Goal: Transaction & Acquisition: Purchase product/service

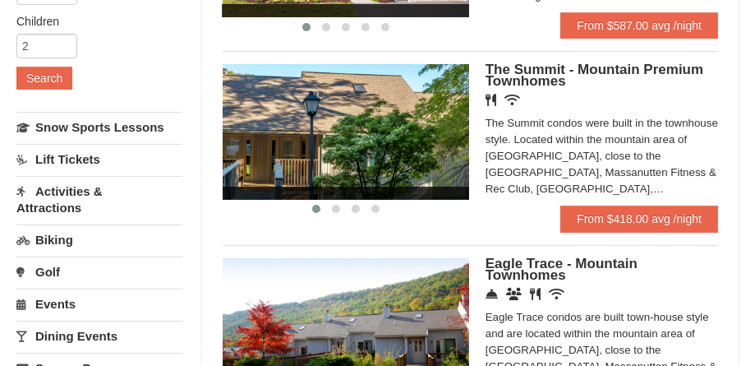
scroll to position [411, 0]
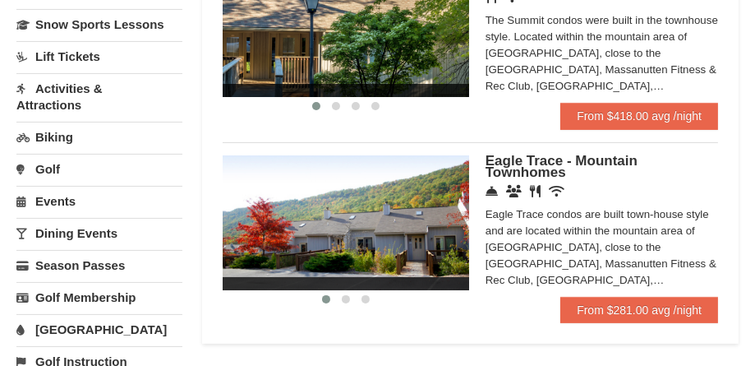
click at [440, 65] on img at bounding box center [346, 28] width 247 height 135
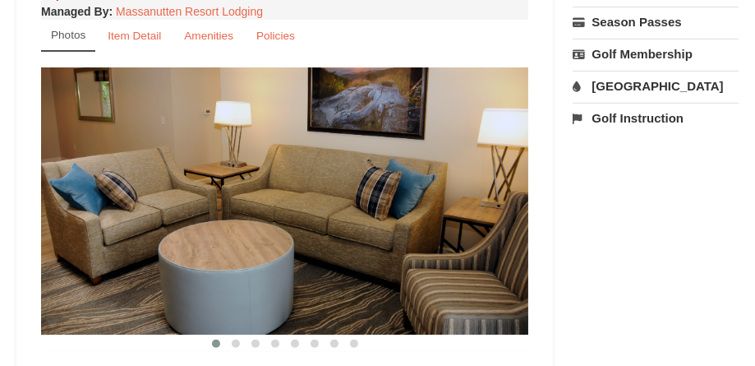
scroll to position [657, 0]
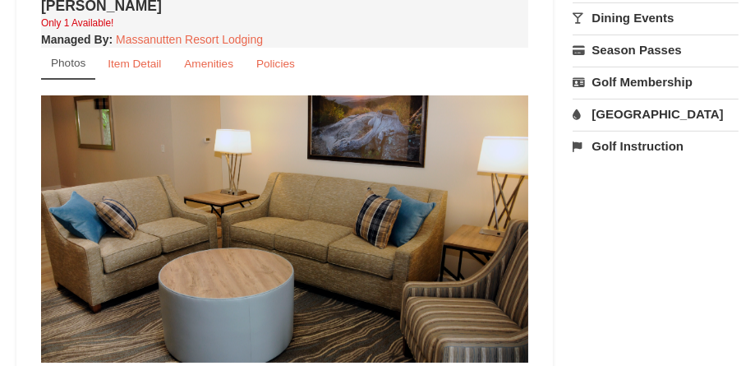
click at [431, 190] on img at bounding box center [284, 228] width 487 height 267
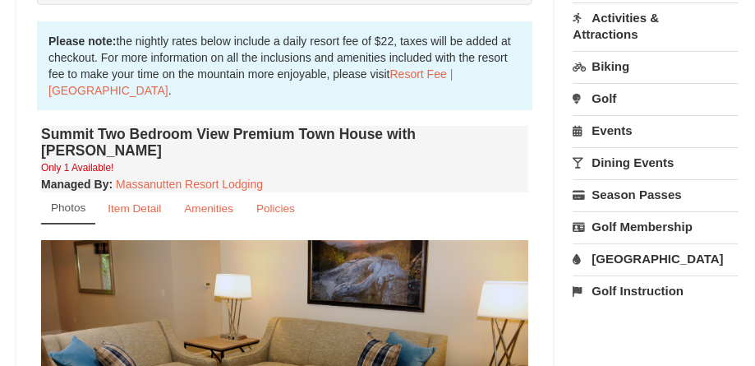
scroll to position [575, 0]
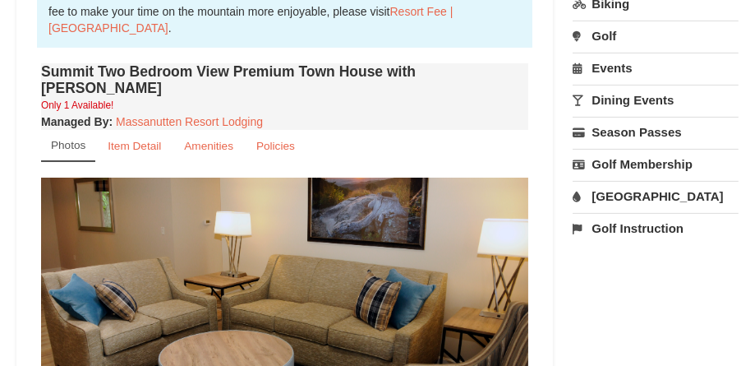
click at [216, 214] on img at bounding box center [284, 311] width 487 height 267
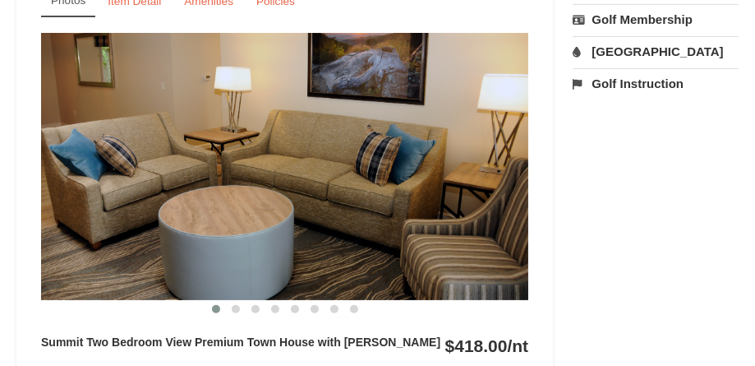
scroll to position [740, 0]
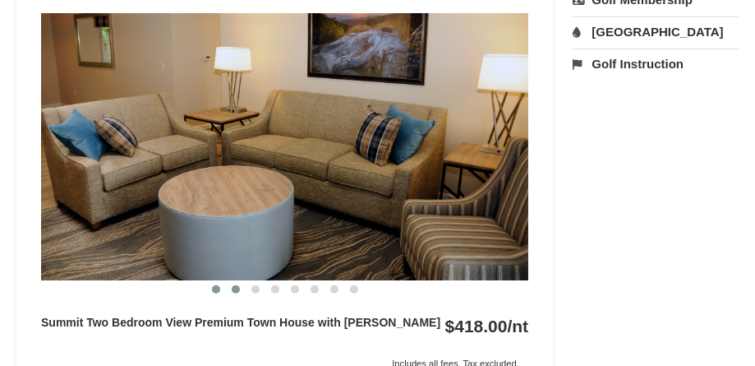
click at [234, 285] on span at bounding box center [236, 289] width 8 height 8
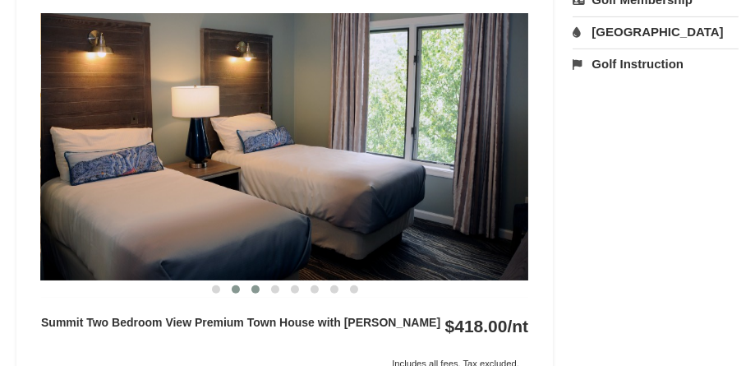
click at [257, 285] on span at bounding box center [255, 289] width 8 height 8
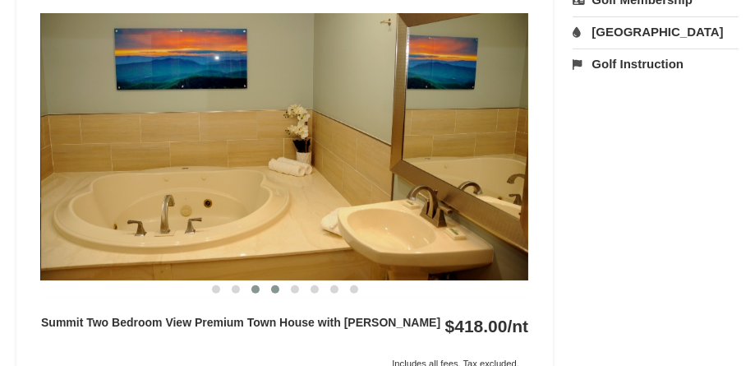
click at [277, 281] on button at bounding box center [275, 289] width 20 height 16
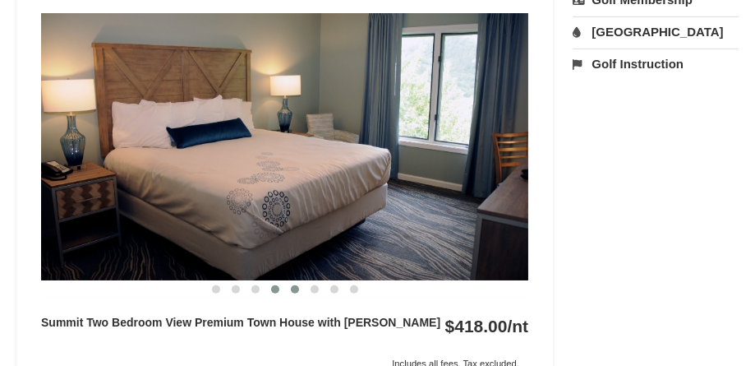
click at [297, 285] on span at bounding box center [295, 289] width 8 height 8
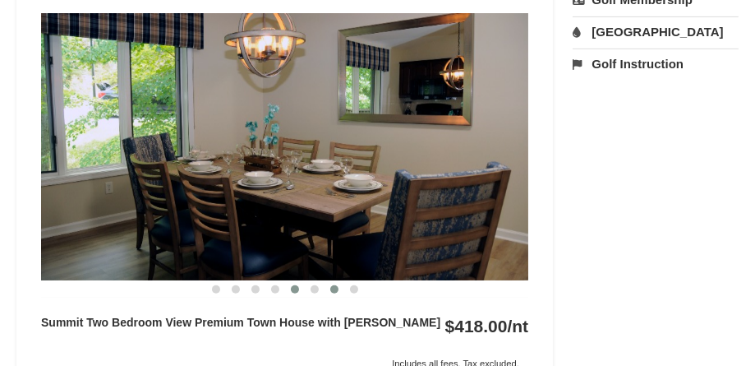
click at [331, 285] on span at bounding box center [334, 289] width 8 height 8
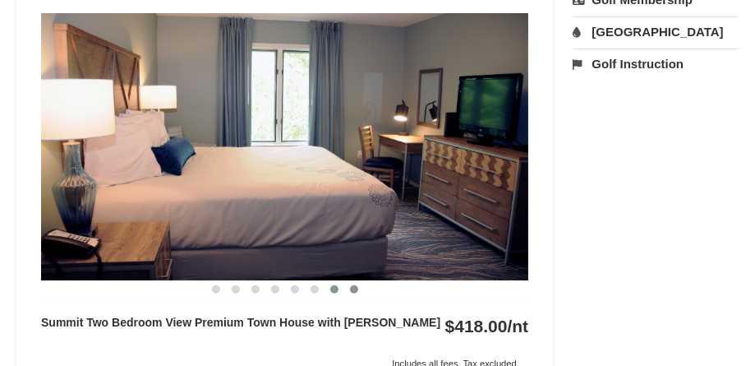
click at [355, 281] on button at bounding box center [354, 289] width 20 height 16
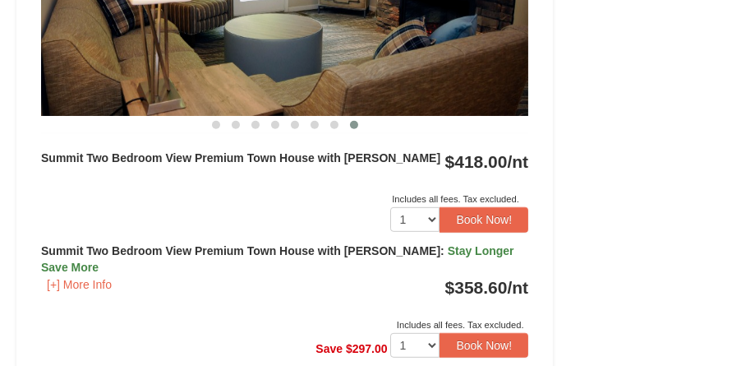
scroll to position [986, 0]
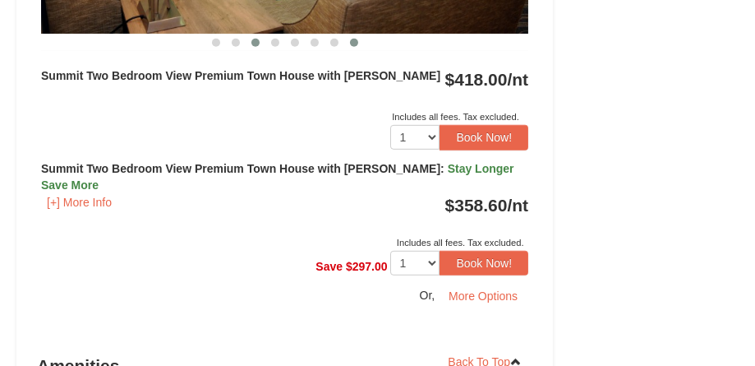
click at [253, 39] on span at bounding box center [255, 43] width 8 height 8
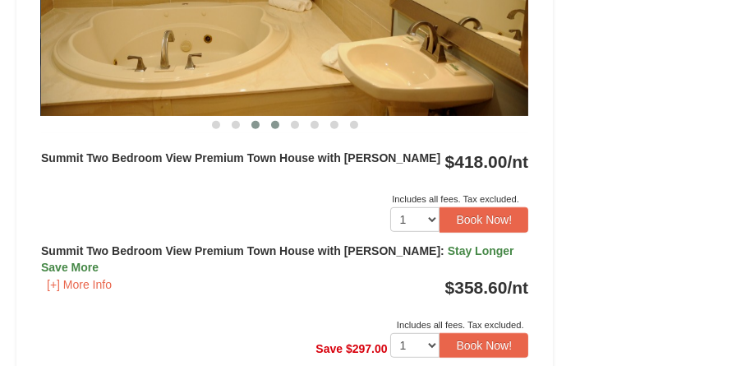
scroll to position [657, 0]
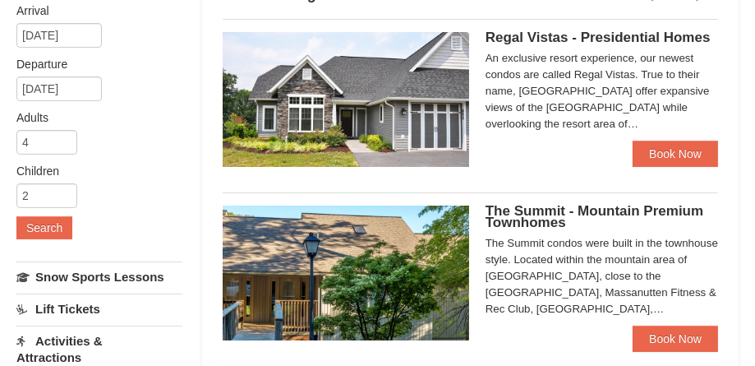
select select "10"
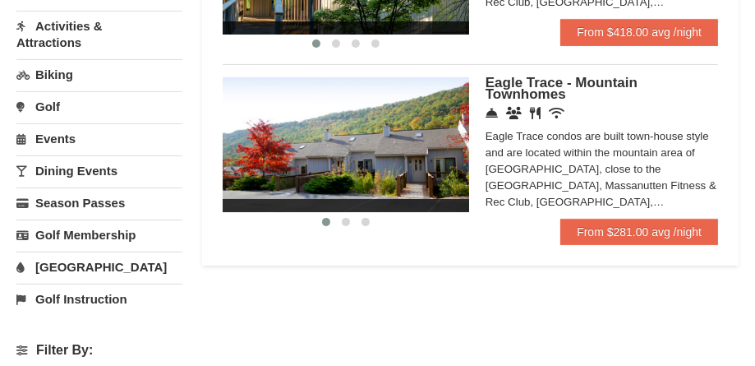
scroll to position [493, 0]
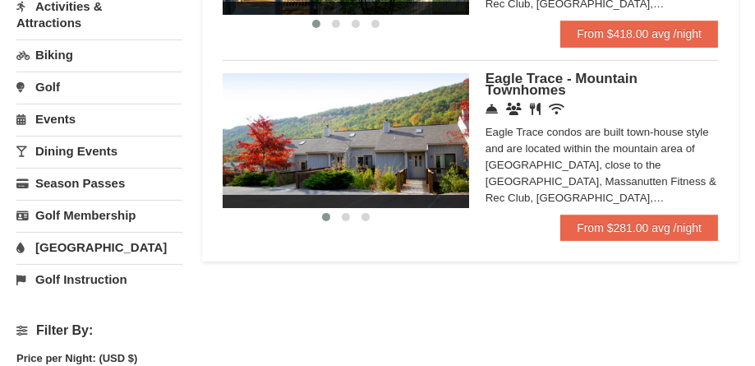
click at [560, 90] on span "Eagle Trace - Mountain Townhomes" at bounding box center [562, 84] width 152 height 27
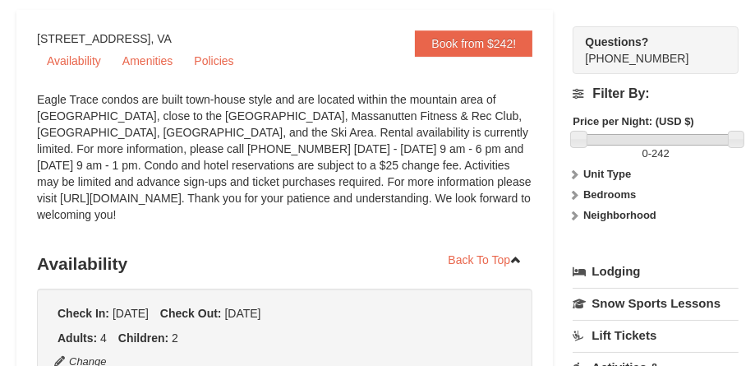
scroll to position [164, 0]
select select "10"
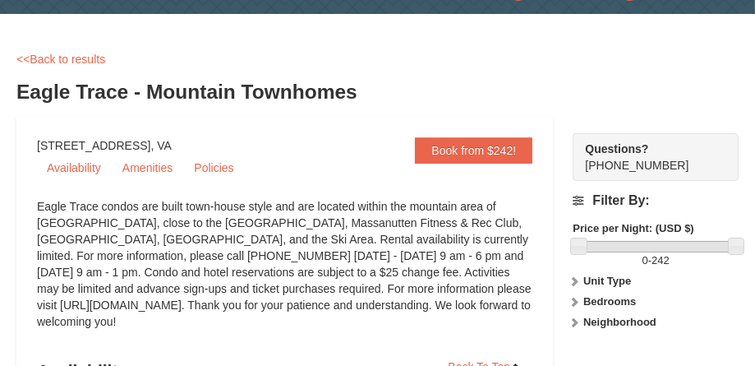
scroll to position [0, 0]
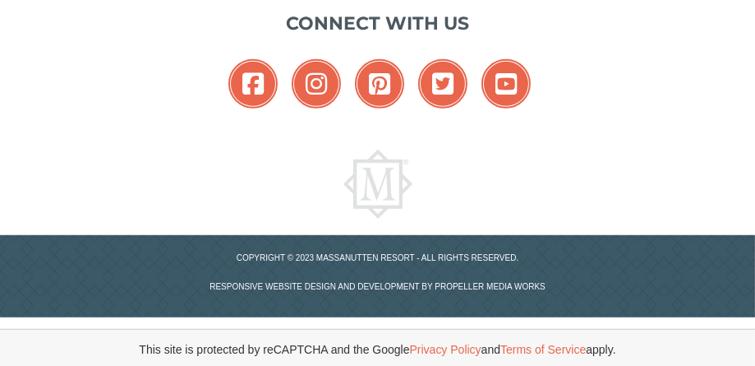
scroll to position [493, 0]
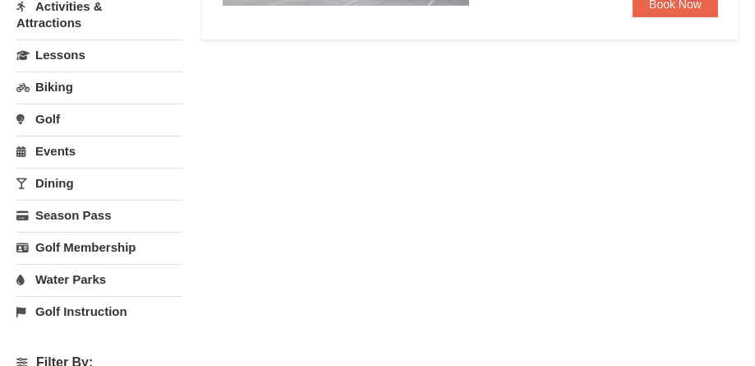
select select "10"
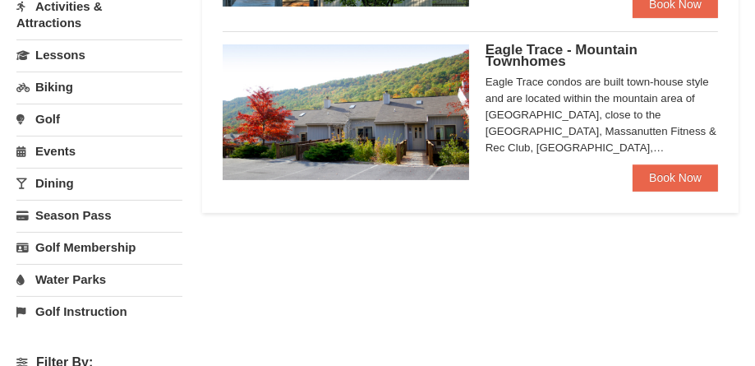
select select "10"
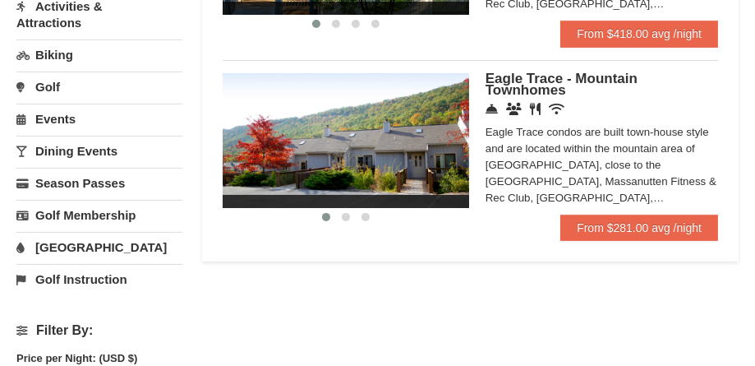
scroll to position [411, 0]
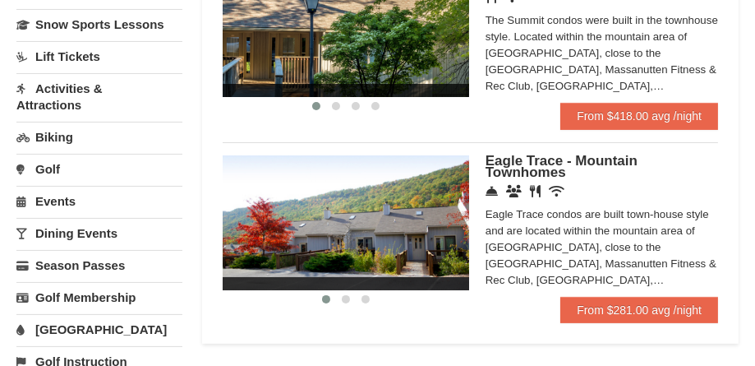
click at [537, 174] on span "Eagle Trace - Mountain Townhomes" at bounding box center [562, 166] width 152 height 27
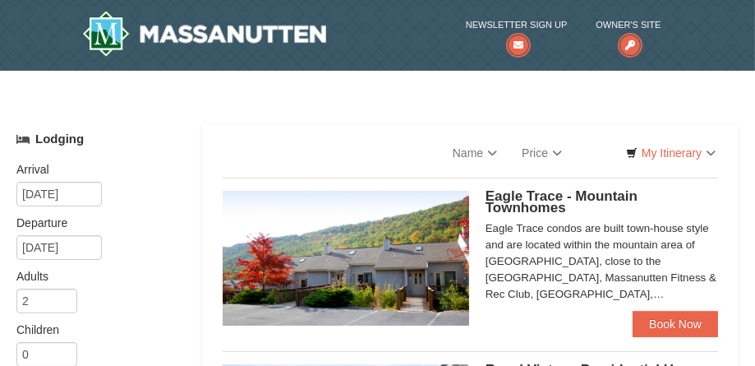
select select "10"
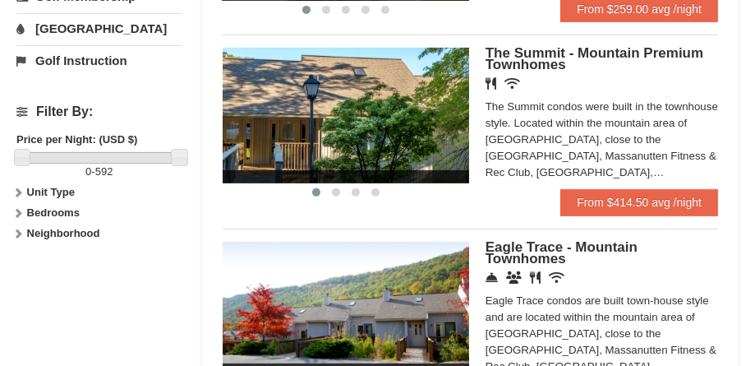
scroll to position [657, 0]
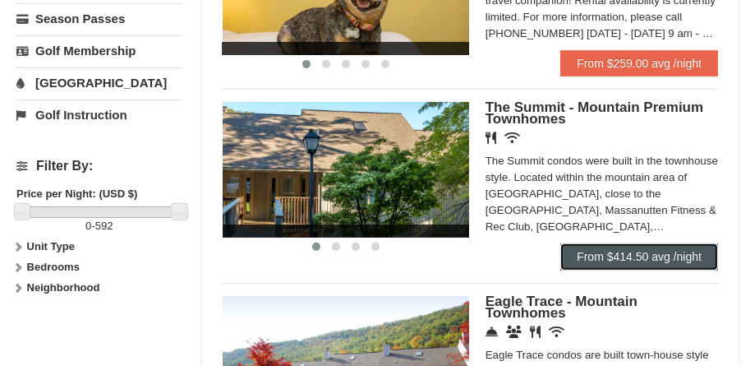
click at [668, 247] on link "From $414.50 avg /night" at bounding box center [639, 256] width 158 height 26
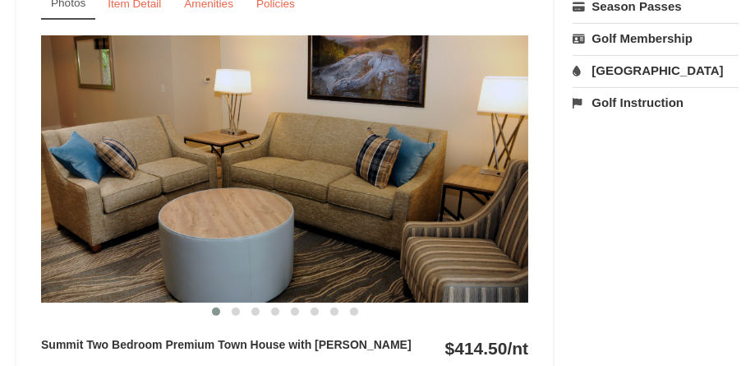
scroll to position [740, 0]
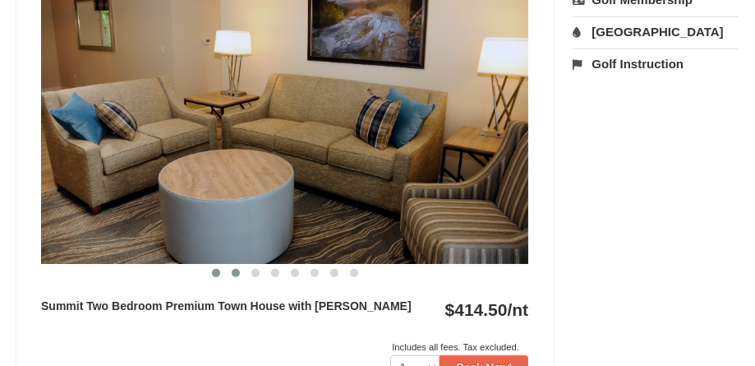
click at [238, 274] on span at bounding box center [236, 273] width 8 height 8
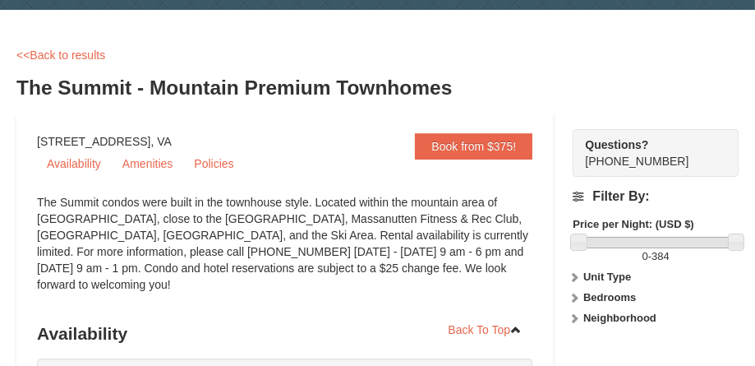
scroll to position [0, 0]
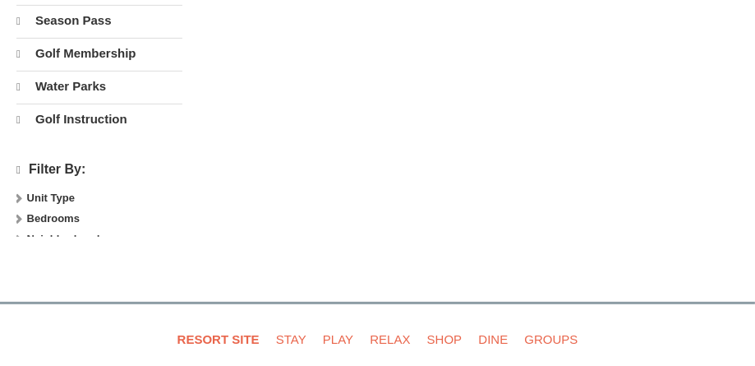
select select "10"
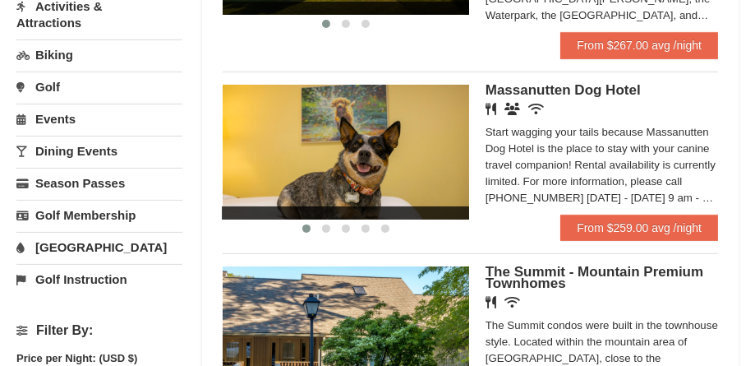
scroll to position [575, 0]
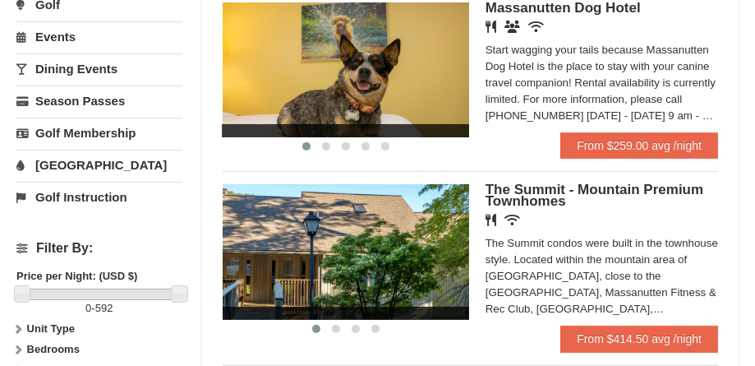
click at [560, 182] on span "The Summit - Mountain Premium Townhomes" at bounding box center [595, 195] width 218 height 27
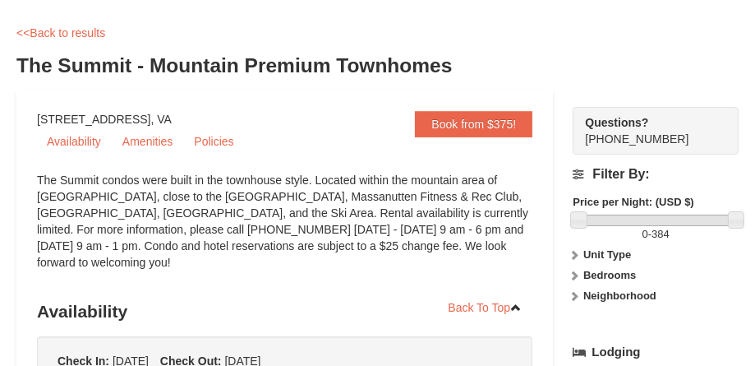
scroll to position [82, 0]
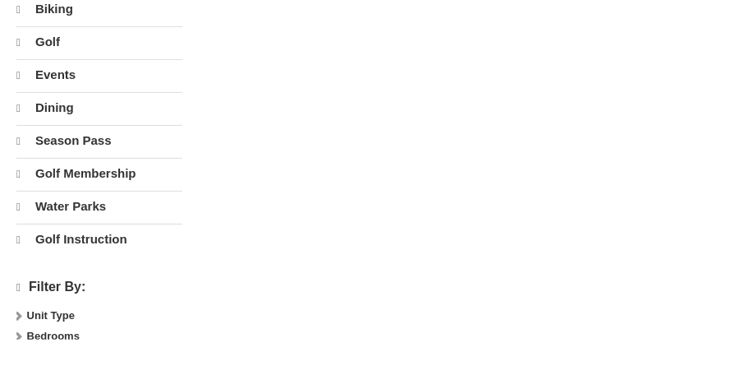
select select "10"
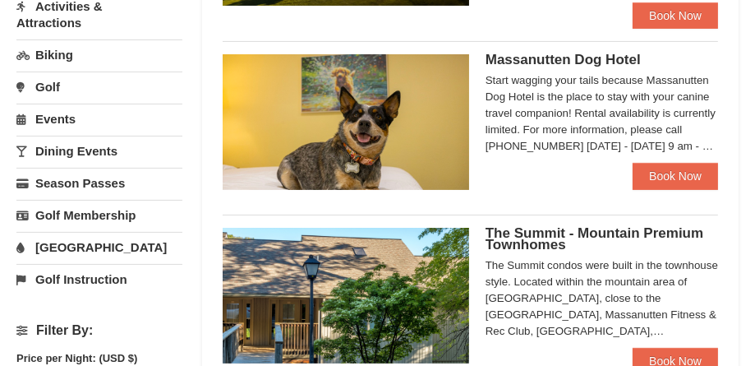
scroll to position [657, 0]
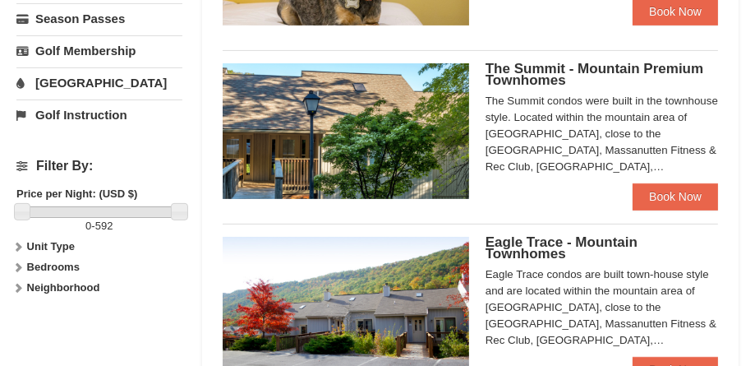
click at [635, 61] on span "The Summit - Mountain Premium Townhomes" at bounding box center [595, 74] width 218 height 27
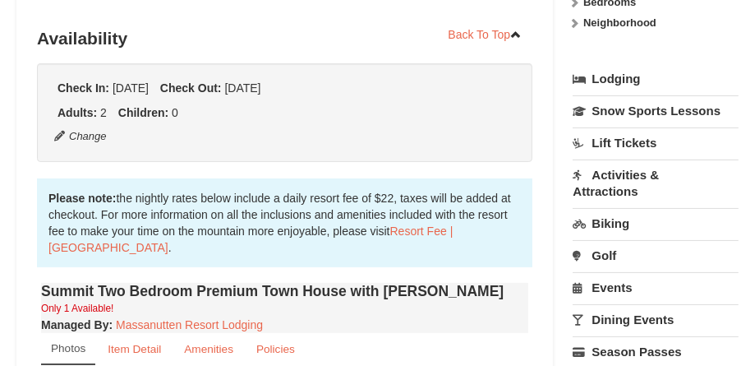
scroll to position [329, 0]
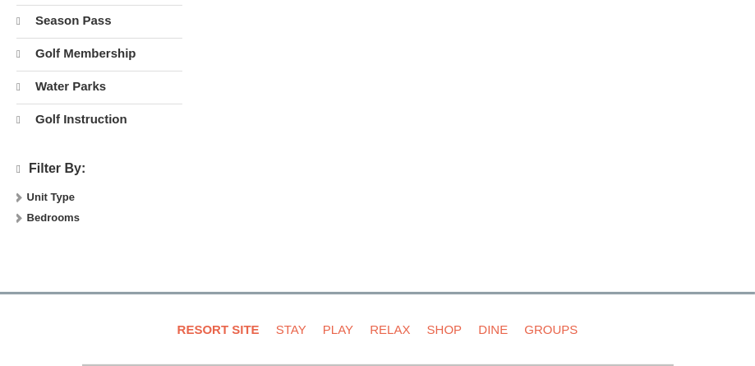
select select "10"
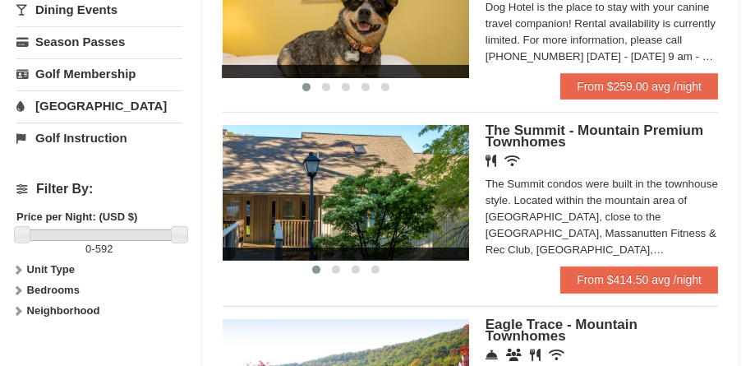
scroll to position [740, 0]
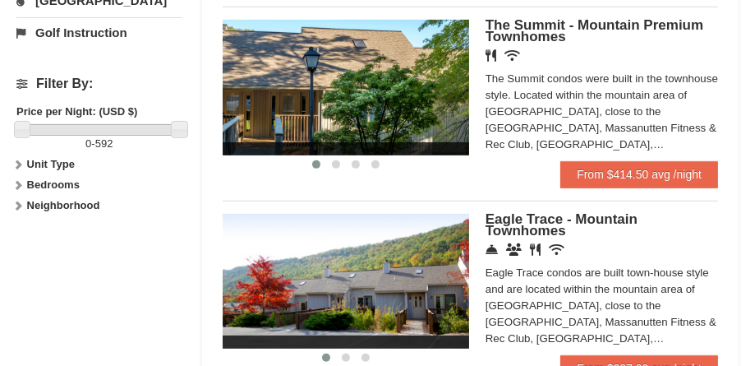
click at [542, 218] on span "Eagle Trace - Mountain Townhomes" at bounding box center [562, 224] width 152 height 27
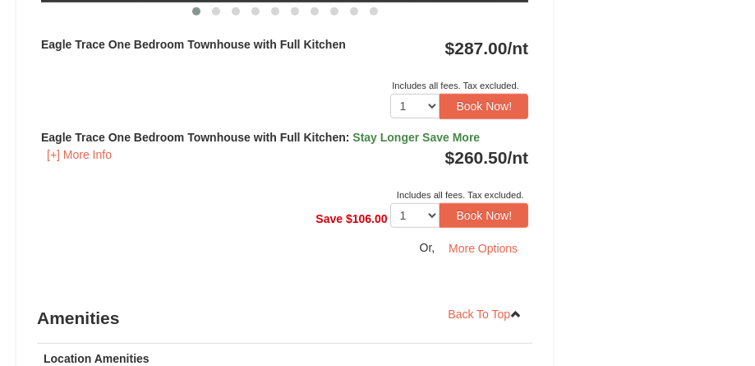
scroll to position [1068, 0]
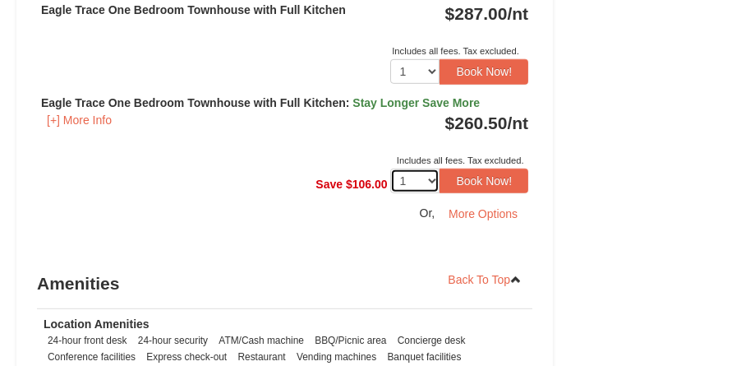
click at [431, 179] on select "1 2 3 4" at bounding box center [414, 180] width 49 height 25
select select "2"
click at [390, 168] on select "1 2 3 4" at bounding box center [414, 180] width 49 height 25
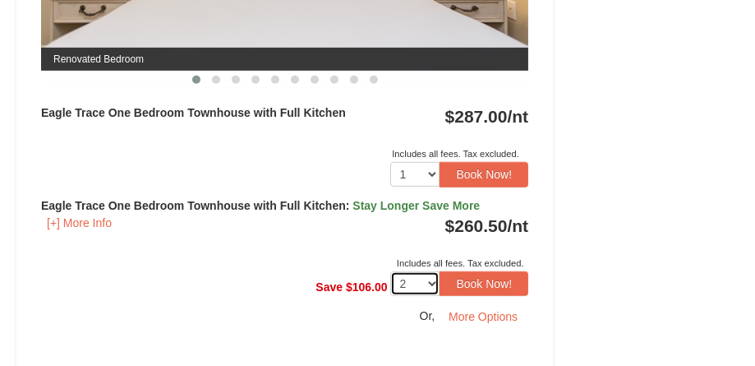
scroll to position [986, 0]
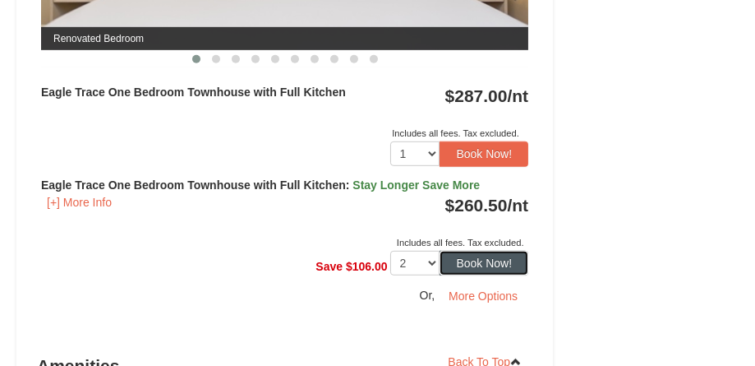
click at [504, 258] on button "Book Now!" at bounding box center [484, 263] width 89 height 25
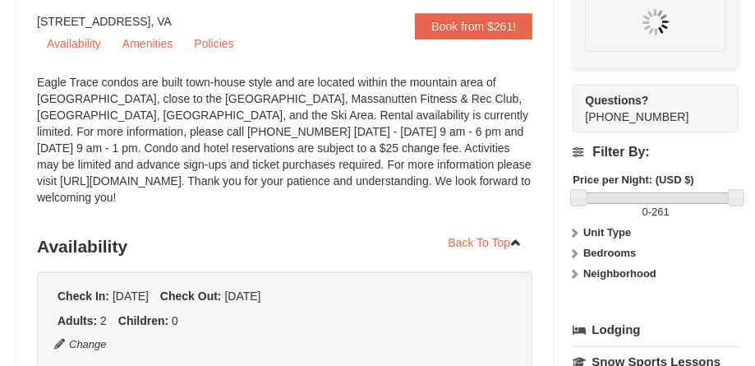
scroll to position [173, 0]
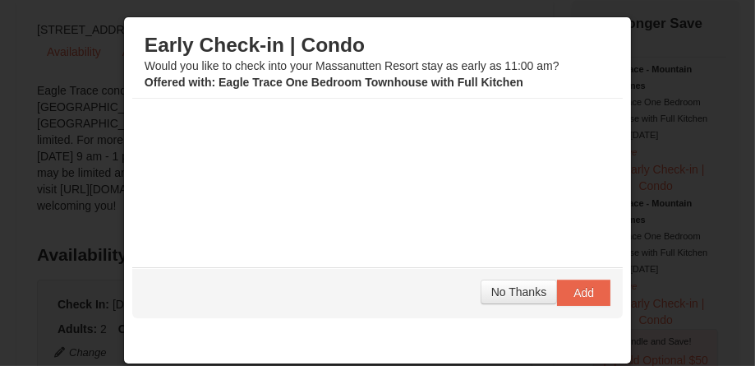
select select "2"
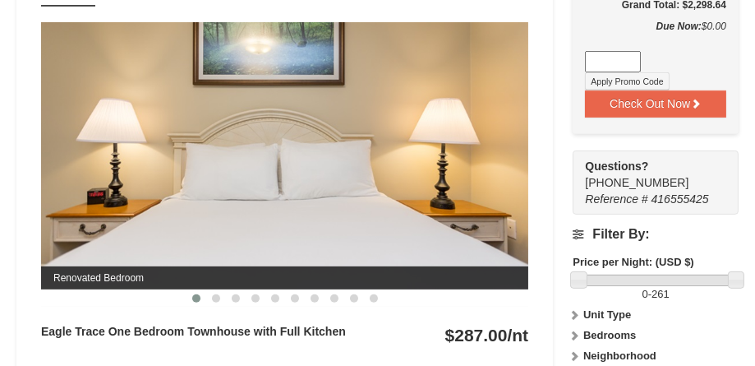
scroll to position [748, 0]
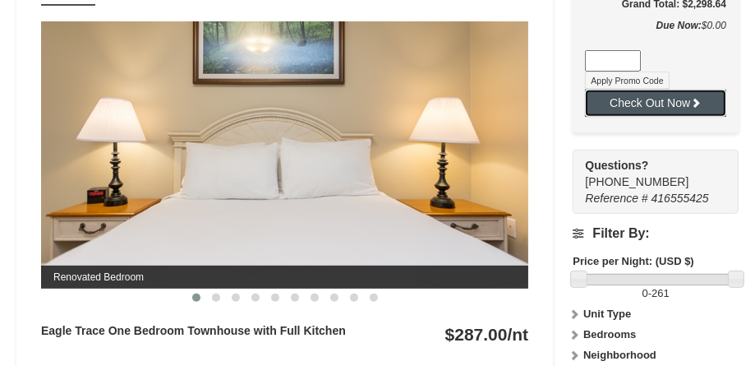
click at [648, 106] on button "Check Out Now" at bounding box center [655, 103] width 141 height 26
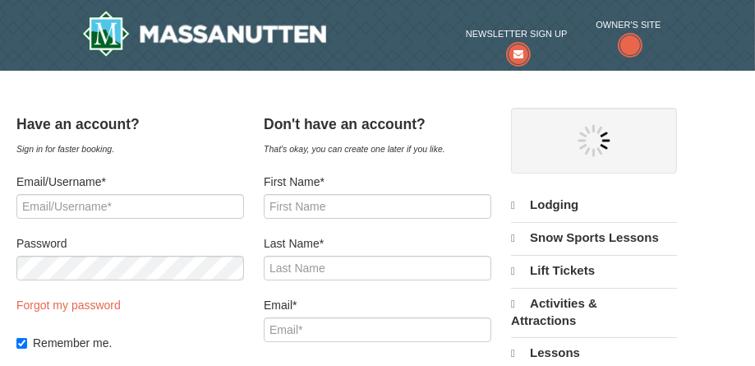
select select "10"
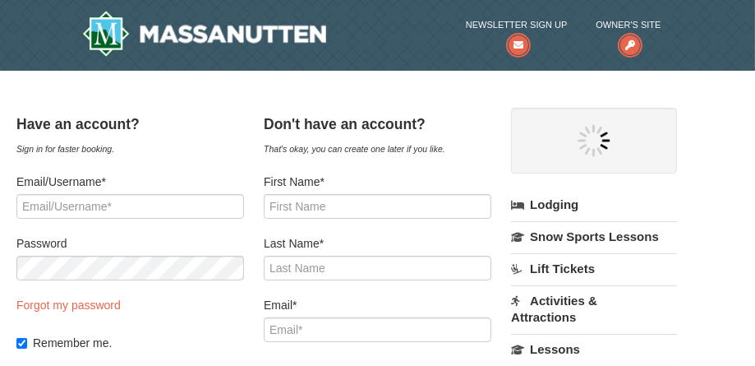
select select "10"
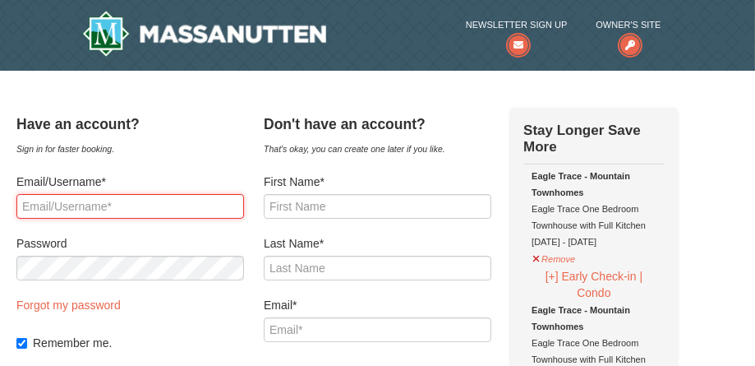
click at [181, 203] on input "Email/Username*" at bounding box center [130, 206] width 228 height 25
click at [181, 203] on input "dbazzell56" at bounding box center [130, 206] width 228 height 25
type input "dbazzell56"
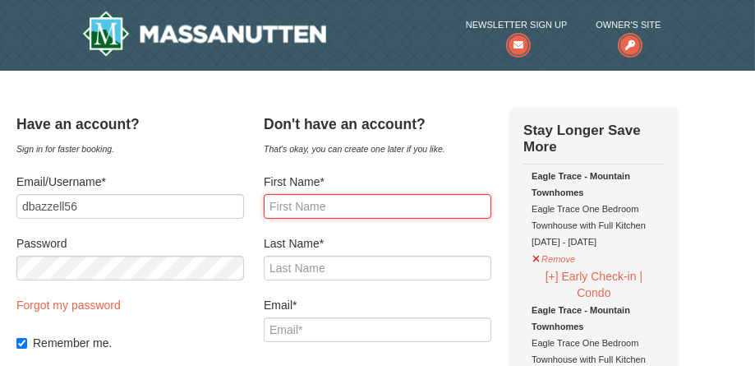
click at [357, 199] on input "First Name*" at bounding box center [378, 206] width 228 height 25
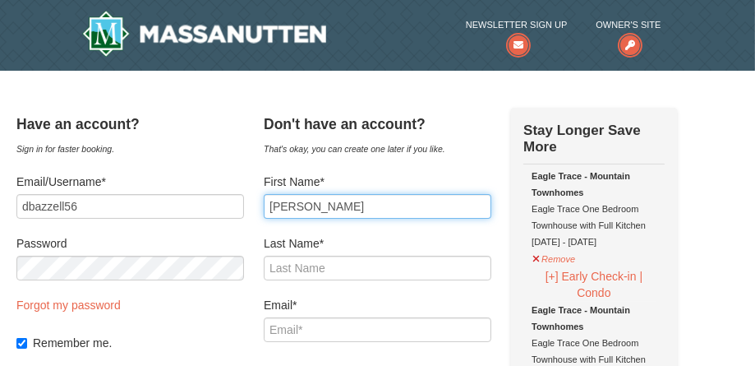
type input "[PERSON_NAME]"
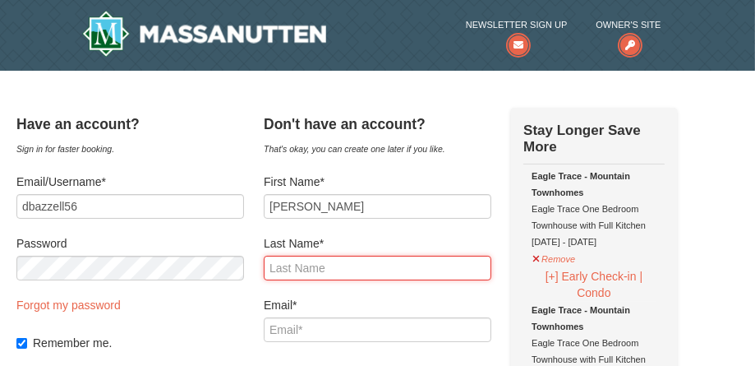
click at [360, 261] on input "Last Name*" at bounding box center [378, 268] width 228 height 25
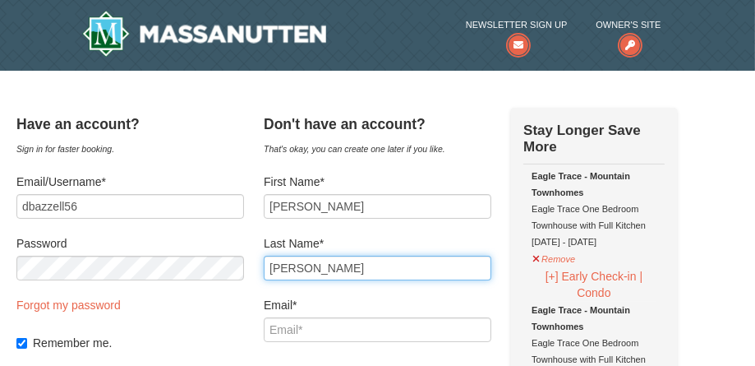
type input "[PERSON_NAME]"
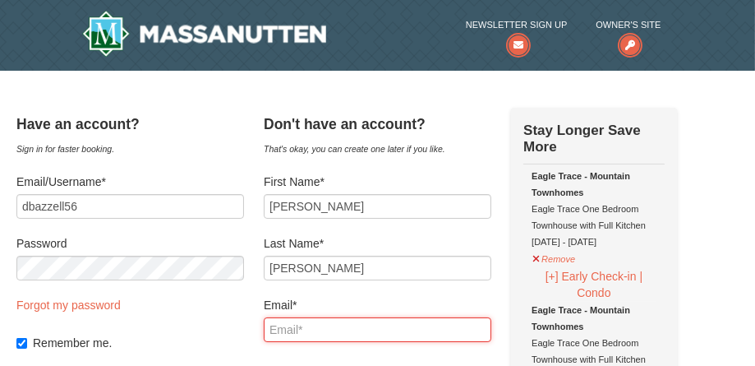
type input "deborah.a.bazzell@questdiagnostics.com"
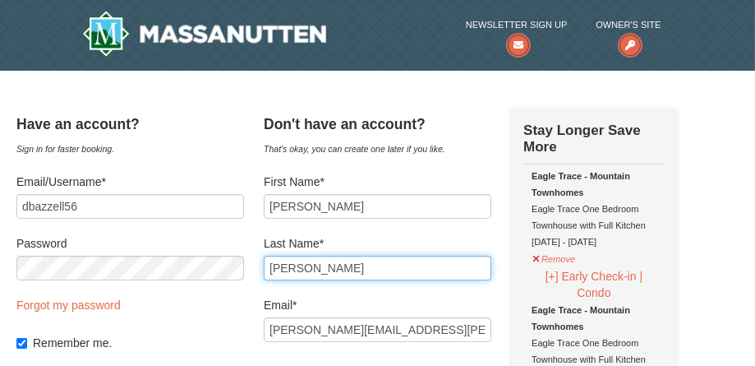
scroll to position [164, 0]
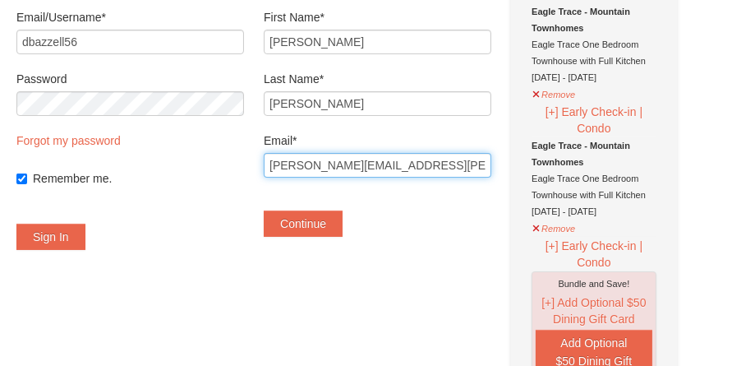
drag, startPoint x: 502, startPoint y: 168, endPoint x: 291, endPoint y: 173, distance: 211.3
click at [291, 173] on input "deborah.a.bazzell@questdiagnostics.com" at bounding box center [378, 165] width 228 height 25
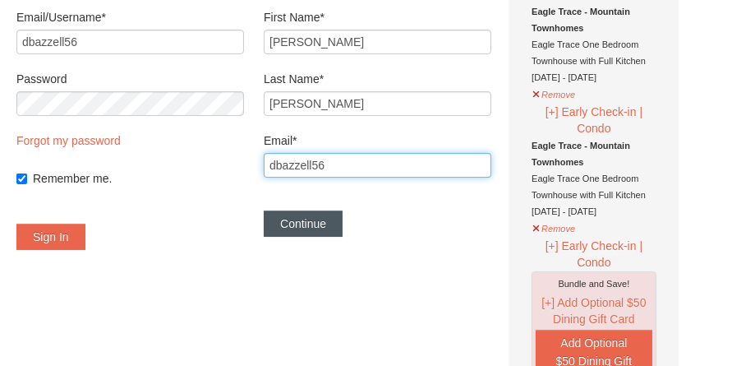
type input "dbazzell56@yahoo.com"
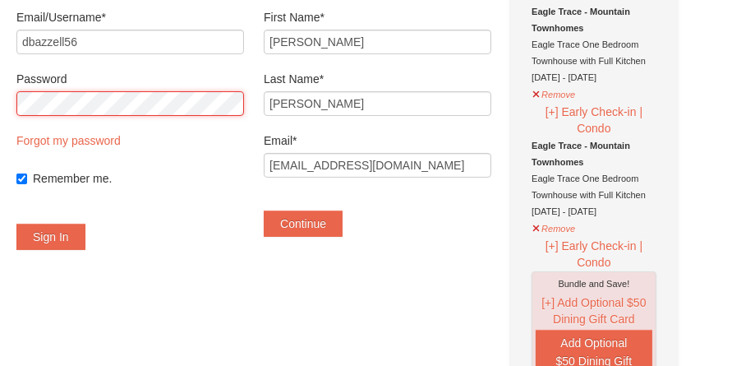
scroll to position [82, 0]
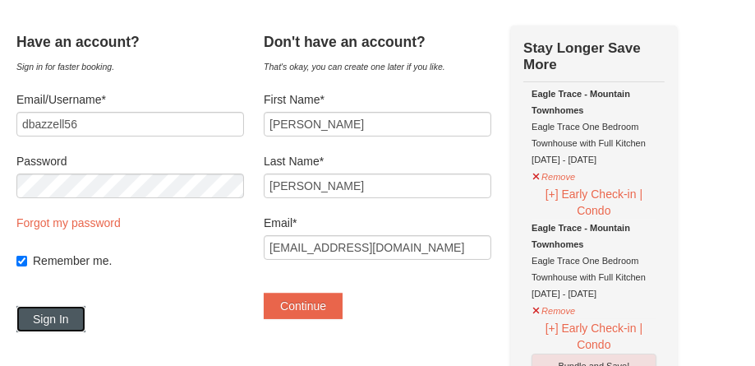
click at [85, 311] on button "Sign In" at bounding box center [50, 319] width 69 height 26
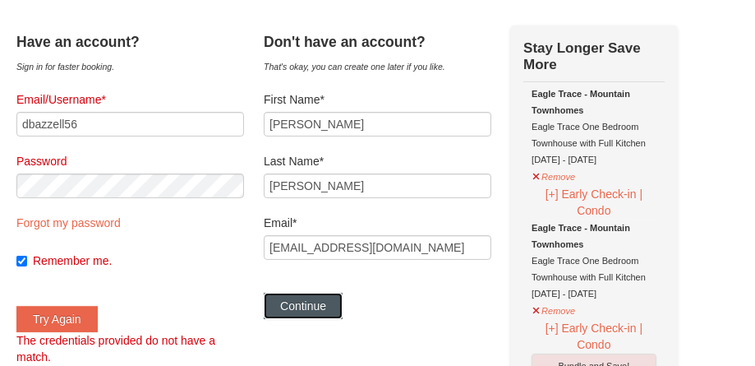
click at [332, 307] on button "Continue" at bounding box center [303, 306] width 79 height 26
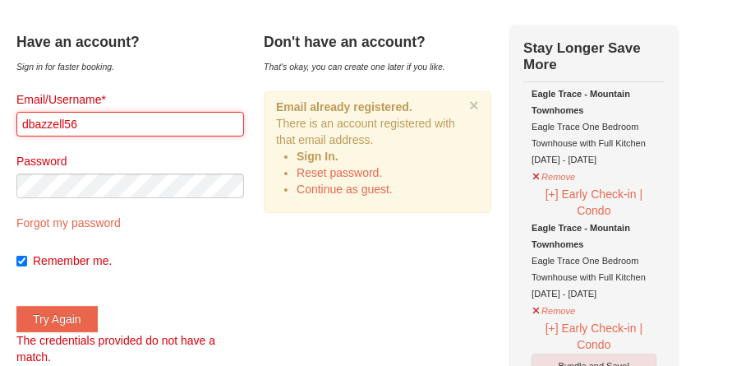
click at [111, 127] on input "dbazzell56" at bounding box center [130, 124] width 228 height 25
type input "d"
type input "bazz"
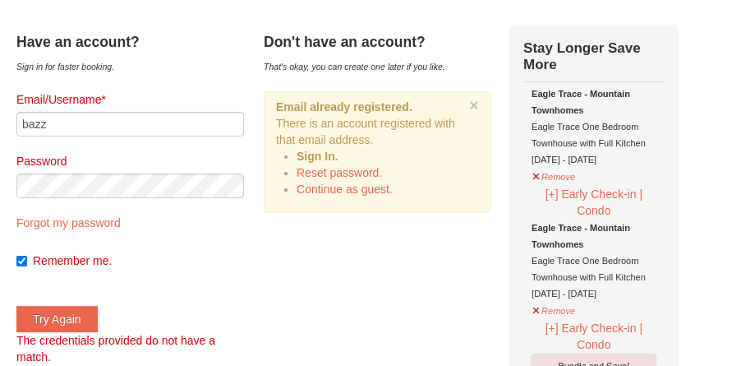
click at [225, 245] on label at bounding box center [130, 240] width 228 height 16
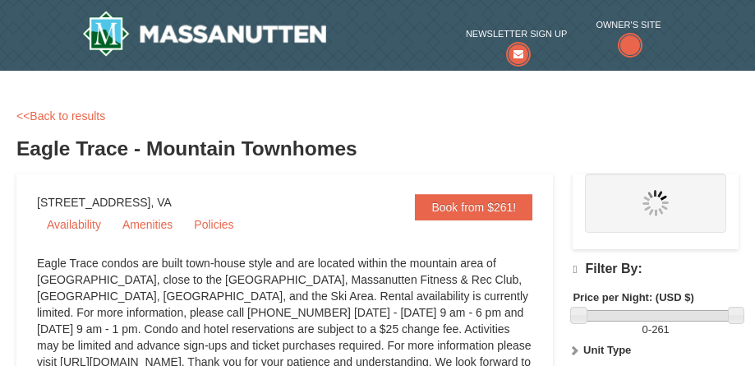
select select "2"
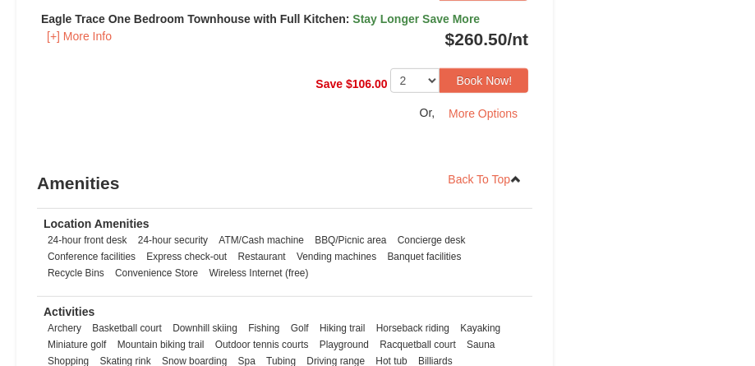
select select "10"
select select "2"
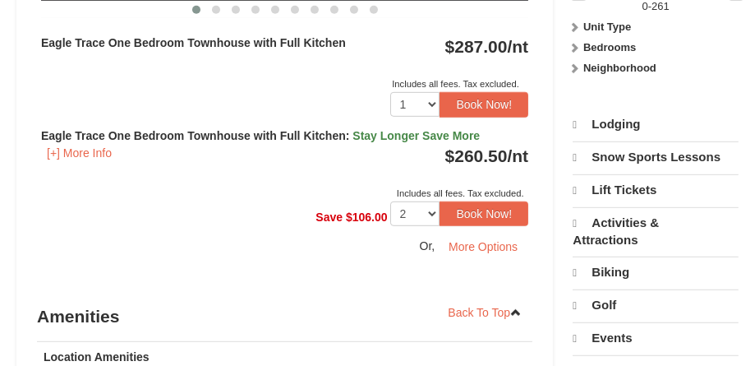
scroll to position [1152, 0]
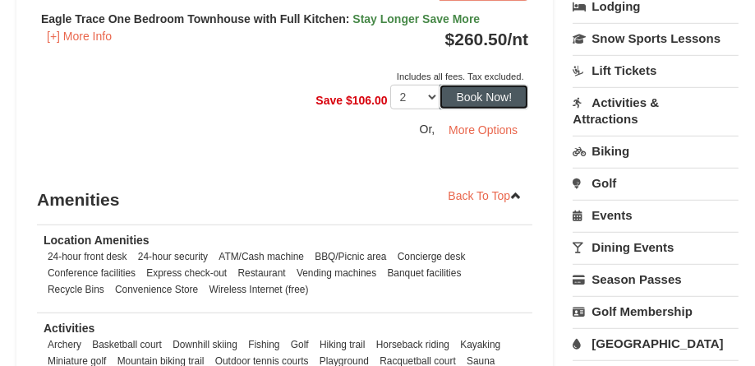
drag, startPoint x: 493, startPoint y: 95, endPoint x: 508, endPoint y: 102, distance: 16.2
click at [493, 95] on button "Book Now!" at bounding box center [484, 97] width 89 height 25
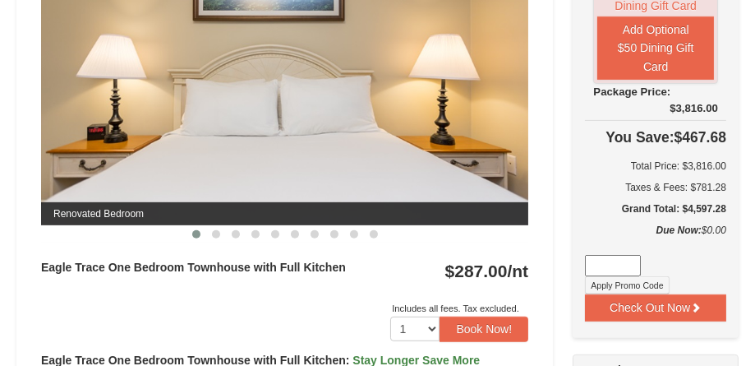
scroll to position [830, 0]
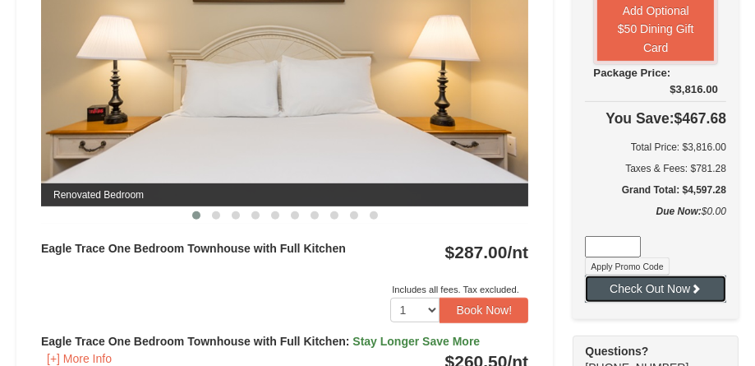
click at [684, 287] on button "Check Out Now" at bounding box center [655, 288] width 141 height 26
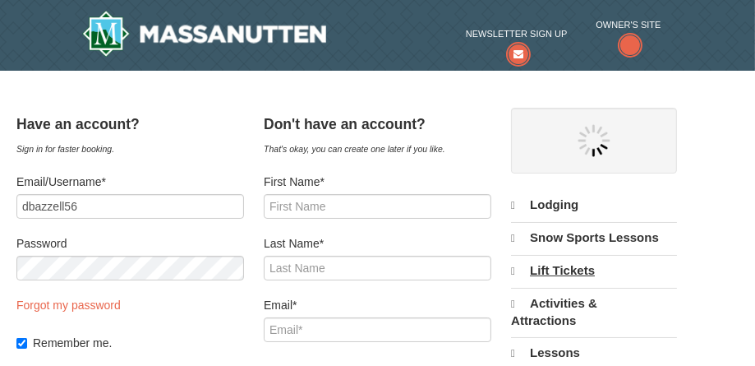
select select "10"
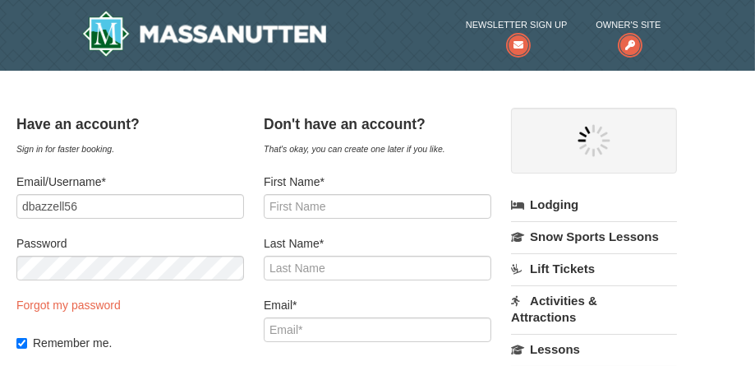
select select "10"
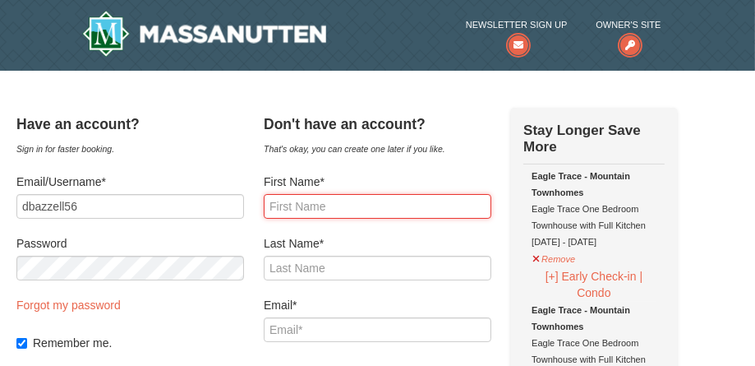
click at [361, 210] on input "First Name*" at bounding box center [378, 206] width 228 height 25
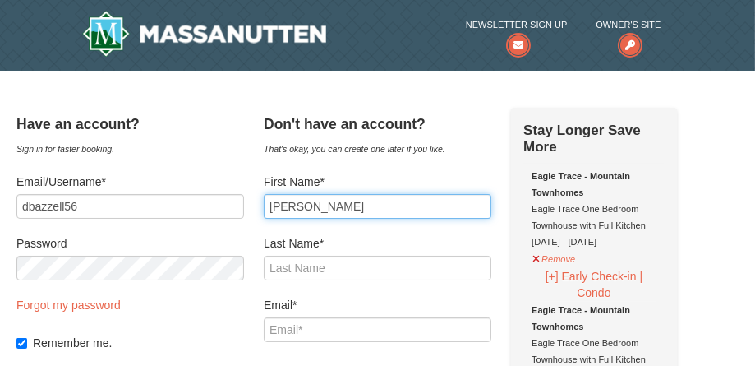
type input "[PERSON_NAME]"
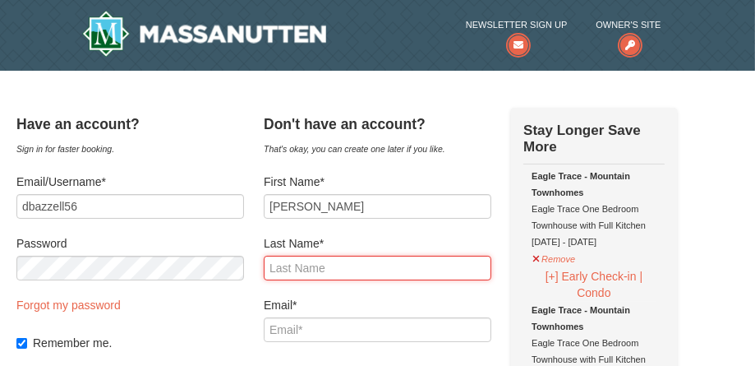
click at [389, 263] on input "Last Name*" at bounding box center [378, 268] width 228 height 25
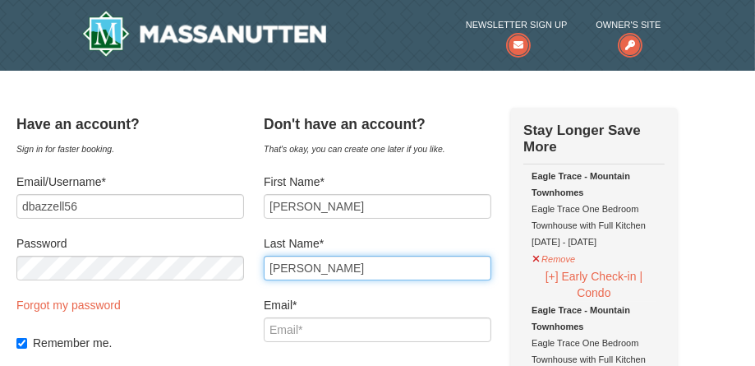
type input "[PERSON_NAME]"
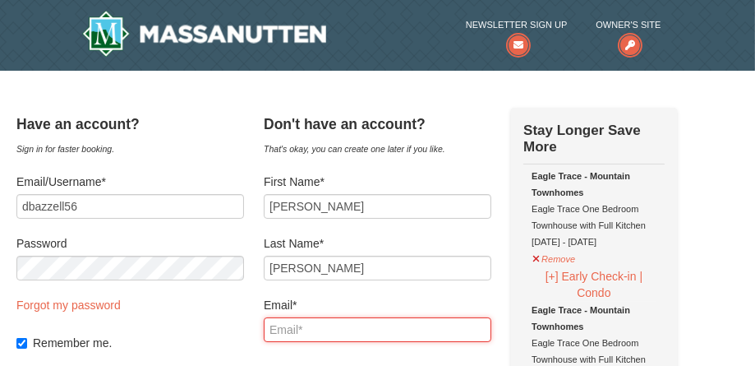
click at [402, 329] on input "Email*" at bounding box center [378, 329] width 228 height 25
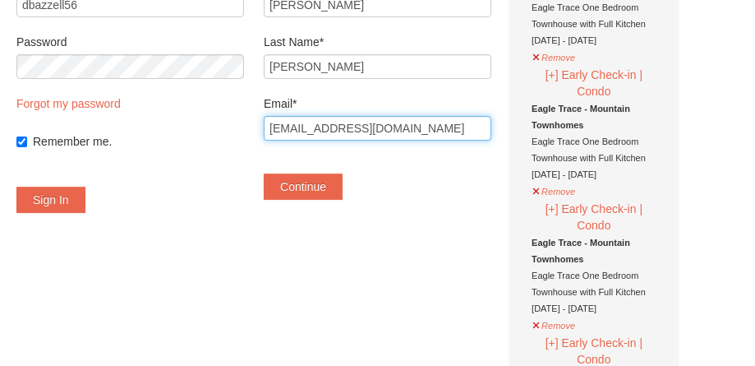
scroll to position [247, 0]
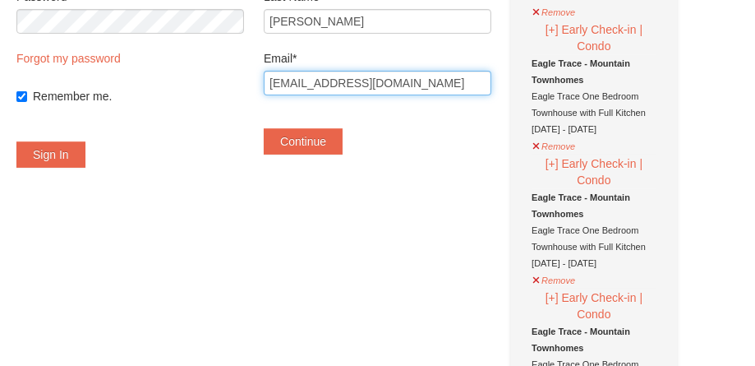
click at [297, 81] on input "[EMAIL_ADDRESS][DOMAIN_NAME]" at bounding box center [378, 83] width 228 height 25
type input "[EMAIL_ADDRESS][DOMAIN_NAME]"
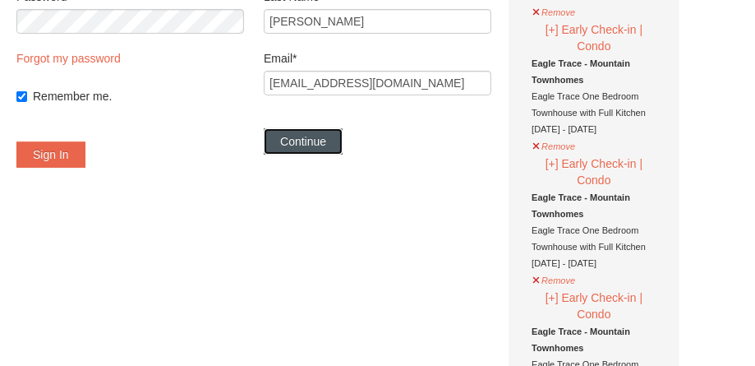
click at [343, 147] on button "Continue" at bounding box center [303, 141] width 79 height 26
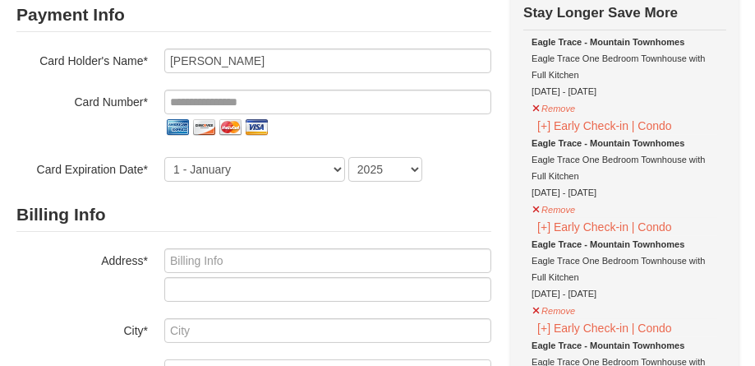
scroll to position [164, 0]
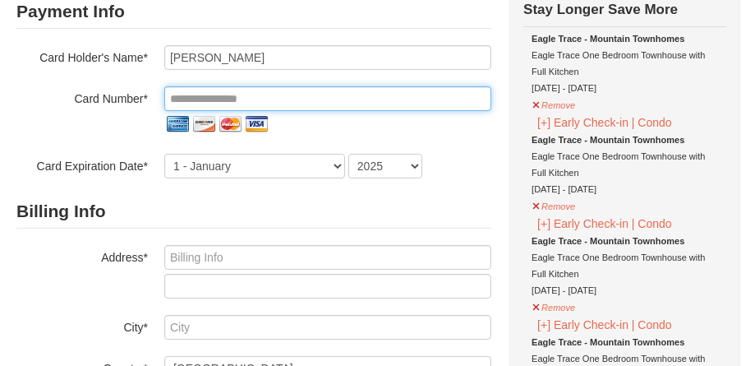
click at [359, 104] on input "tel" at bounding box center [327, 98] width 327 height 25
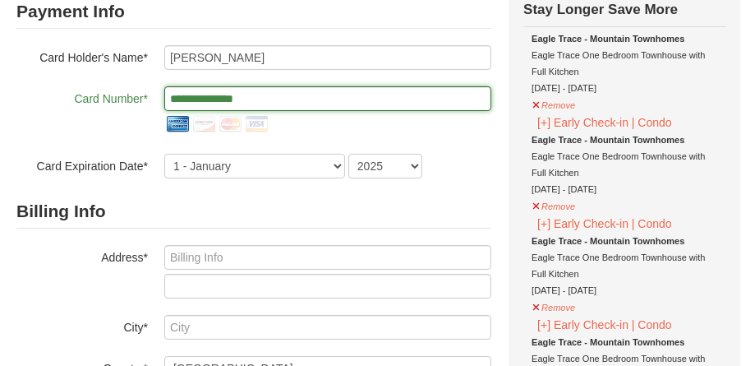
type input "**********"
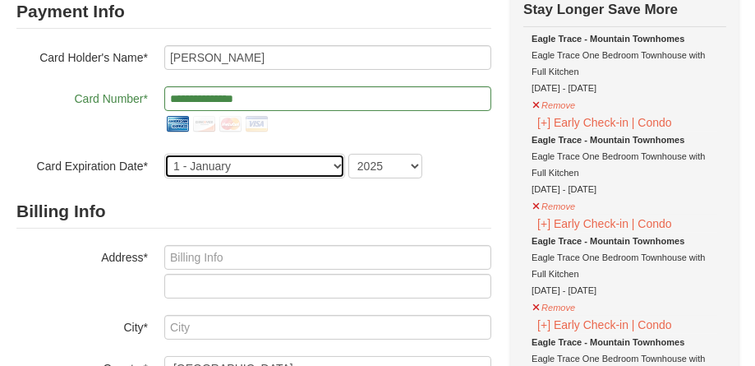
click at [291, 161] on select "1 - January 2 - February 3 - March 4 - April 5 - May 6 - June 7 - July 8 - Augu…" at bounding box center [254, 166] width 181 height 25
select select "10"
click at [164, 154] on select "1 - January 2 - February 3 - March 4 - April 5 - May 6 - June 7 - July 8 - Augu…" at bounding box center [254, 166] width 181 height 25
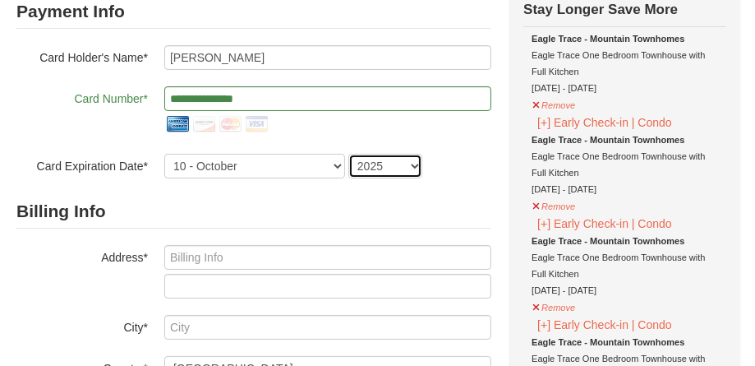
click at [413, 168] on select "2025 2026 2027 2028 2029 2030 2031 2032 2033 2034" at bounding box center [385, 166] width 74 height 25
select select "2030"
click at [348, 154] on select "2025 2026 2027 2028 2029 2030 2031 2032 2033 2034" at bounding box center [385, 166] width 74 height 25
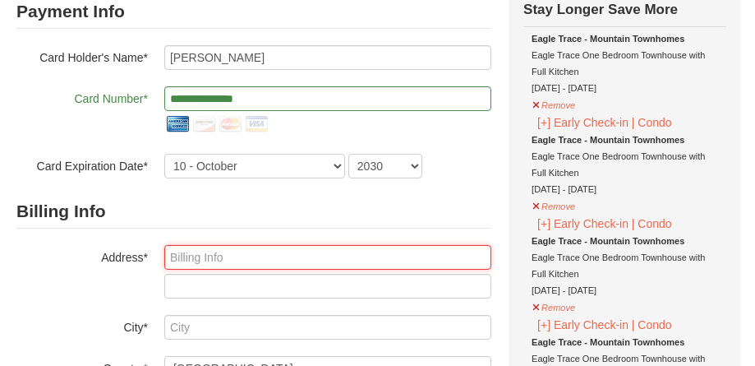
click at [307, 247] on input "text" at bounding box center [327, 257] width 327 height 25
type input "1130 eastwood branch drive 32259"
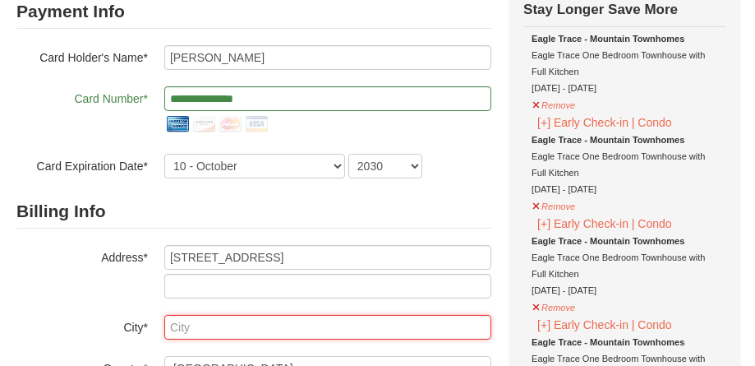
type input "Saint Johns"
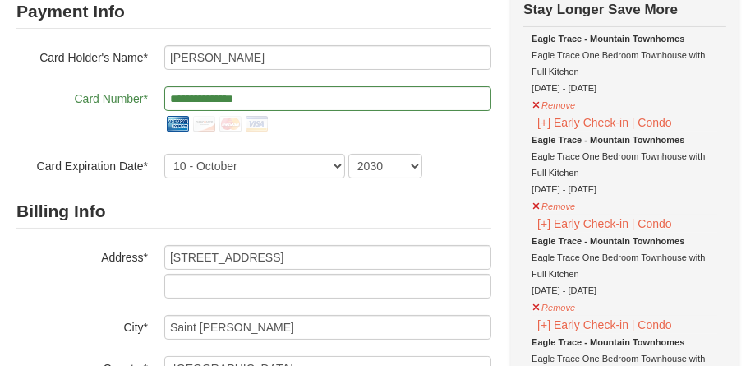
select select "FL"
type input "32259"
type input "904"
type input "885"
type input "2550"
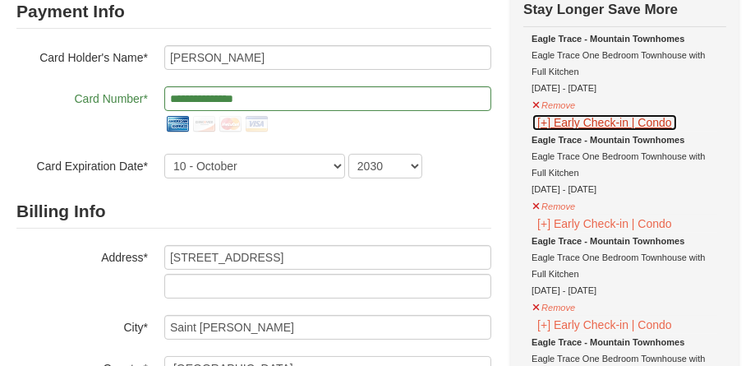
click at [550, 122] on button "[+] Early Check-in | Condo" at bounding box center [605, 122] width 146 height 18
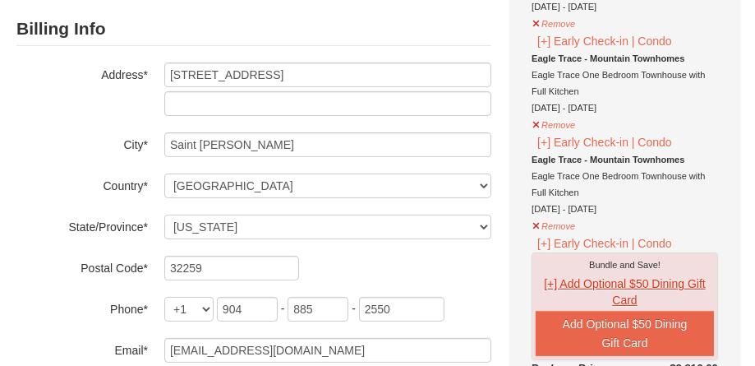
scroll to position [329, 0]
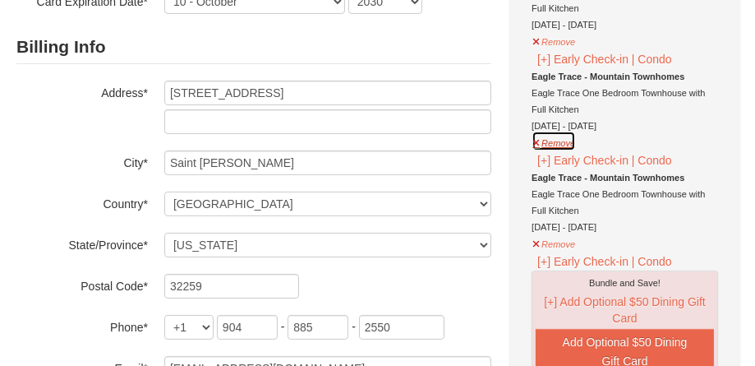
click at [538, 142] on button "Remove" at bounding box center [554, 141] width 44 height 21
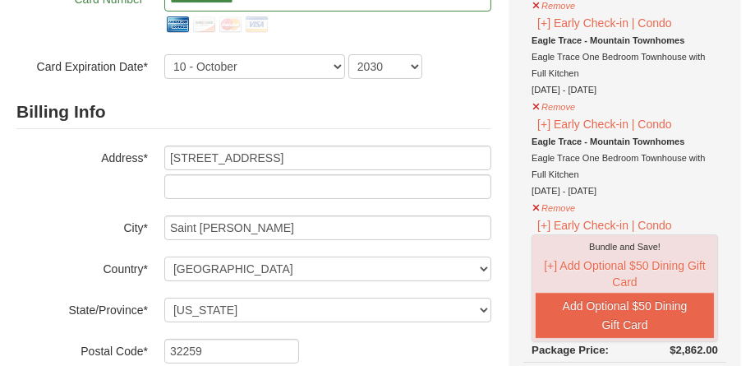
scroll to position [247, 0]
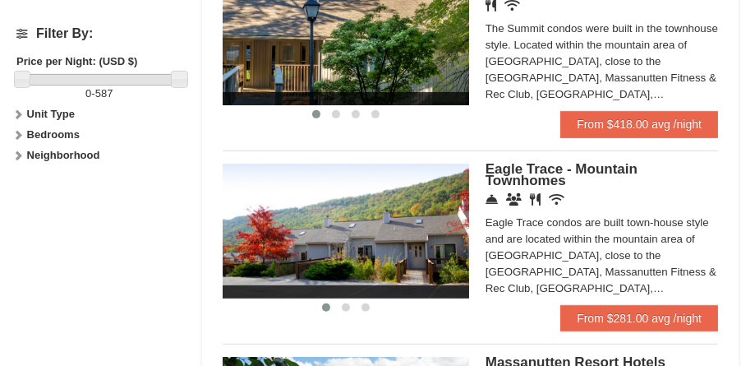
scroll to position [822, 0]
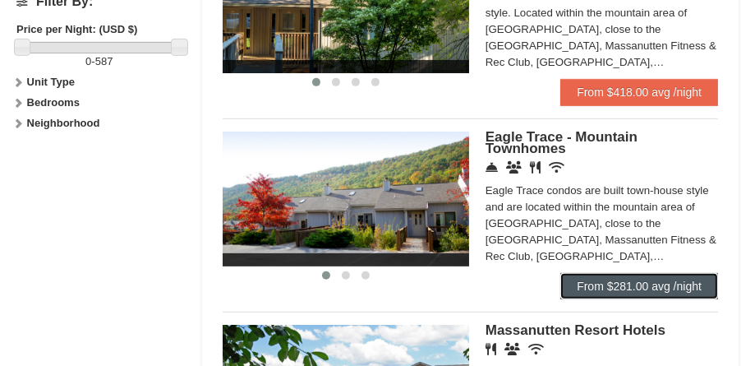
click at [652, 278] on link "From $281.00 avg /night" at bounding box center [639, 286] width 158 height 26
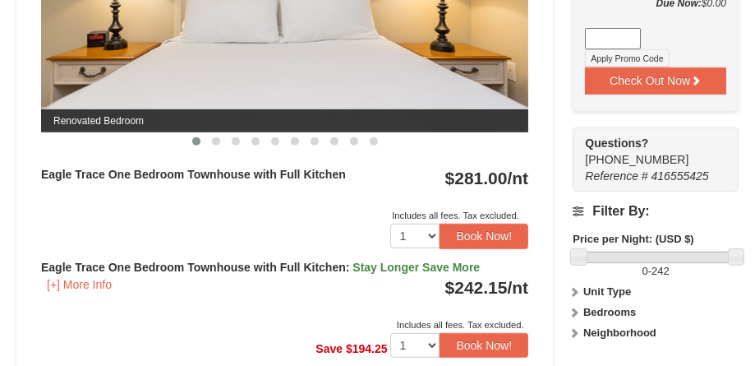
scroll to position [986, 0]
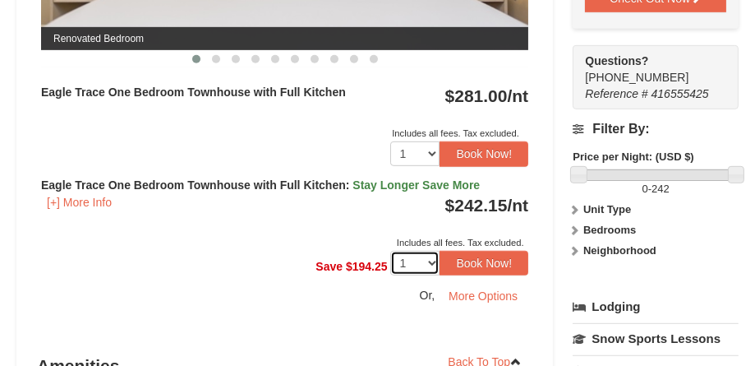
click at [435, 263] on select "1 2 3 4" at bounding box center [414, 263] width 49 height 25
select select "2"
click at [390, 251] on select "1 2 3 4" at bounding box center [414, 263] width 49 height 25
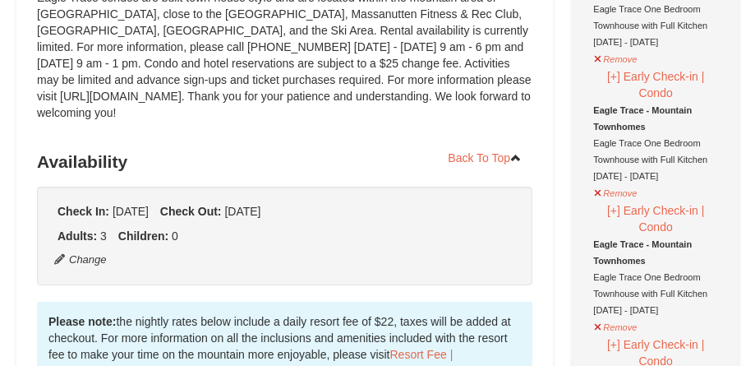
scroll to position [247, 0]
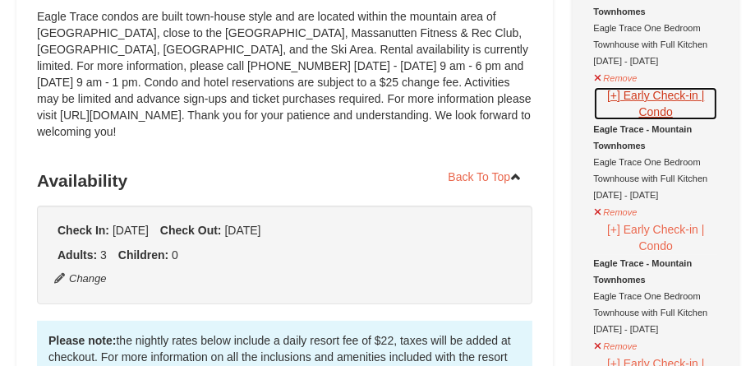
click at [615, 94] on button "[+] Early Check-in | Condo" at bounding box center [655, 103] width 125 height 35
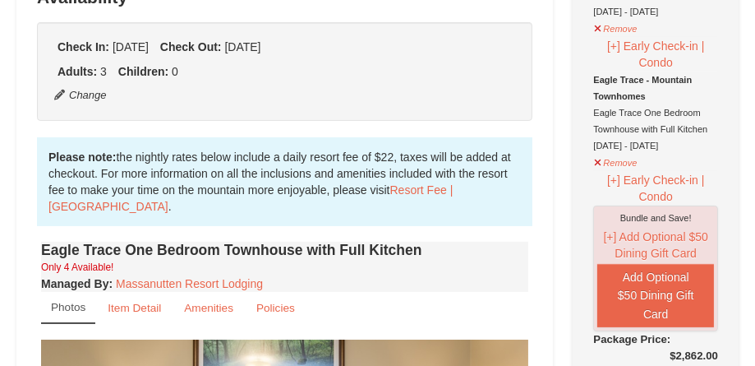
scroll to position [329, 0]
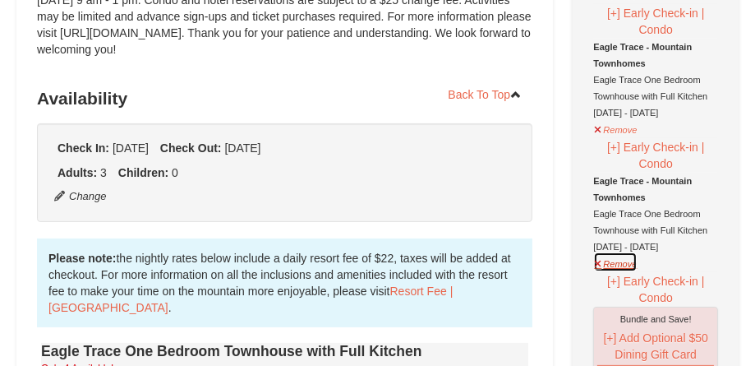
click at [625, 263] on button "Remove" at bounding box center [615, 261] width 44 height 21
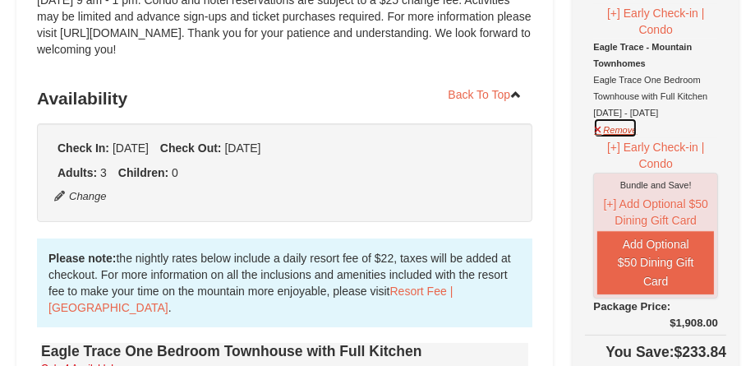
click at [622, 127] on button "Remove" at bounding box center [615, 128] width 44 height 21
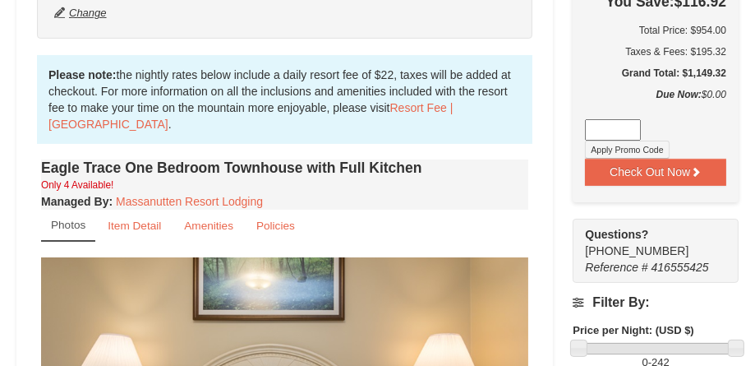
scroll to position [493, 0]
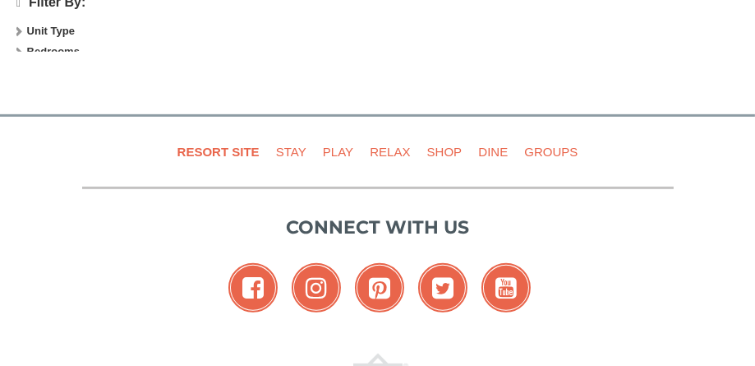
scroll to position [860, 0]
select select "10"
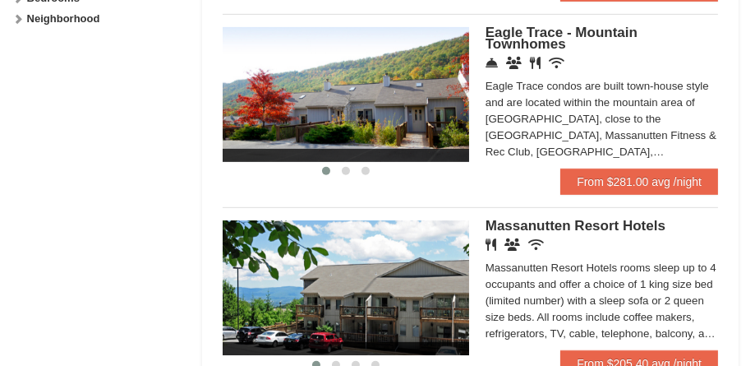
scroll to position [825, 0]
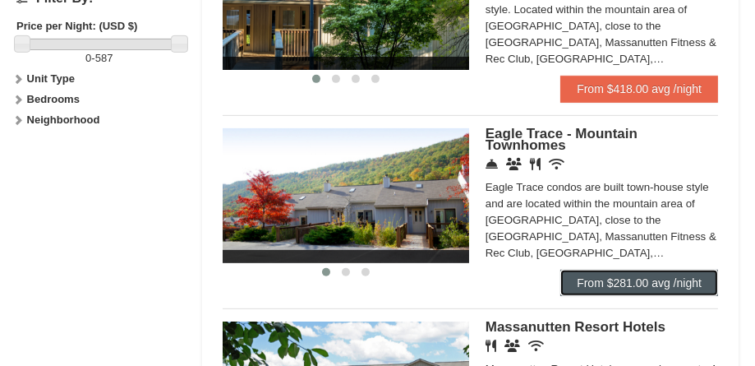
click at [678, 274] on link "From $281.00 avg /night" at bounding box center [639, 283] width 158 height 26
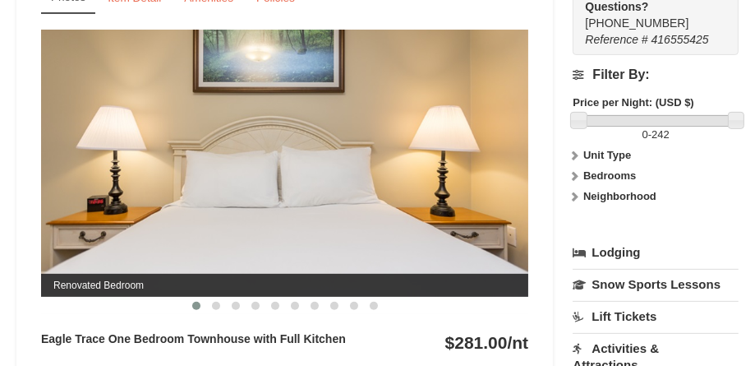
scroll to position [986, 0]
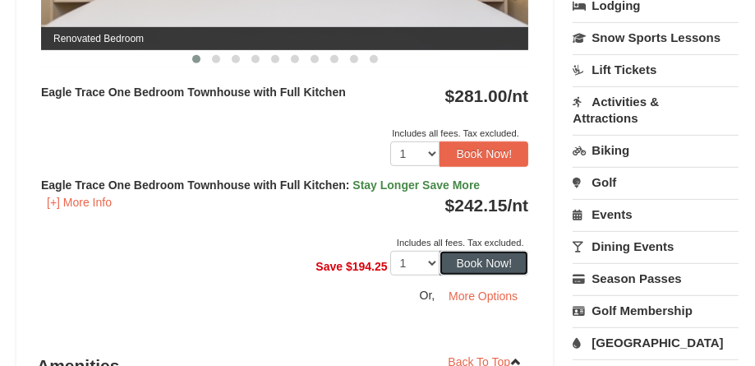
click at [441, 258] on button "Book Now!" at bounding box center [484, 263] width 89 height 25
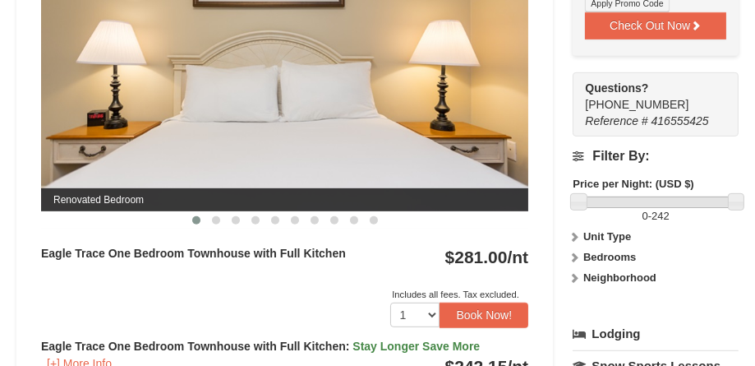
scroll to position [994, 0]
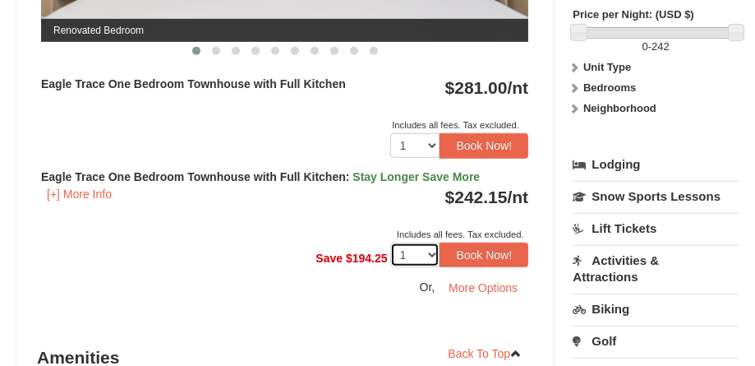
click at [437, 251] on select "1 2 3 4" at bounding box center [414, 254] width 49 height 25
select select "2"
click at [390, 242] on select "1 2 3 4" at bounding box center [414, 254] width 49 height 25
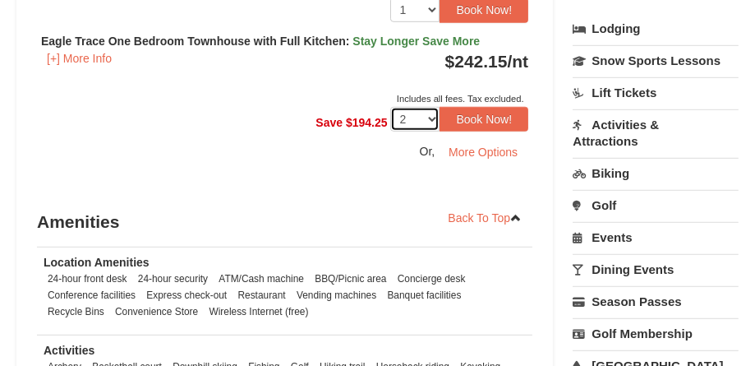
scroll to position [1159, 0]
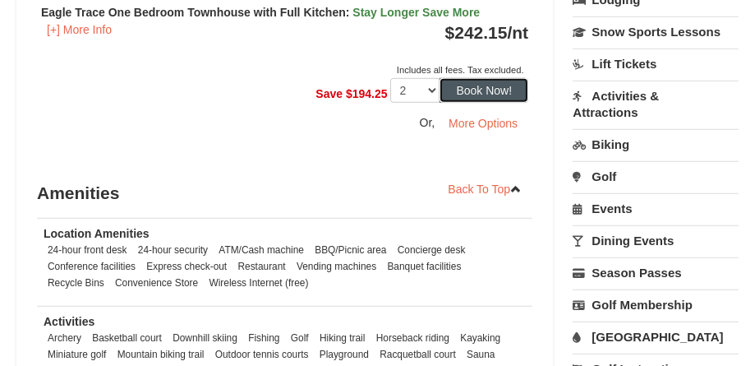
click at [496, 92] on button "Book Now!" at bounding box center [484, 90] width 89 height 25
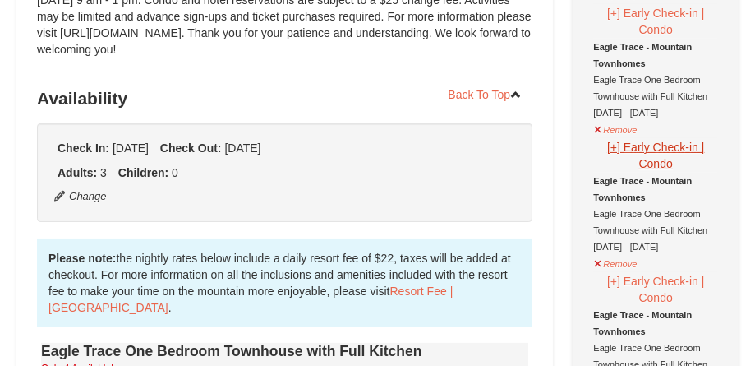
scroll to position [411, 0]
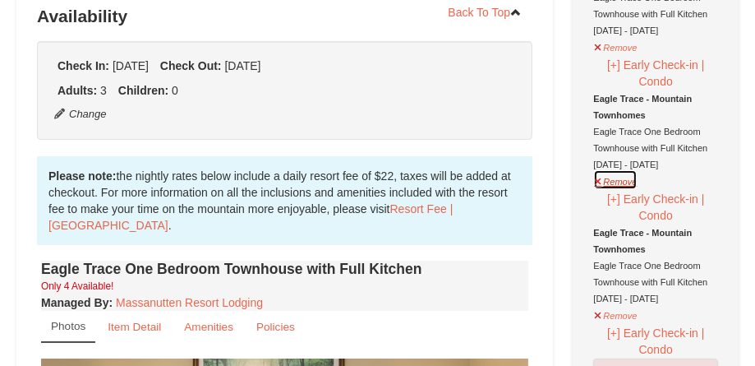
click at [624, 183] on button "Remove" at bounding box center [615, 179] width 44 height 21
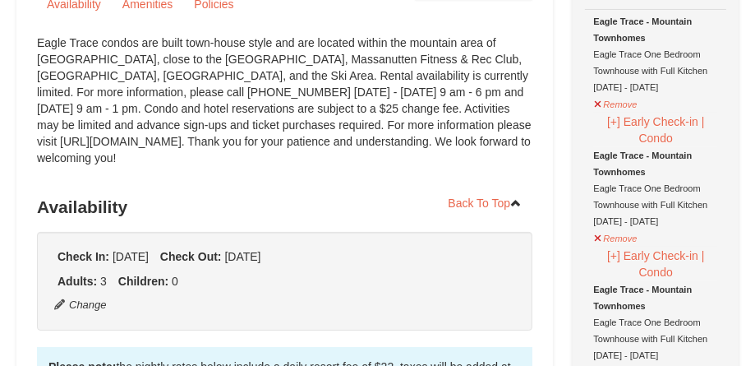
scroll to position [247, 0]
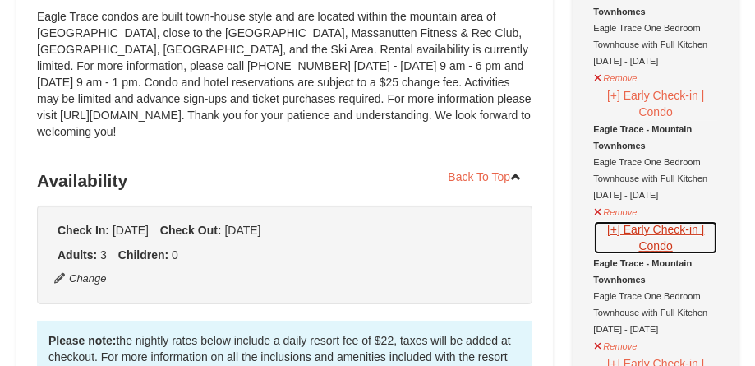
click at [616, 228] on button "[+] Early Check-in | Condo" at bounding box center [655, 237] width 125 height 35
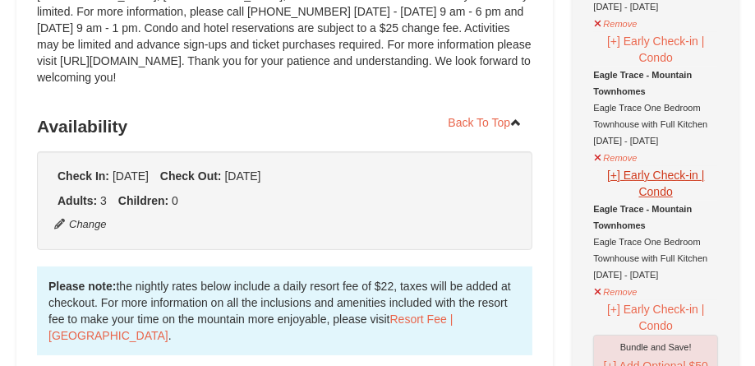
scroll to position [329, 0]
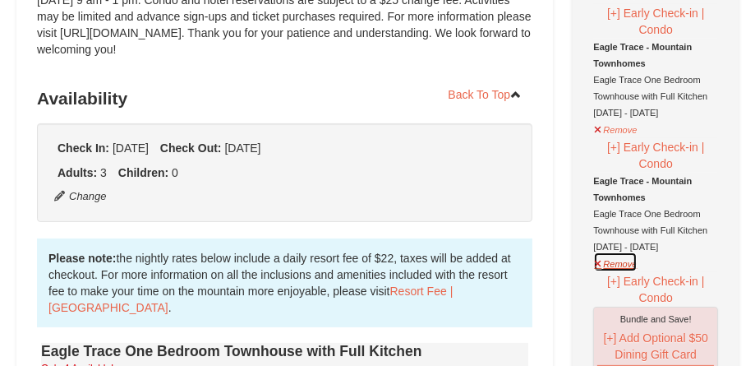
click at [626, 261] on button "Remove" at bounding box center [615, 261] width 44 height 21
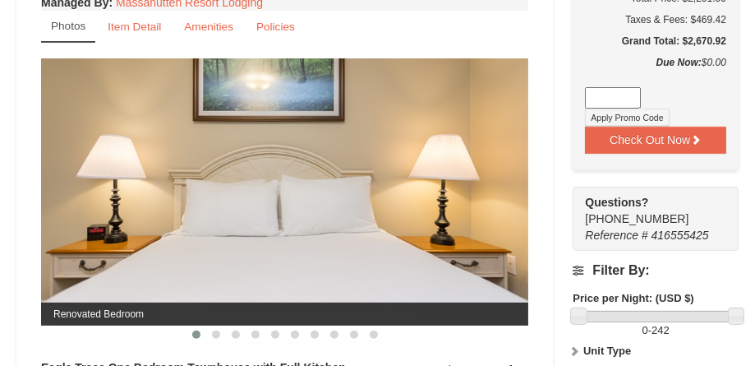
scroll to position [740, 0]
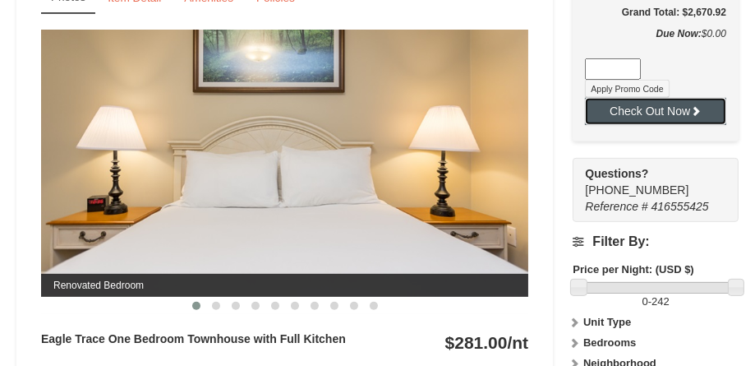
click at [686, 117] on button "Check Out Now" at bounding box center [655, 111] width 141 height 26
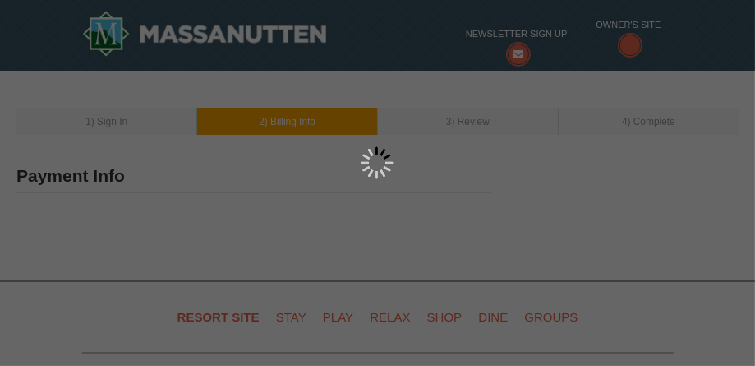
type input "[PERSON_NAME]"
type input "[EMAIL_ADDRESS][DOMAIN_NAME]"
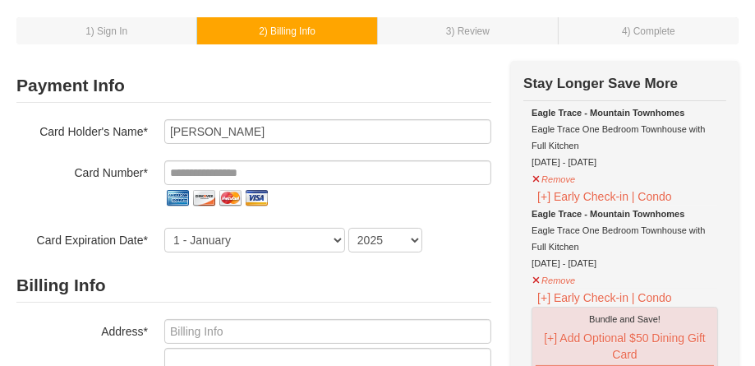
scroll to position [247, 0]
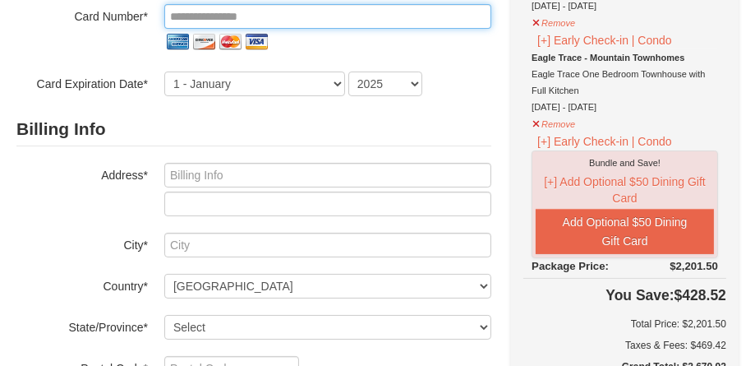
click at [347, 17] on input "tel" at bounding box center [327, 16] width 327 height 25
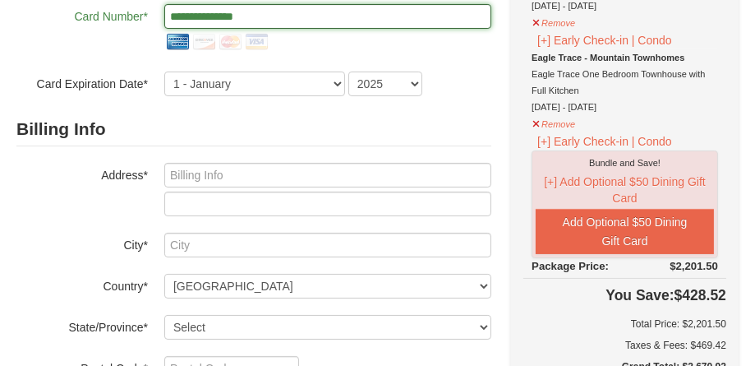
type input "**********"
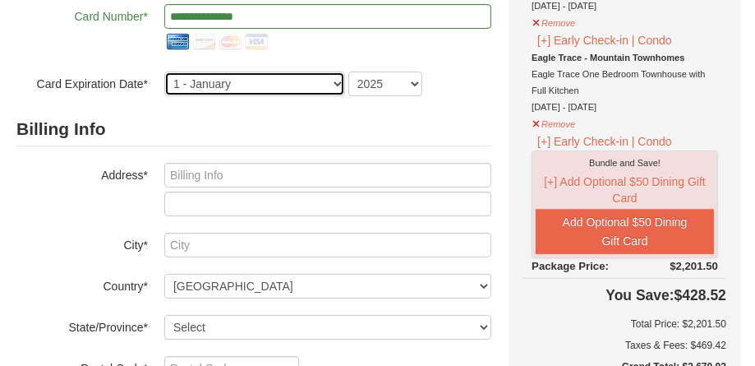
click at [337, 81] on select "1 - January 2 - February 3 - March 4 - April 5 - May 6 - June 7 - July 8 - Augu…" at bounding box center [254, 83] width 181 height 25
select select "10"
click at [164, 71] on select "1 - January 2 - February 3 - March 4 - April 5 - May 6 - June 7 - July 8 - Augu…" at bounding box center [254, 83] width 181 height 25
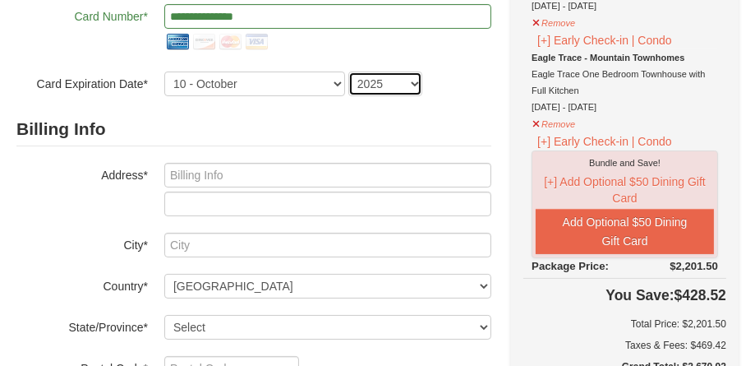
click at [415, 81] on select "2025 2026 2027 2028 2029 2030 2031 2032 2033 2034" at bounding box center [385, 83] width 74 height 25
select select "2030"
click at [348, 71] on select "2025 2026 2027 2028 2029 2030 2031 2032 2033 2034" at bounding box center [385, 83] width 74 height 25
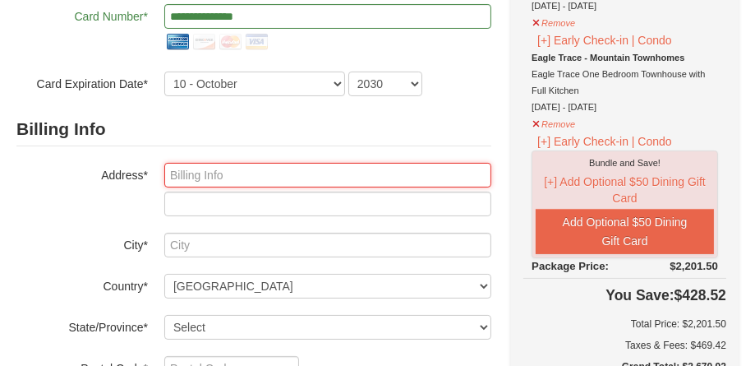
click at [376, 182] on input "text" at bounding box center [327, 175] width 327 height 25
type input "[STREET_ADDRESS]"
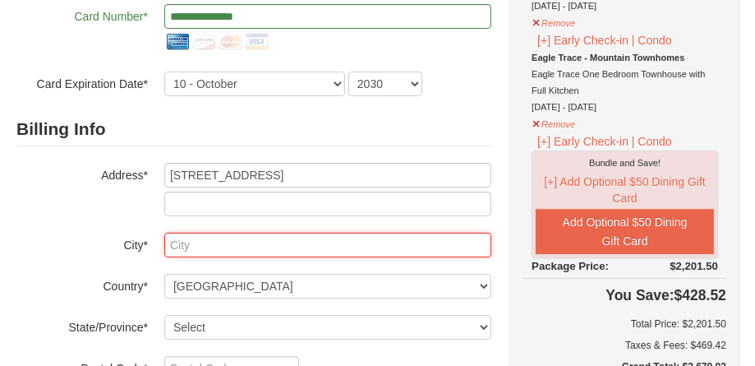
type input "Saint Johns"
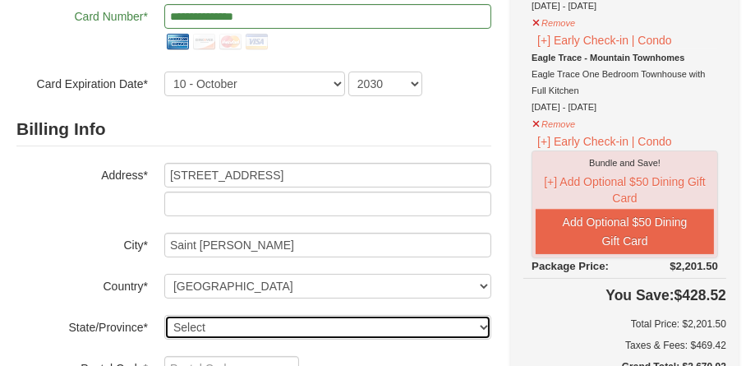
select select "FL"
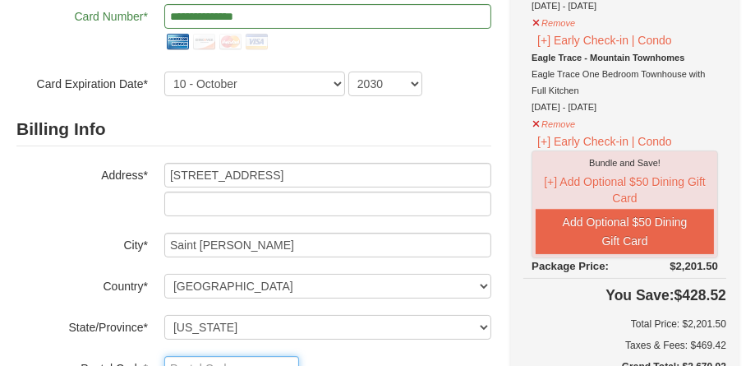
type input "32259"
type input "904"
type input "885"
type input "2550"
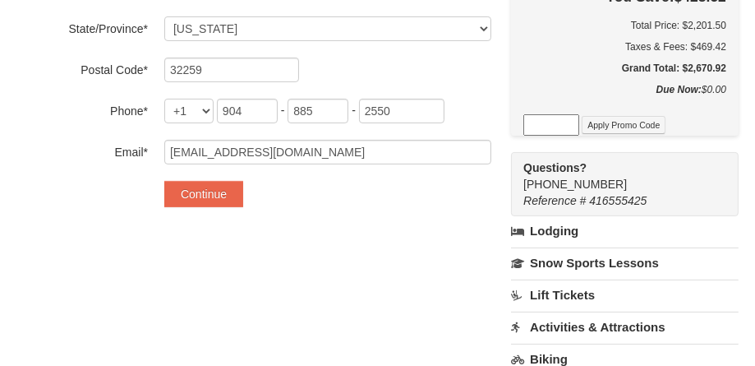
scroll to position [575, 0]
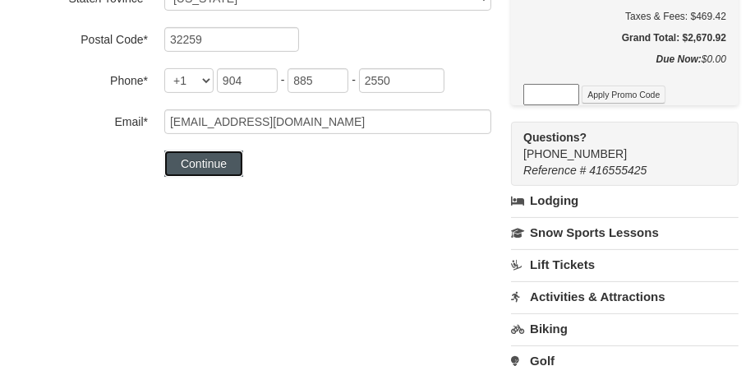
click at [200, 173] on button "Continue" at bounding box center [203, 163] width 79 height 26
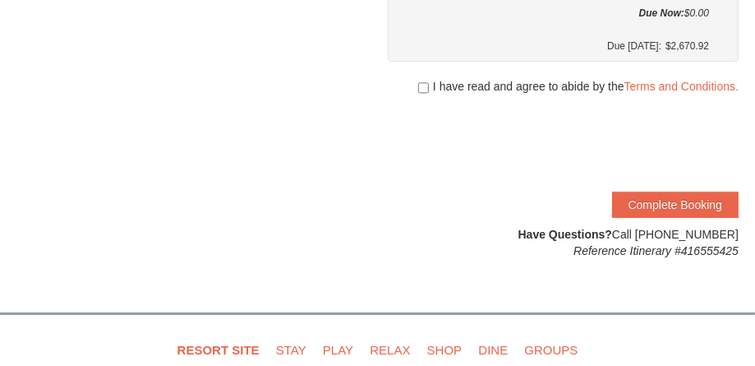
scroll to position [575, 0]
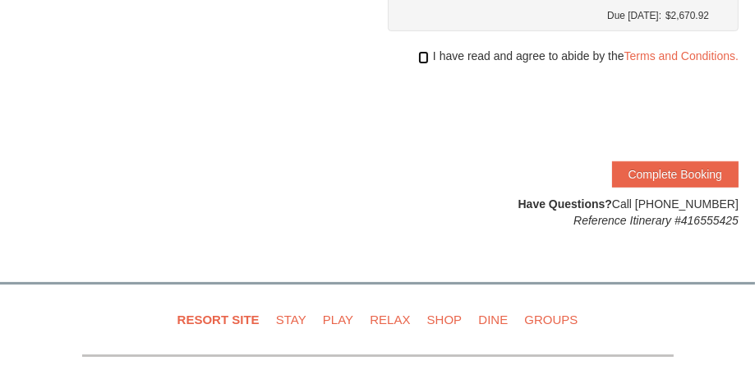
click at [418, 60] on input "checkbox" at bounding box center [423, 57] width 11 height 13
checkbox input "true"
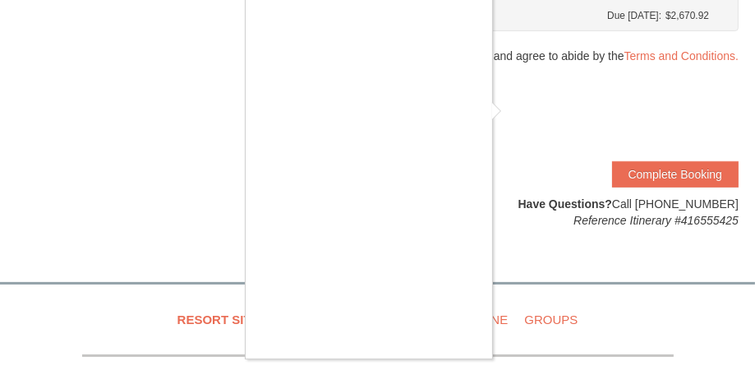
scroll to position [45, 0]
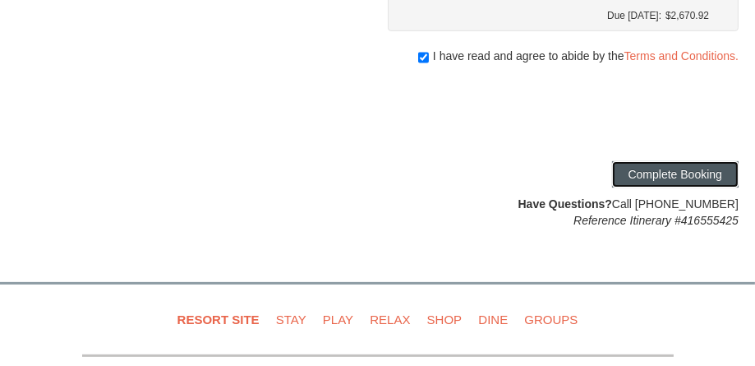
click at [677, 178] on button "Complete Booking" at bounding box center [675, 174] width 127 height 26
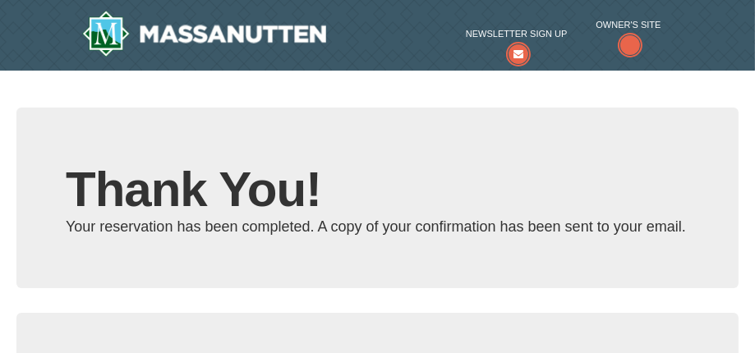
type input "[EMAIL_ADDRESS][DOMAIN_NAME]"
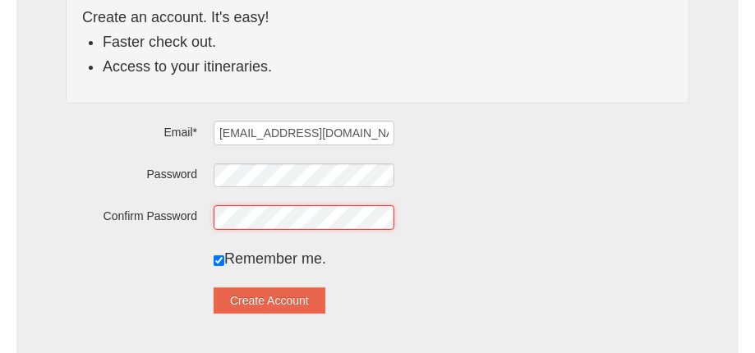
scroll to position [411, 0]
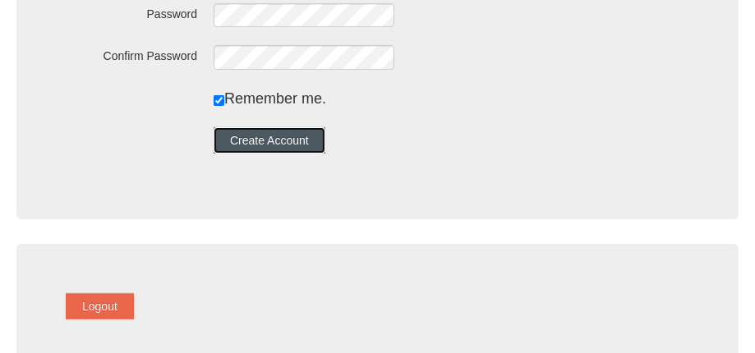
click at [308, 149] on button "Create Account" at bounding box center [270, 140] width 112 height 26
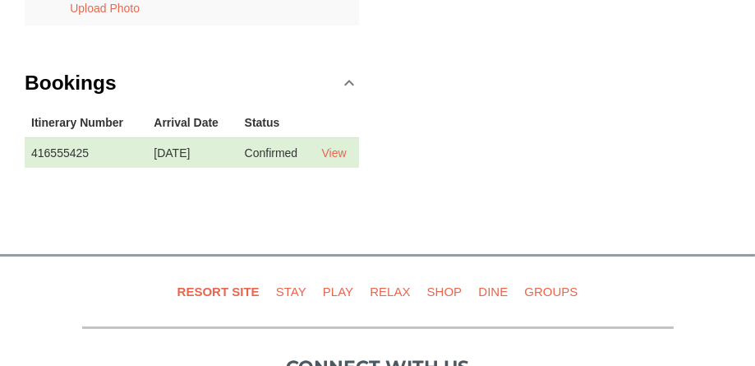
scroll to position [493, 0]
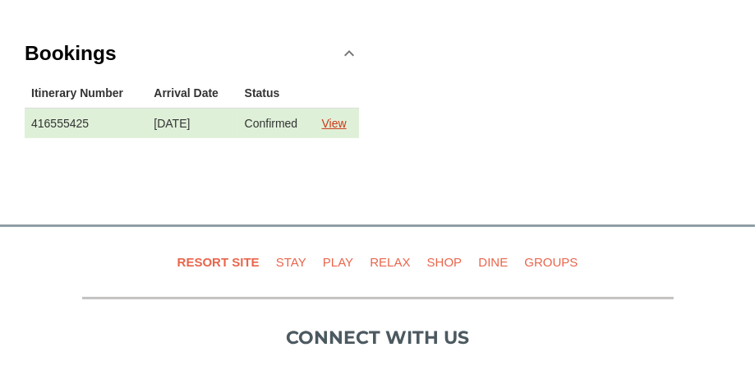
click at [347, 123] on link "View" at bounding box center [334, 123] width 25 height 13
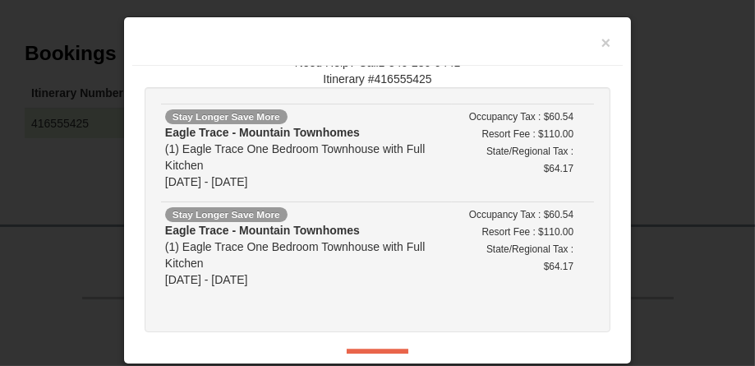
scroll to position [0, 0]
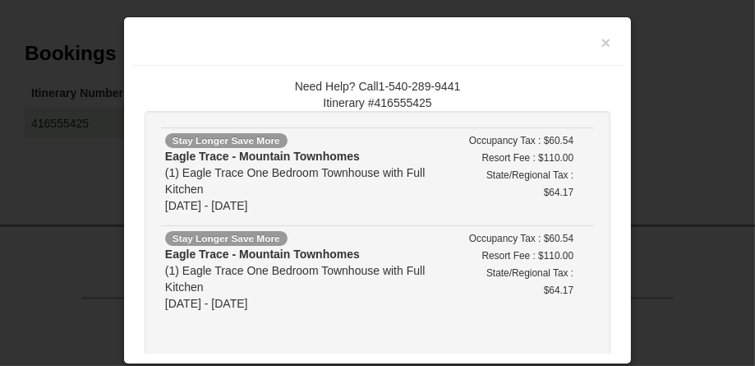
click at [674, 191] on div at bounding box center [377, 183] width 755 height 366
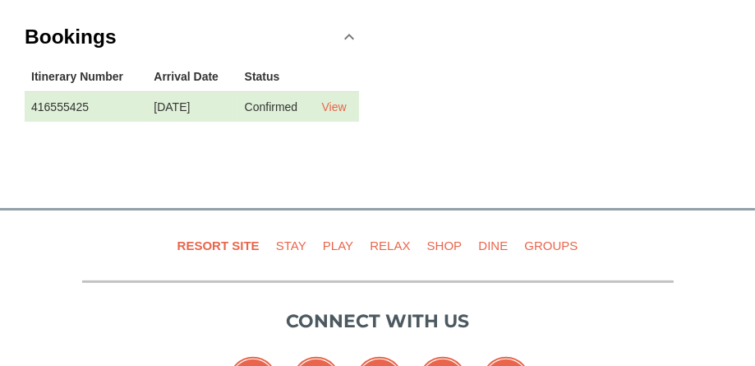
scroll to position [493, 0]
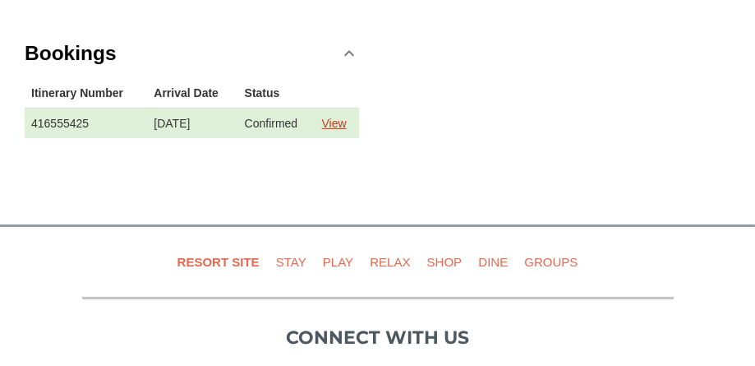
click at [347, 125] on link "View" at bounding box center [334, 123] width 25 height 13
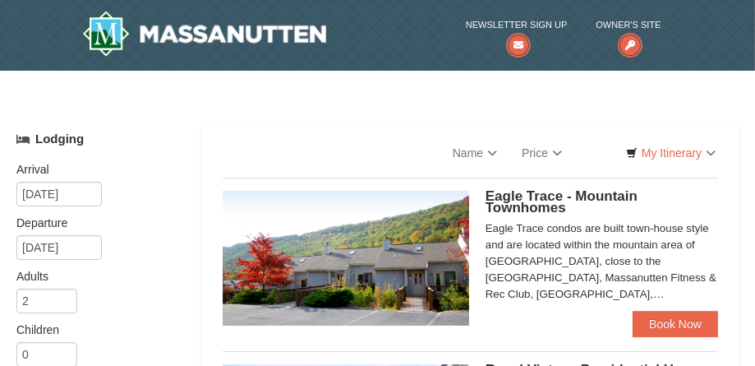
select select "10"
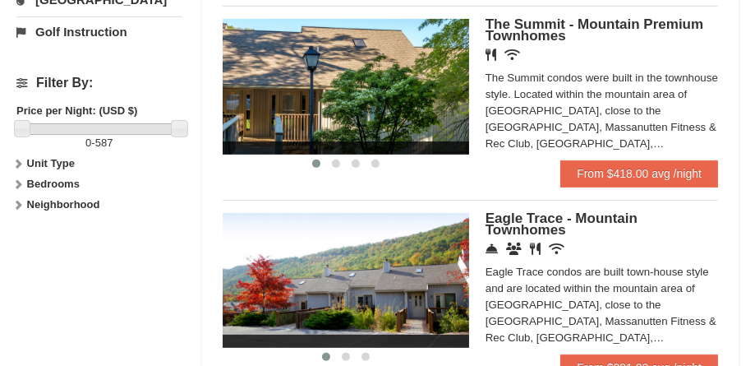
scroll to position [740, 0]
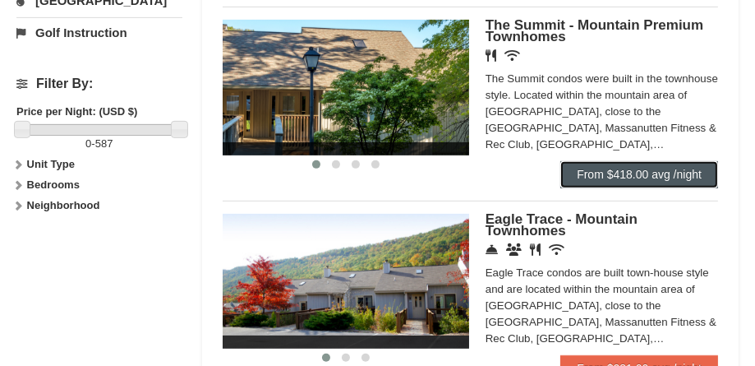
click at [633, 171] on link "From $418.00 avg /night" at bounding box center [639, 174] width 158 height 26
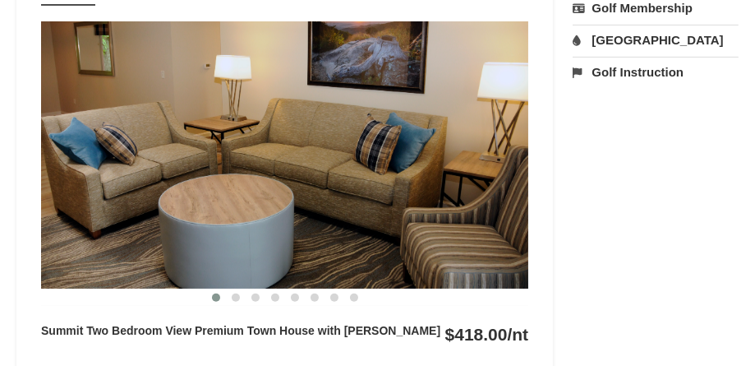
scroll to position [740, 0]
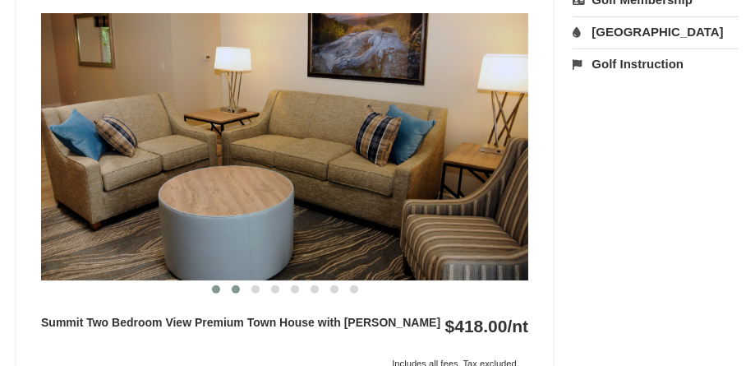
click at [238, 285] on span at bounding box center [236, 289] width 8 height 8
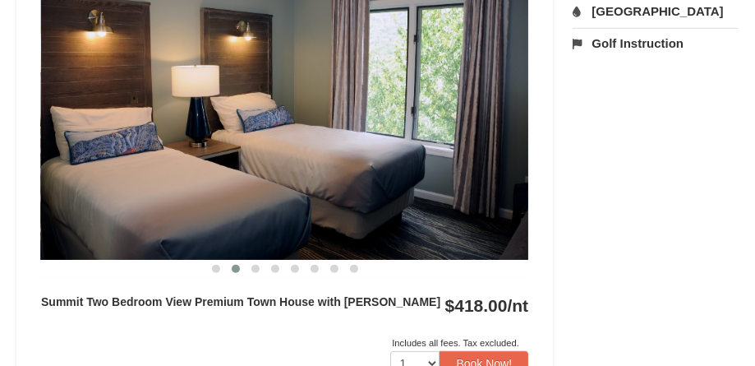
scroll to position [493, 0]
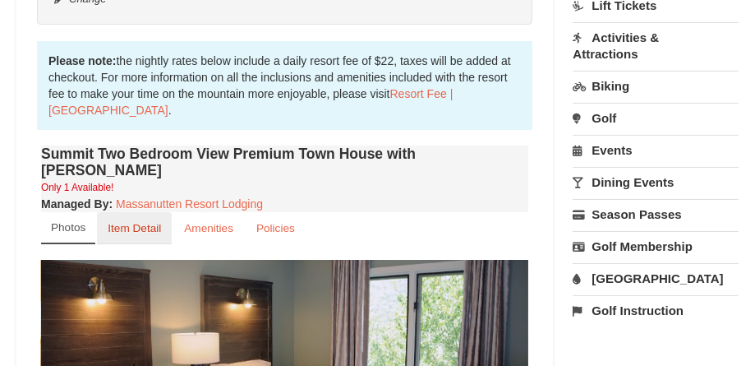
click at [138, 219] on link "Item Detail" at bounding box center [134, 228] width 75 height 32
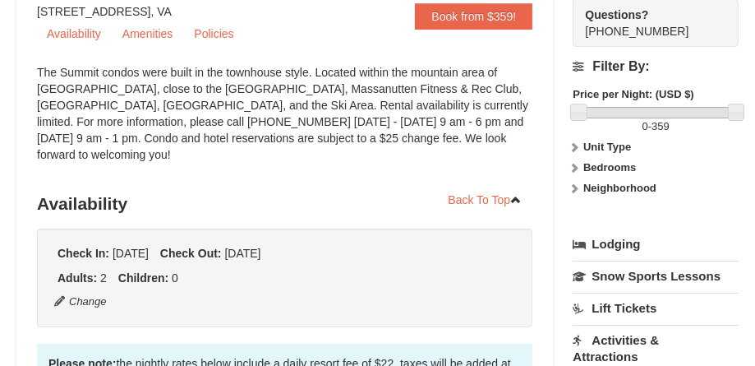
scroll to position [164, 0]
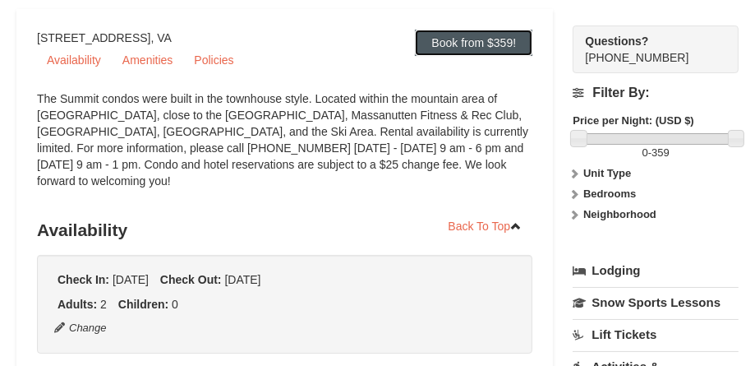
click at [484, 45] on link "Book from $359!" at bounding box center [474, 43] width 118 height 26
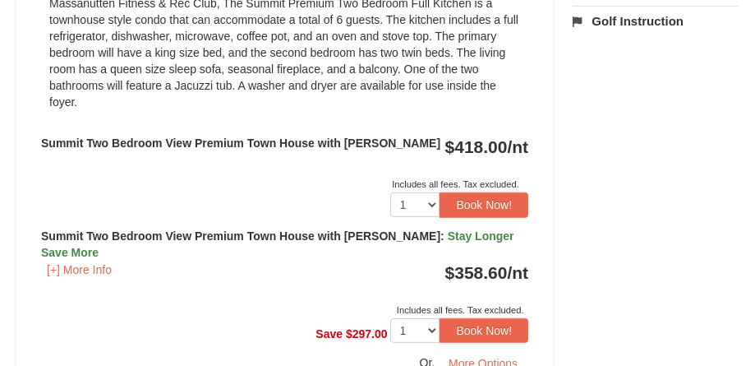
scroll to position [870, 0]
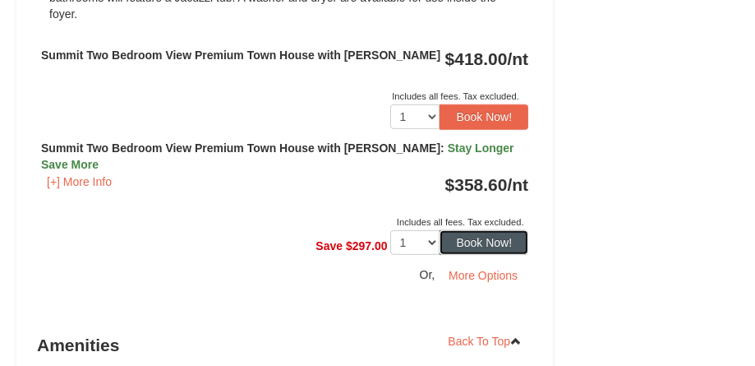
click at [483, 230] on button "Book Now!" at bounding box center [484, 242] width 89 height 25
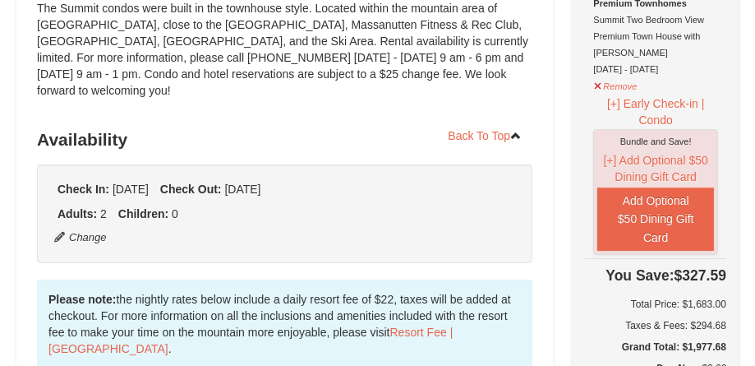
scroll to position [0, 0]
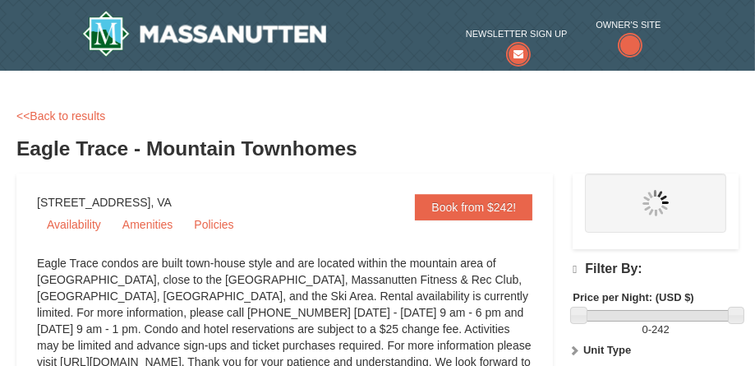
select select "10"
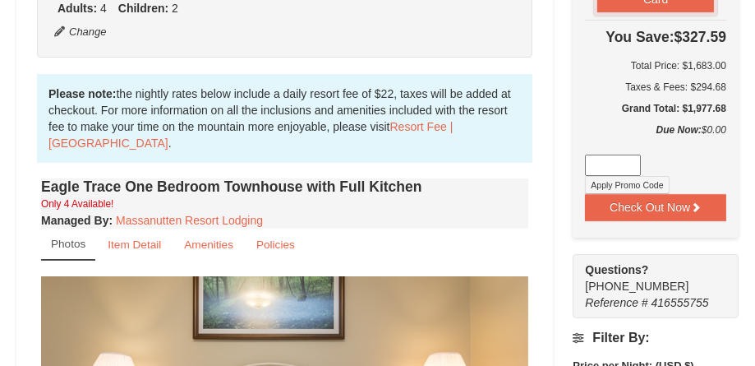
scroll to position [493, 0]
click at [145, 252] on link "Item Detail" at bounding box center [134, 244] width 75 height 32
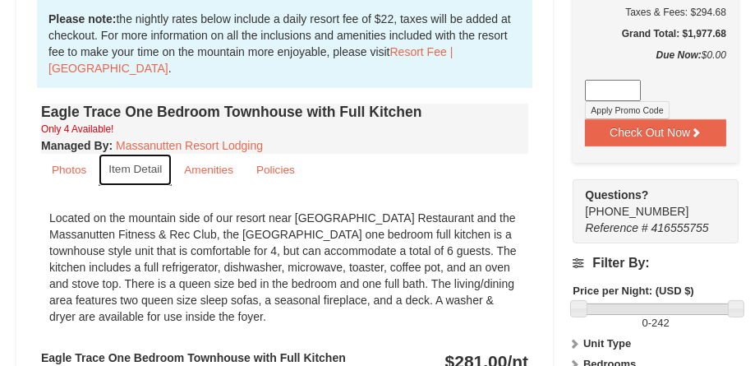
scroll to position [411, 0]
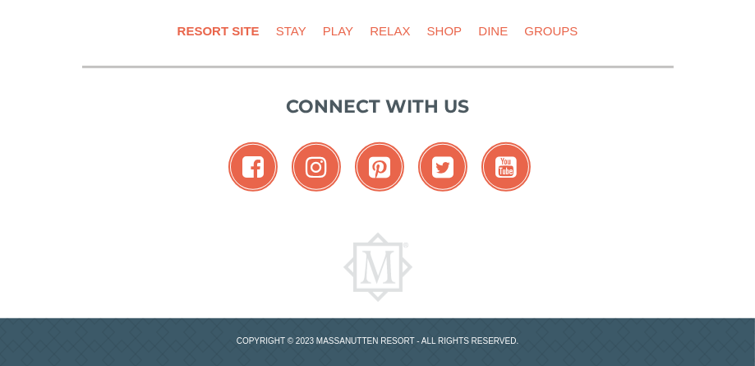
select select "10"
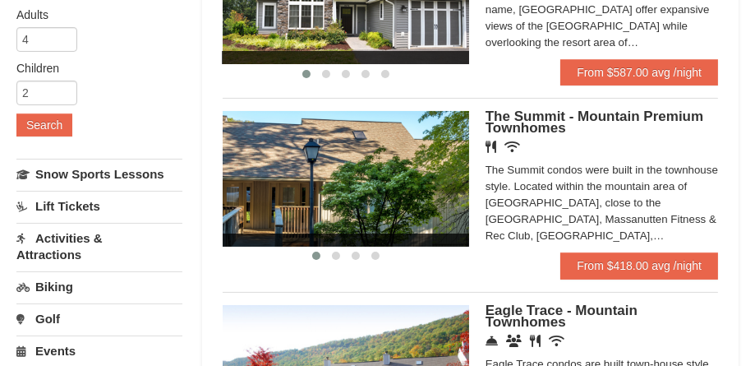
scroll to position [288, 0]
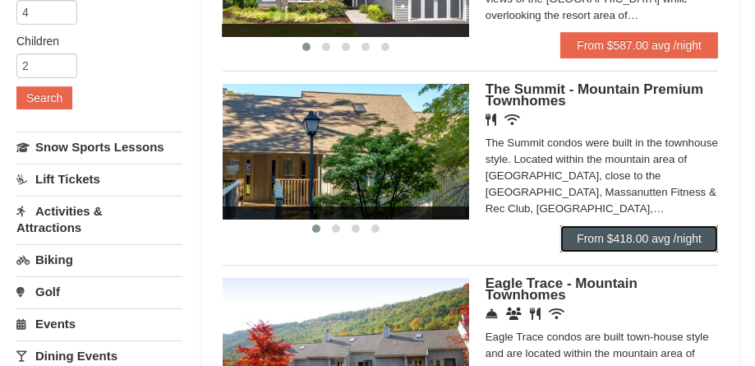
click at [666, 240] on link "From $418.00 avg /night" at bounding box center [639, 238] width 158 height 26
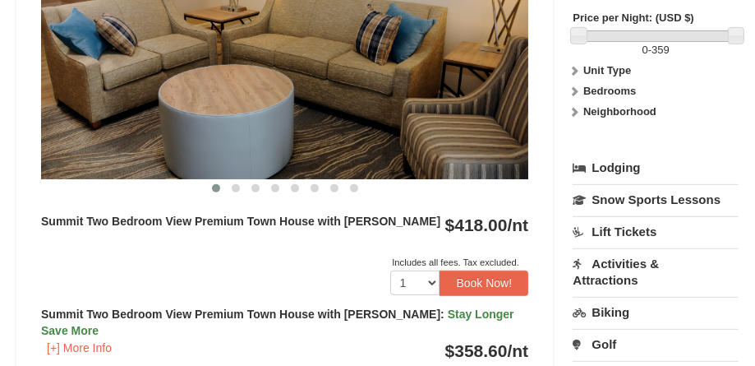
scroll to position [822, 0]
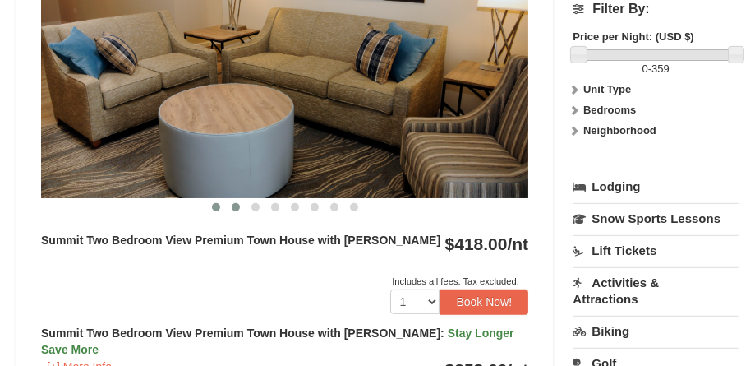
click at [236, 203] on span at bounding box center [236, 207] width 8 height 8
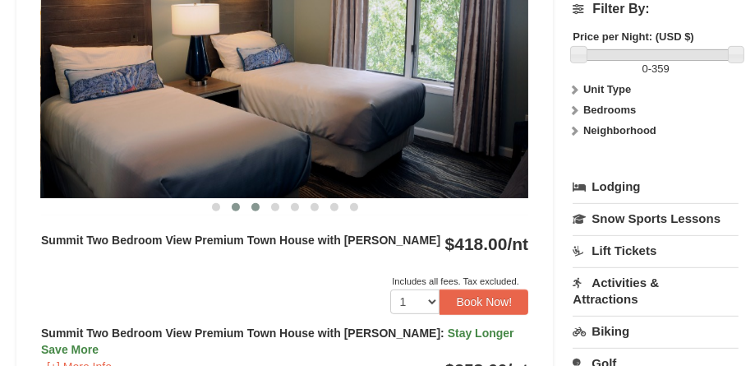
click at [257, 203] on span at bounding box center [255, 207] width 8 height 8
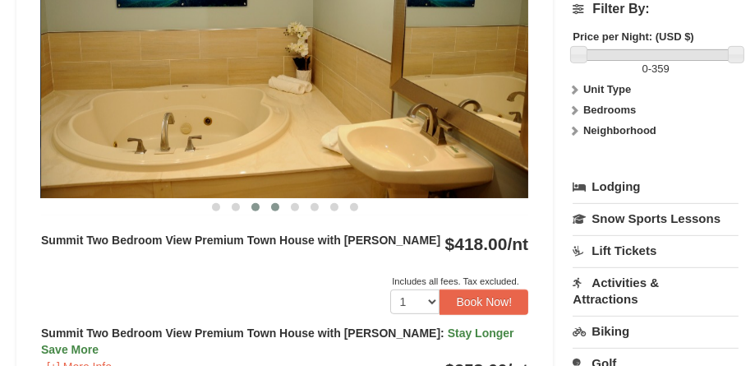
click at [273, 203] on span at bounding box center [275, 207] width 8 height 8
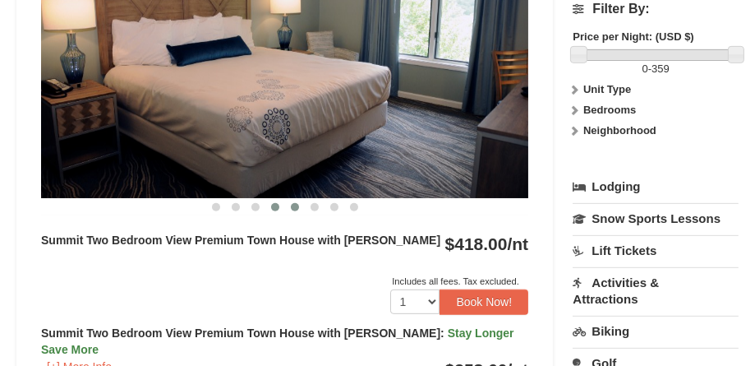
click at [293, 203] on span at bounding box center [295, 207] width 8 height 8
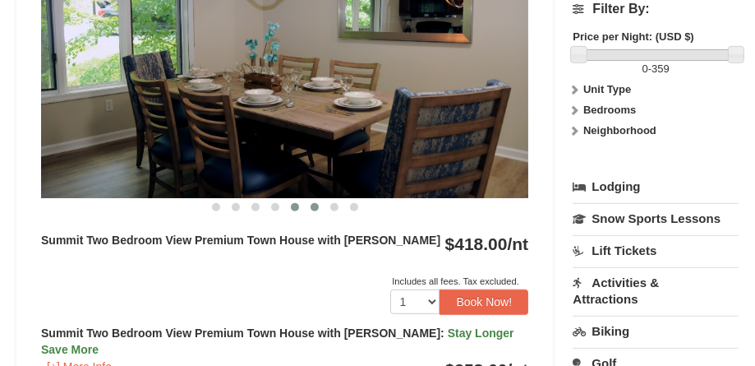
click at [314, 203] on span at bounding box center [315, 207] width 8 height 8
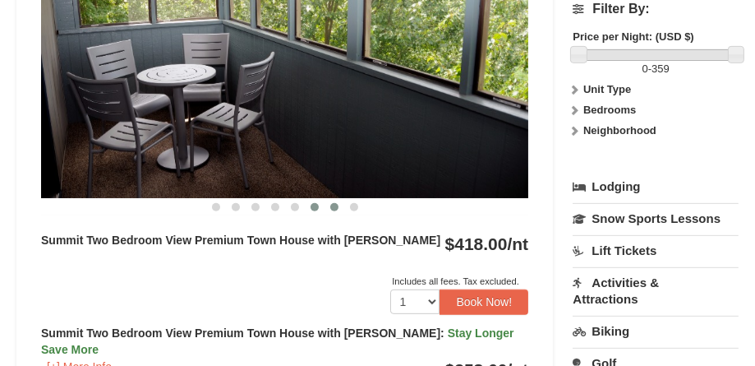
click at [334, 203] on span at bounding box center [334, 207] width 8 height 8
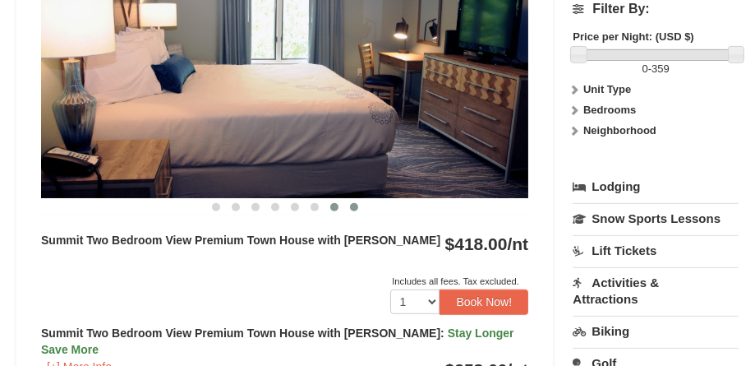
click at [353, 203] on span at bounding box center [354, 207] width 8 height 8
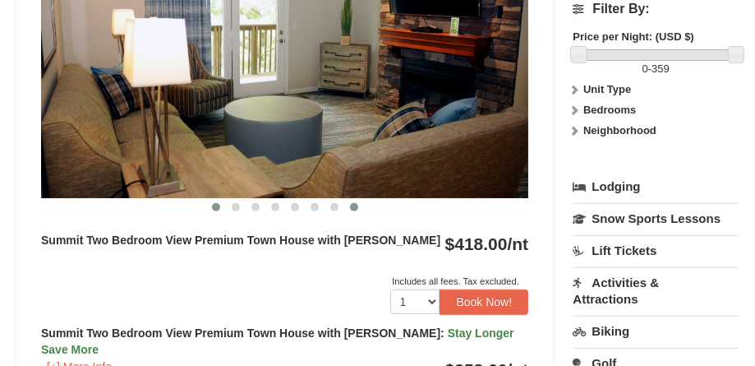
click at [221, 199] on button at bounding box center [216, 207] width 20 height 16
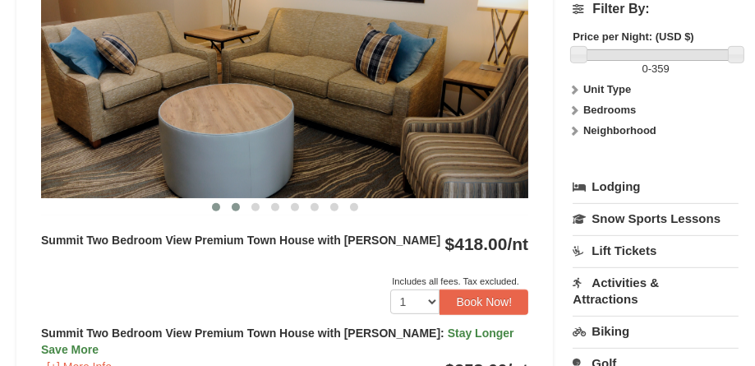
click at [233, 203] on span at bounding box center [236, 207] width 8 height 8
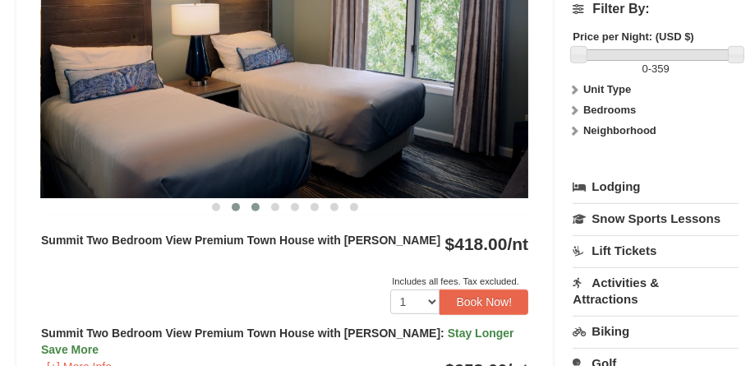
click at [254, 203] on span at bounding box center [255, 207] width 8 height 8
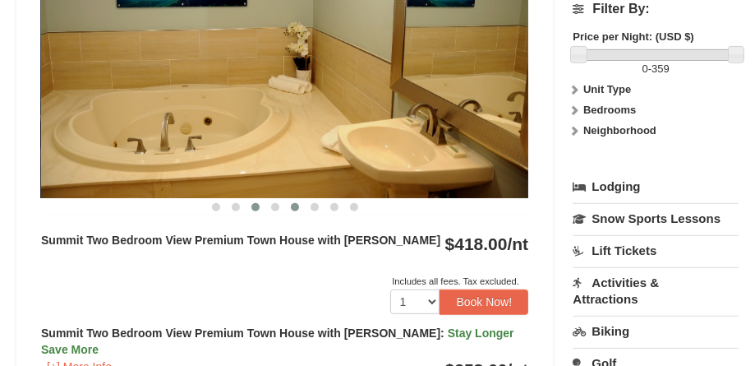
click at [297, 203] on span at bounding box center [295, 207] width 8 height 8
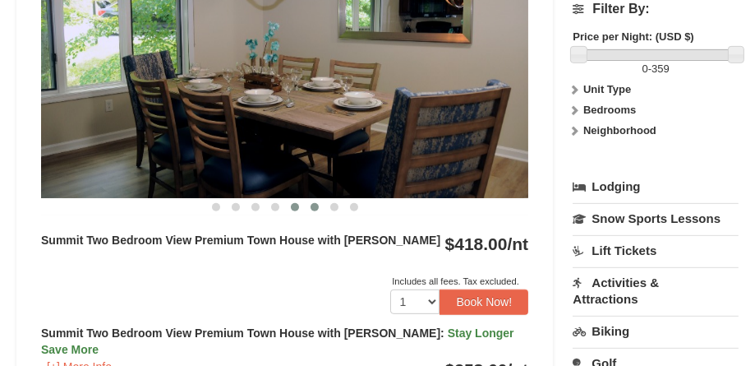
click at [315, 203] on span at bounding box center [315, 207] width 8 height 8
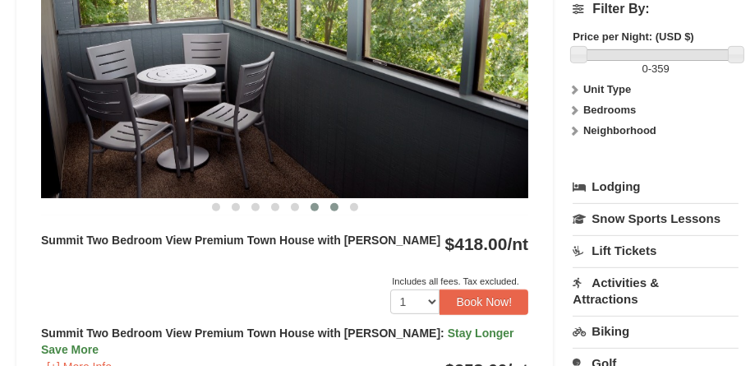
click at [332, 203] on span at bounding box center [334, 207] width 8 height 8
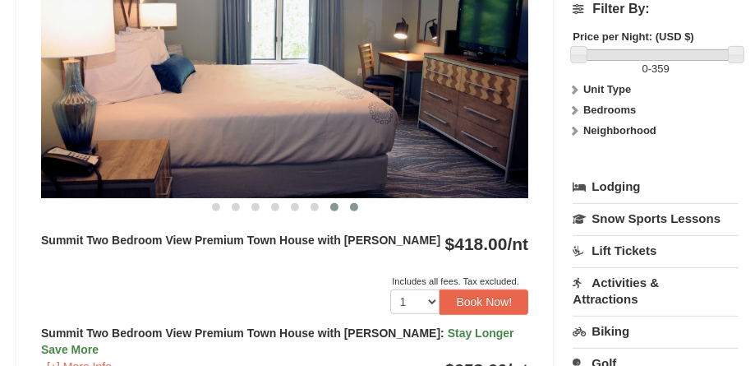
click at [357, 203] on span at bounding box center [354, 207] width 8 height 8
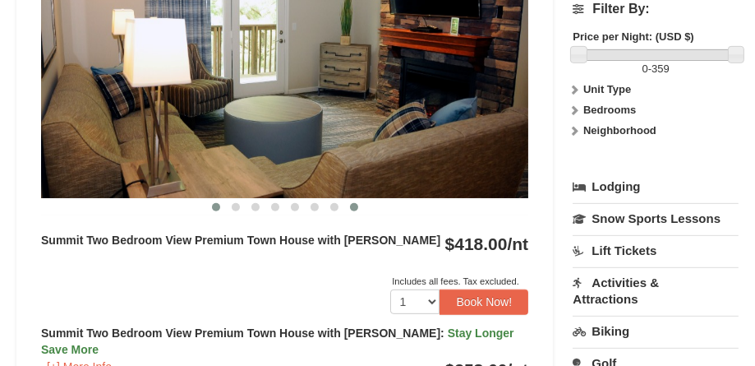
click at [219, 203] on span at bounding box center [216, 207] width 8 height 8
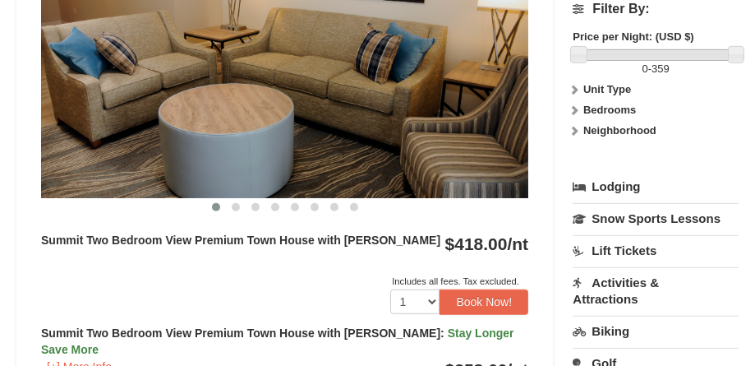
scroll to position [740, 0]
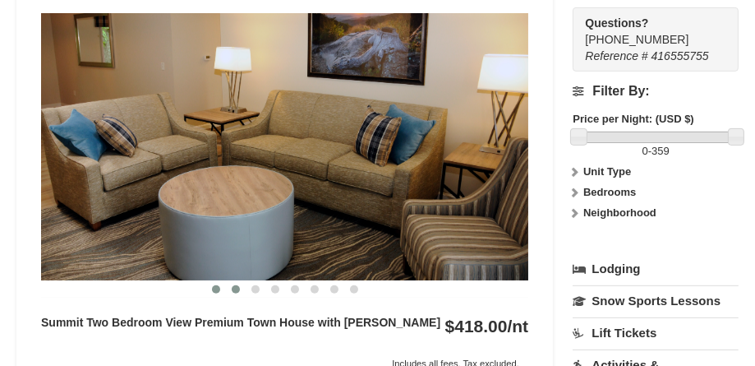
click at [233, 285] on span at bounding box center [236, 289] width 8 height 8
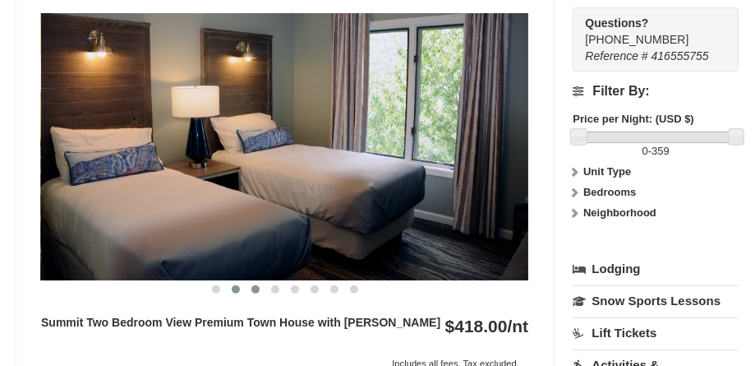
click at [251, 285] on span at bounding box center [255, 289] width 8 height 8
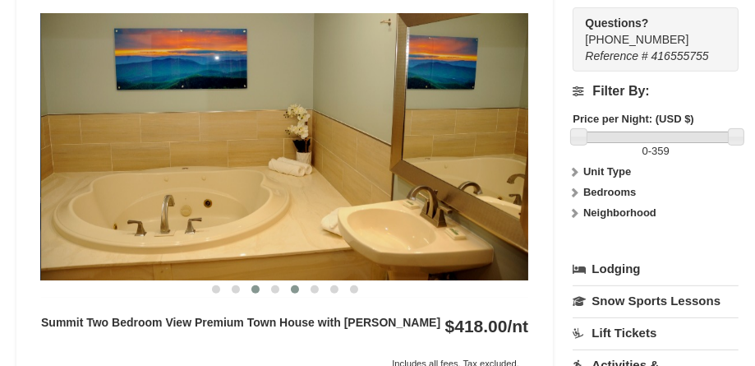
click at [296, 285] on span at bounding box center [295, 289] width 8 height 8
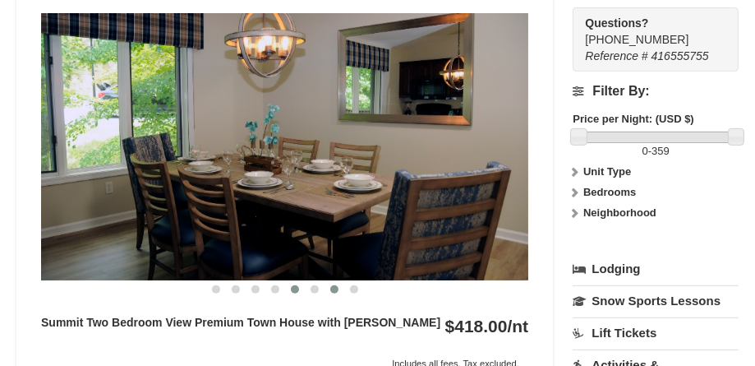
click at [333, 285] on span at bounding box center [334, 289] width 8 height 8
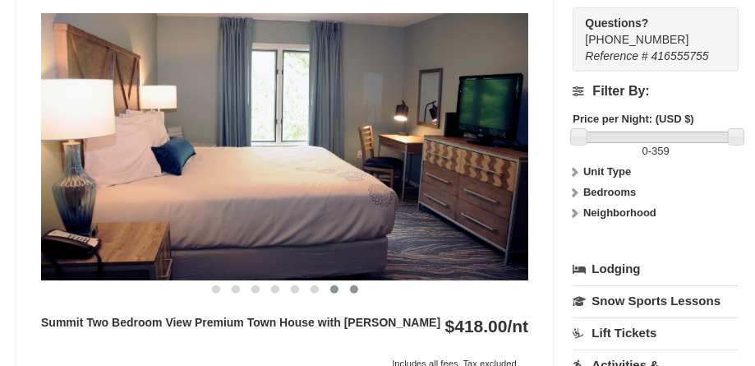
click at [353, 285] on span at bounding box center [354, 289] width 8 height 8
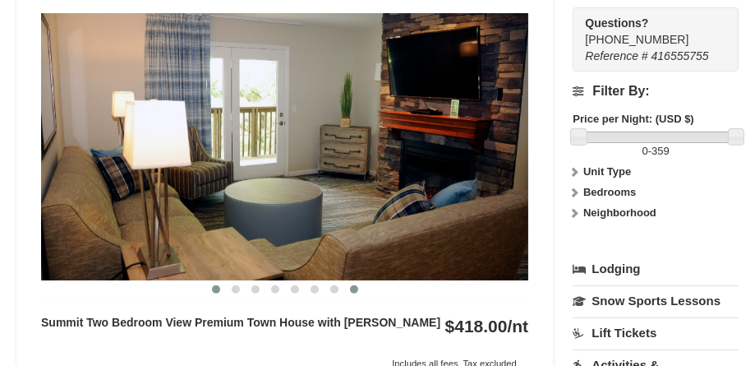
click at [220, 281] on button at bounding box center [216, 289] width 20 height 16
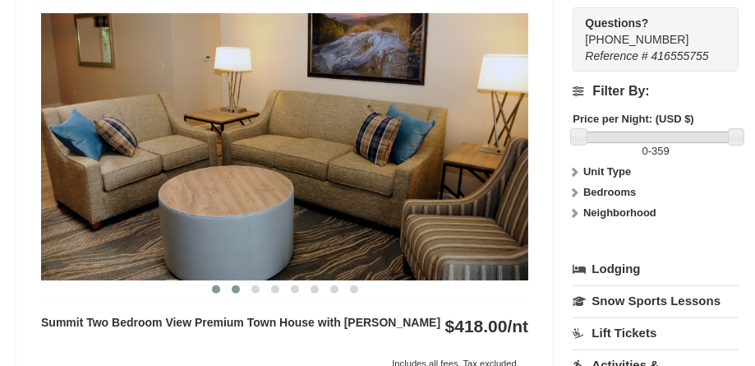
click at [237, 285] on span at bounding box center [236, 289] width 8 height 8
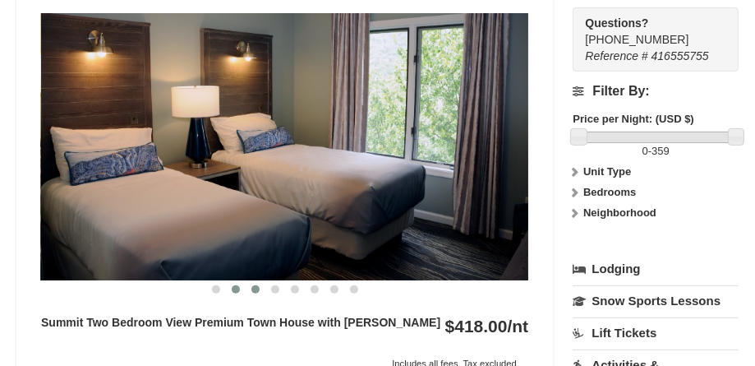
click at [251, 285] on span at bounding box center [255, 289] width 8 height 8
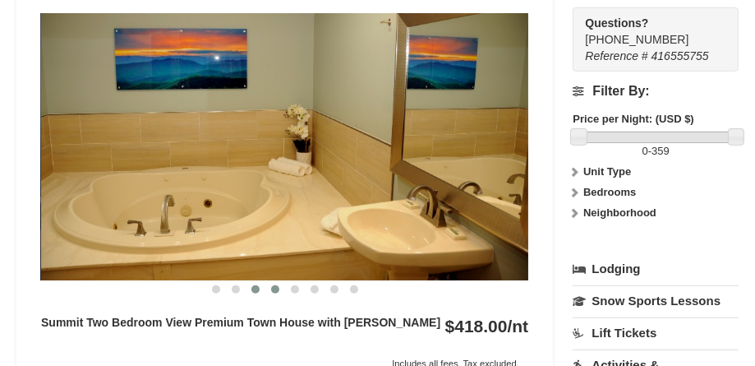
click at [272, 285] on span at bounding box center [275, 289] width 8 height 8
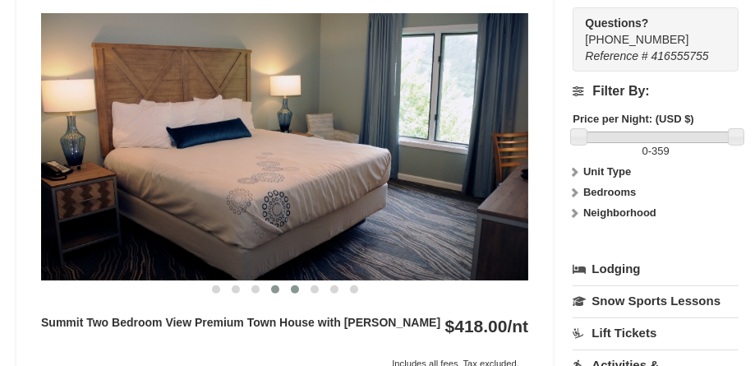
click at [297, 285] on span at bounding box center [295, 289] width 8 height 8
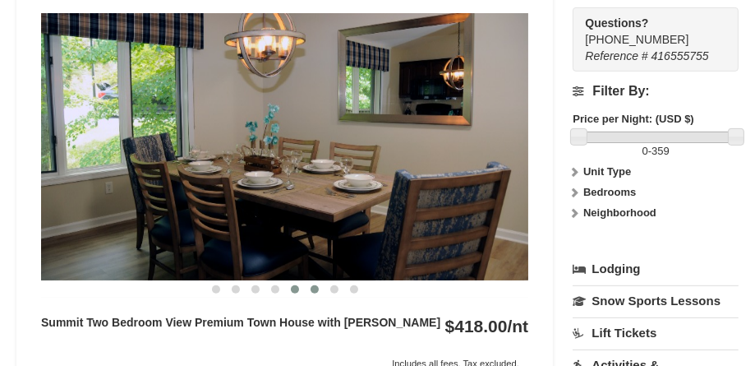
click at [316, 285] on span at bounding box center [315, 289] width 8 height 8
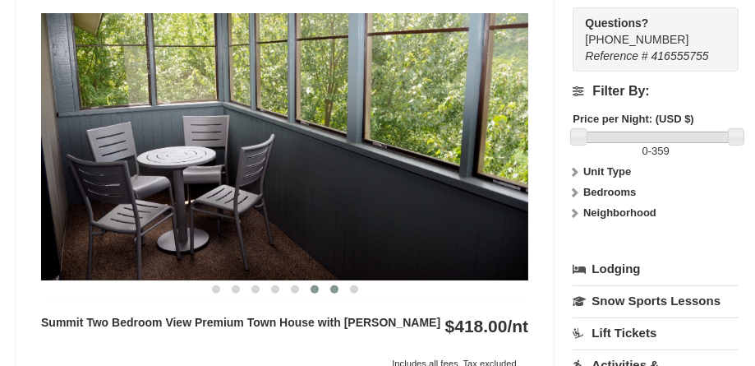
click at [329, 281] on button at bounding box center [335, 289] width 20 height 16
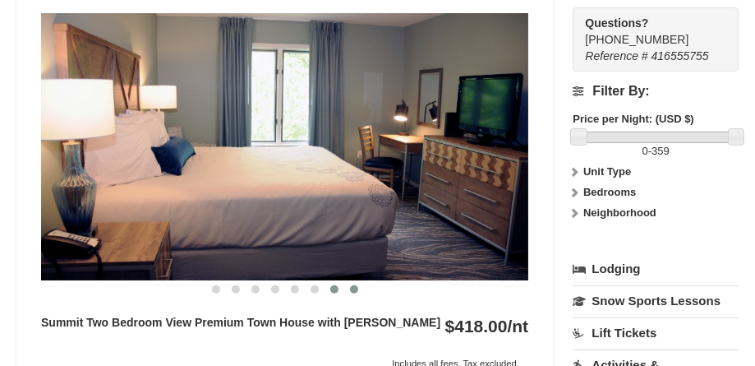
click at [356, 285] on span at bounding box center [354, 289] width 8 height 8
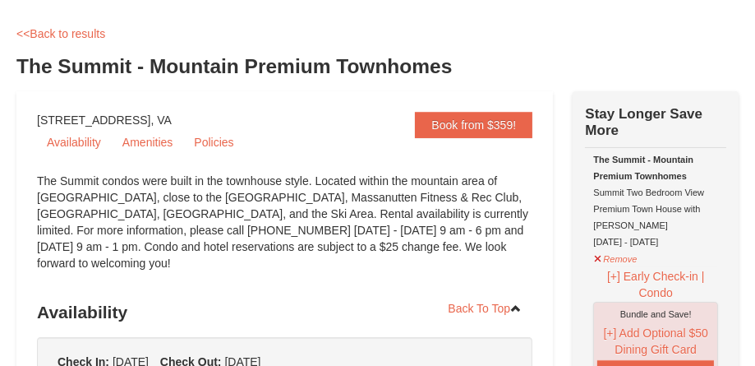
scroll to position [0, 0]
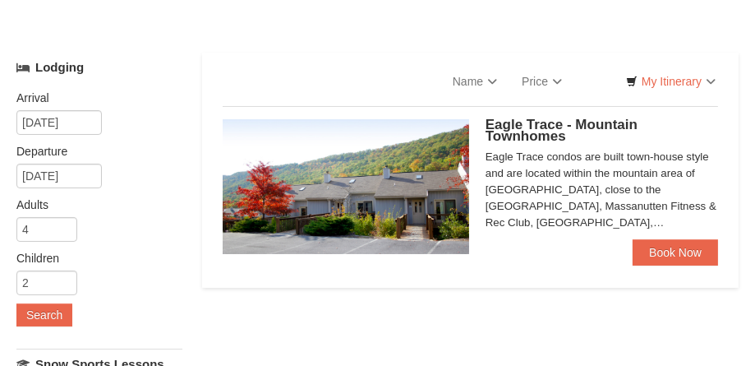
select select "10"
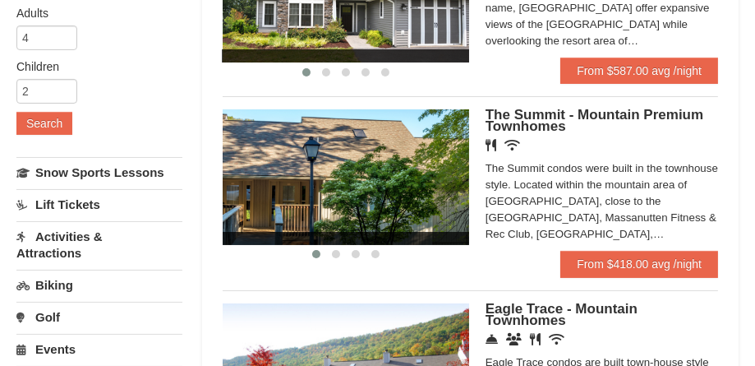
scroll to position [124, 0]
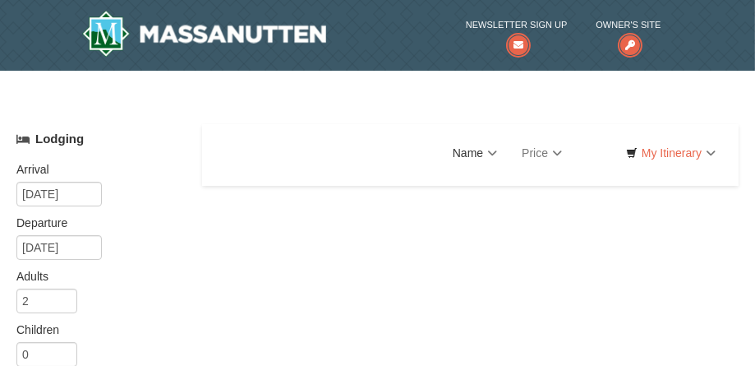
select select "10"
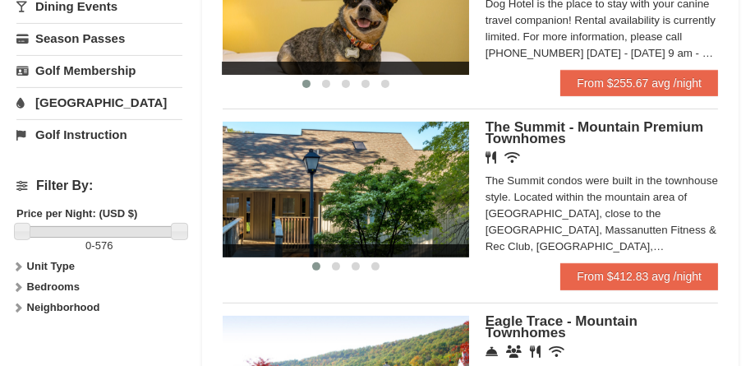
scroll to position [657, 0]
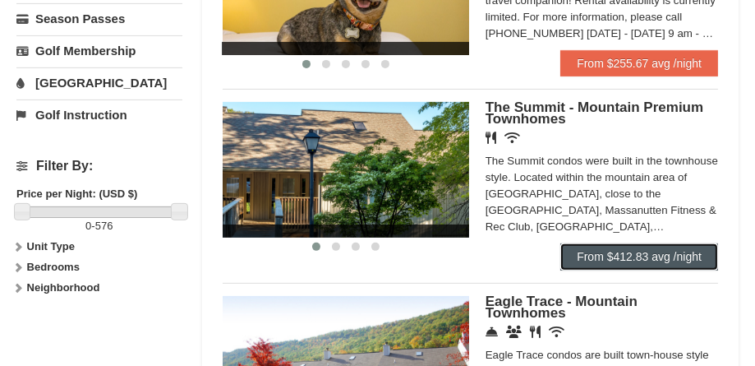
click at [640, 247] on link "From $412.83 avg /night" at bounding box center [639, 256] width 158 height 26
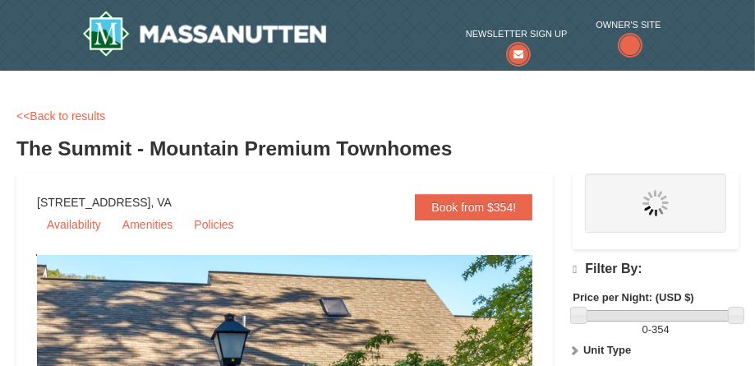
select select "10"
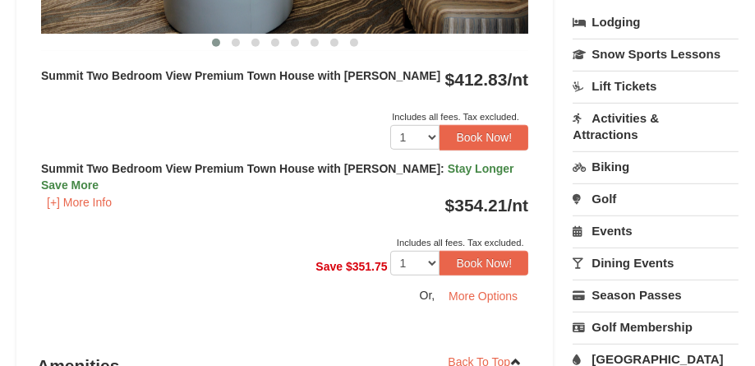
scroll to position [1068, 0]
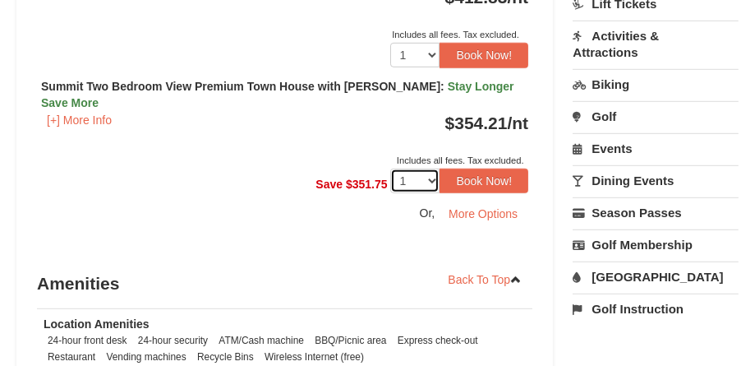
click at [428, 168] on select "1" at bounding box center [414, 180] width 49 height 25
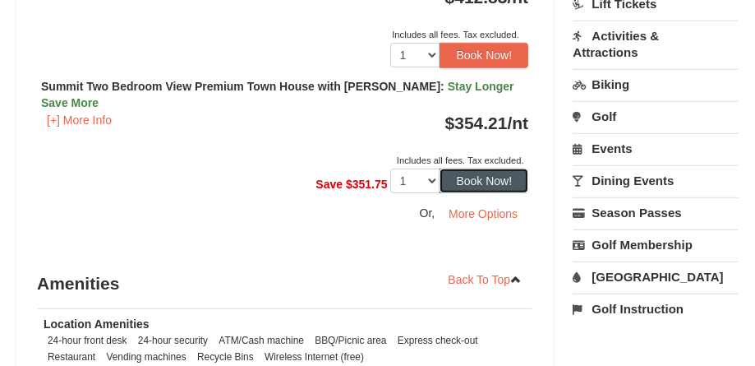
click at [466, 168] on button "Book Now!" at bounding box center [484, 180] width 89 height 25
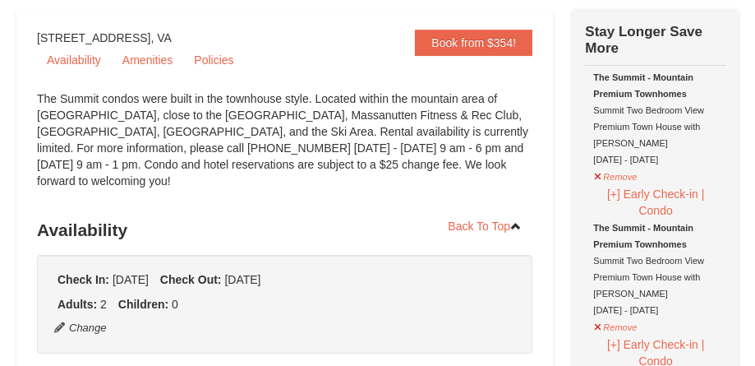
scroll to position [247, 0]
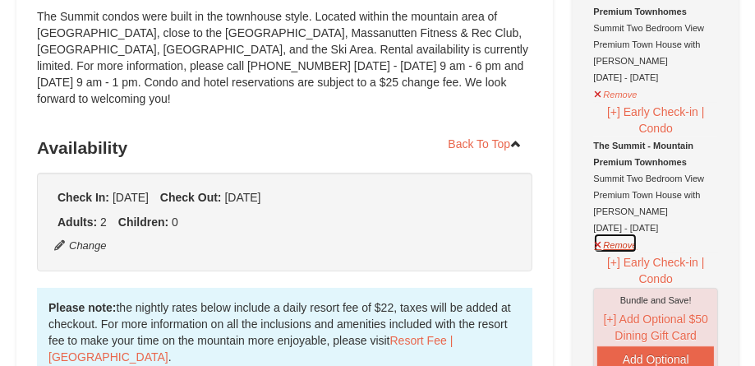
click at [625, 246] on button "Remove" at bounding box center [615, 243] width 44 height 21
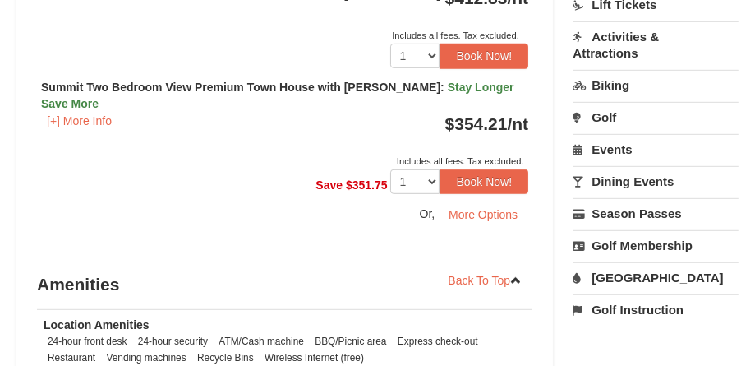
scroll to position [1068, 0]
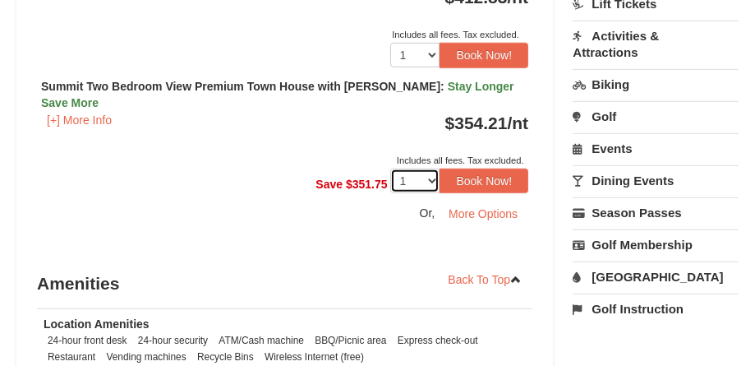
click at [435, 168] on select "1" at bounding box center [414, 180] width 49 height 25
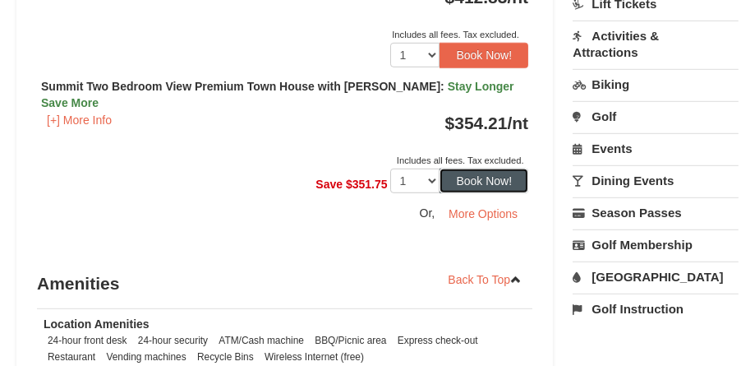
click at [489, 168] on button "Book Now!" at bounding box center [484, 180] width 89 height 25
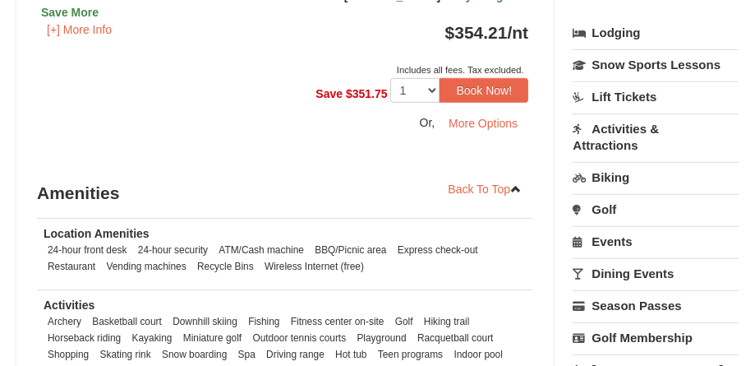
scroll to position [994, 0]
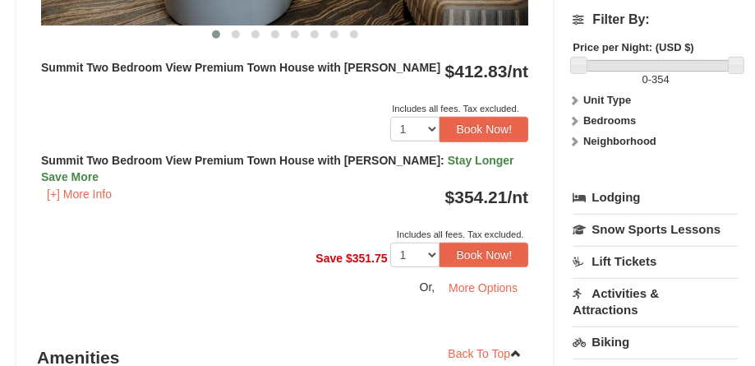
click at [580, 97] on label "Unit Type" at bounding box center [656, 100] width 166 height 16
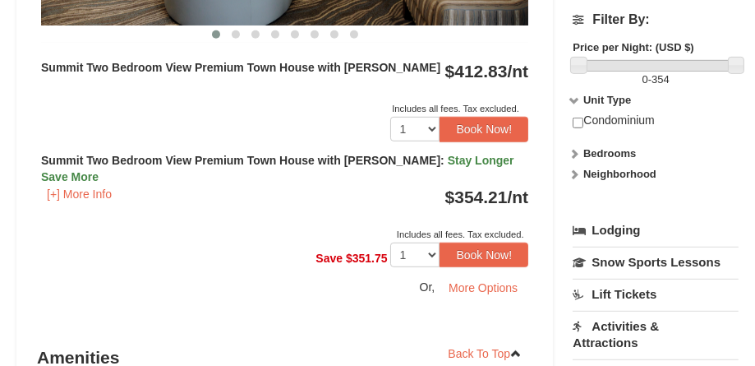
click at [576, 150] on icon at bounding box center [575, 154] width 12 height 12
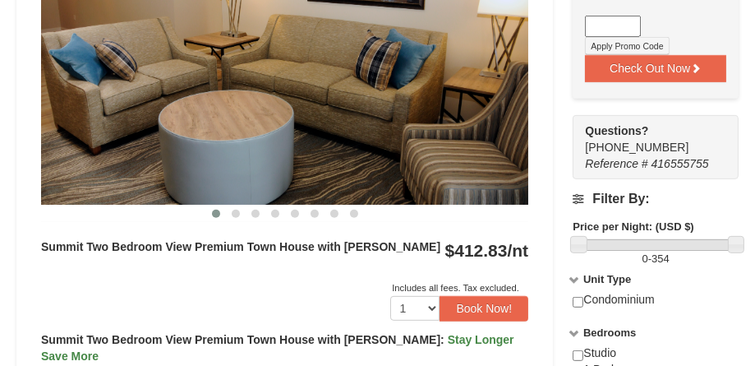
scroll to position [748, 0]
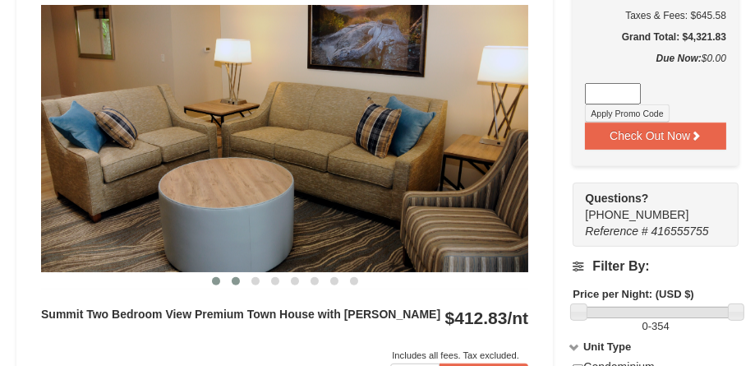
click at [233, 277] on span at bounding box center [236, 281] width 8 height 8
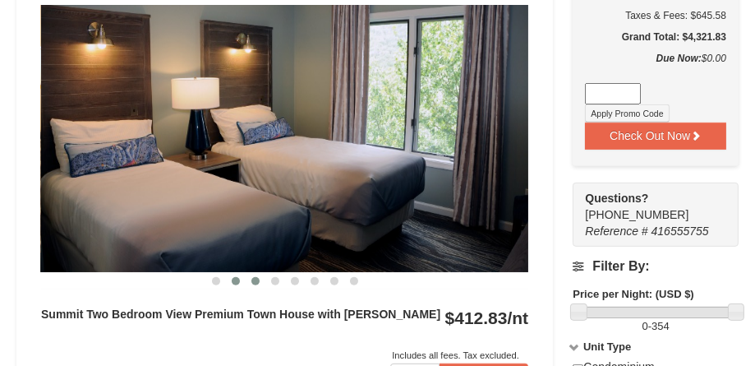
click at [257, 277] on span at bounding box center [255, 281] width 8 height 8
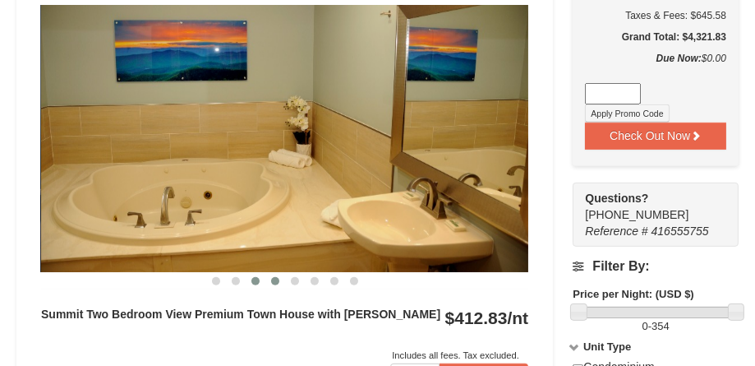
click at [279, 277] on span at bounding box center [275, 281] width 8 height 8
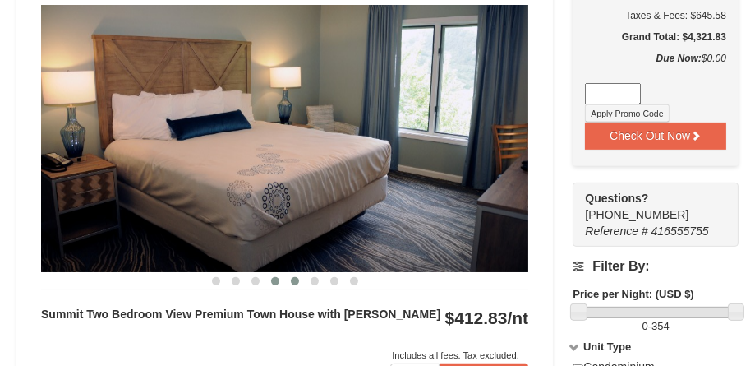
click at [293, 277] on span at bounding box center [295, 281] width 8 height 8
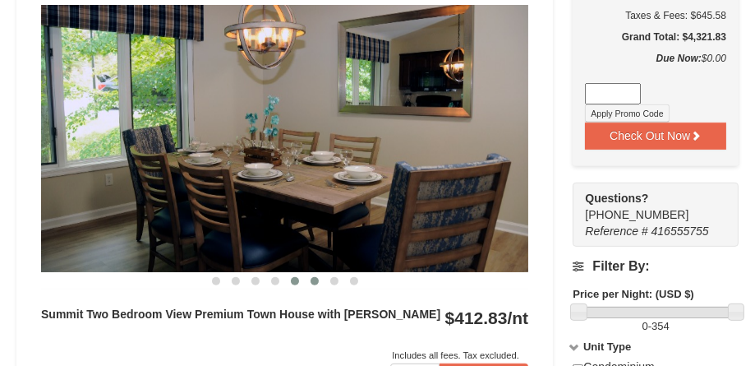
click at [314, 277] on span at bounding box center [315, 281] width 8 height 8
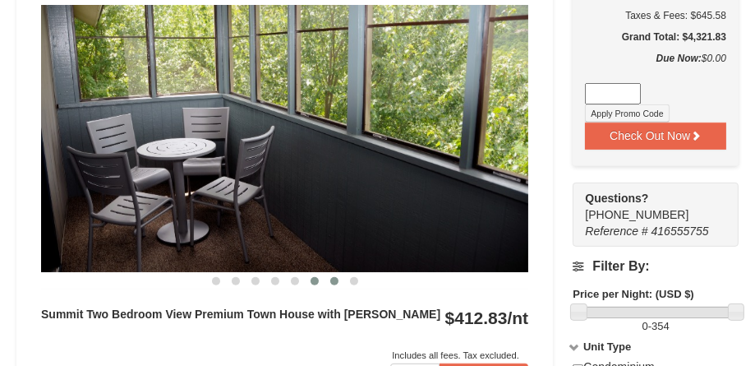
click at [335, 277] on span at bounding box center [334, 281] width 8 height 8
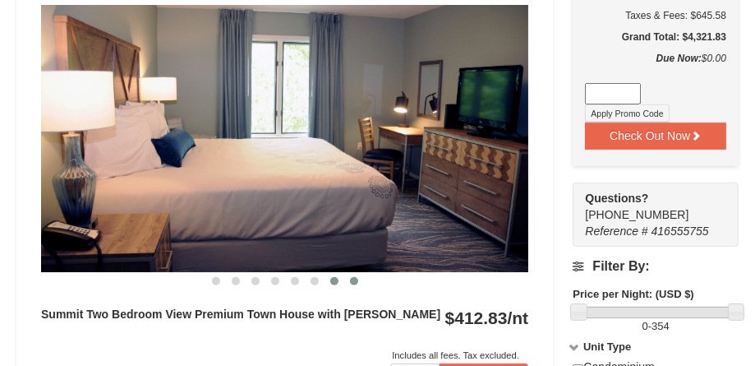
click at [358, 273] on button at bounding box center [354, 281] width 20 height 16
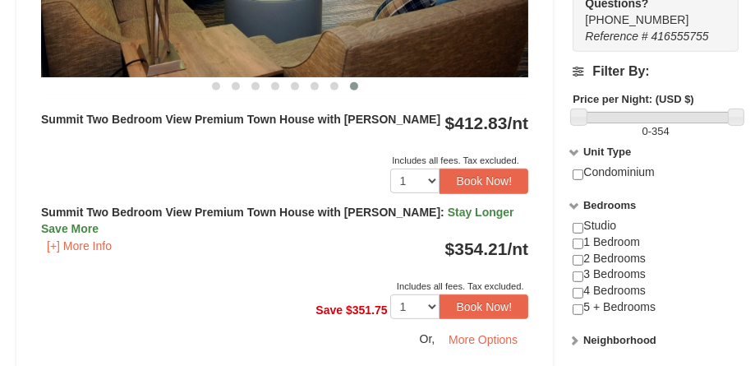
scroll to position [912, 0]
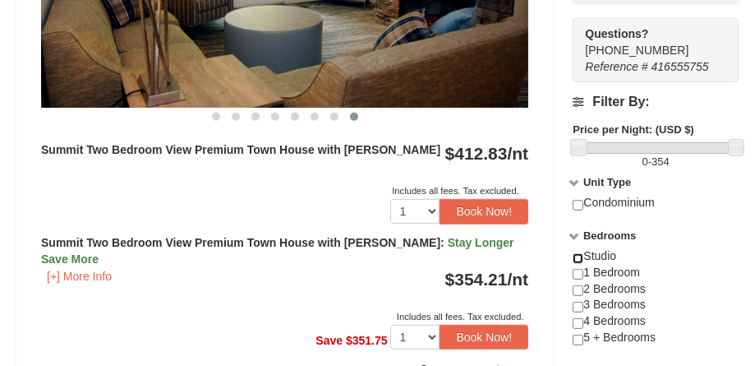
drag, startPoint x: 577, startPoint y: 256, endPoint x: 591, endPoint y: 257, distance: 14.0
click at [577, 257] on input "checkbox" at bounding box center [578, 258] width 11 height 11
checkbox input "true"
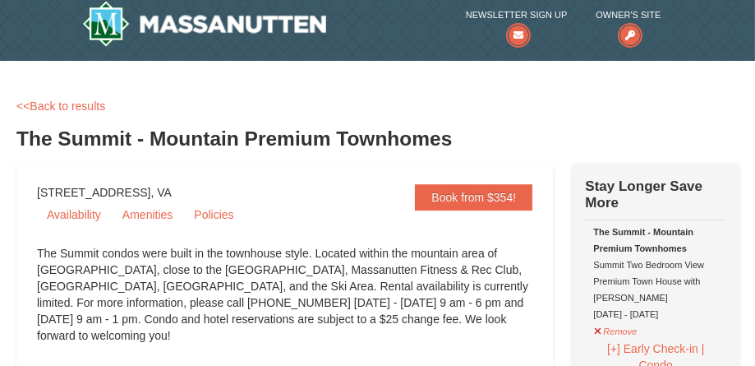
scroll to position [8, 0]
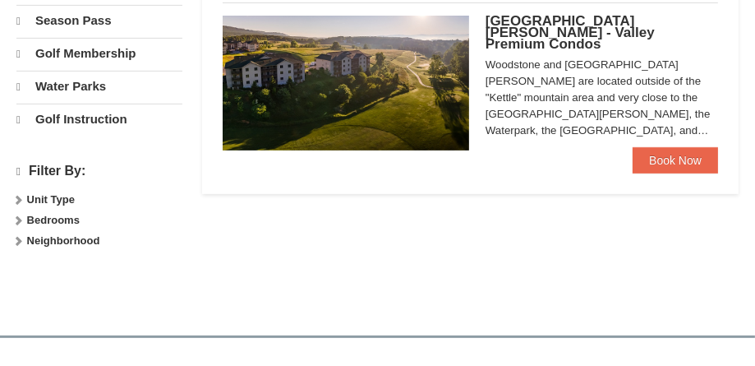
select select "10"
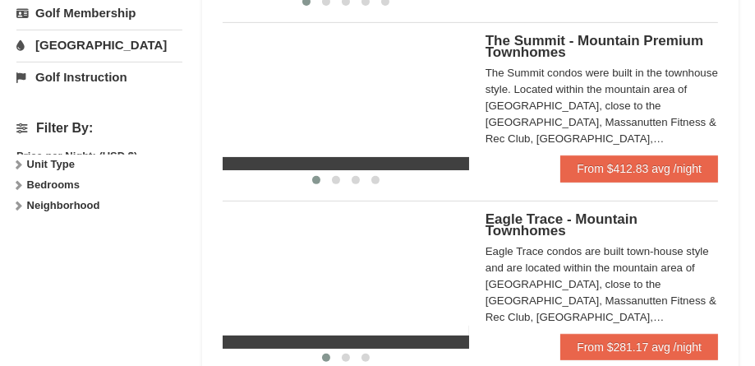
scroll to position [657, 0]
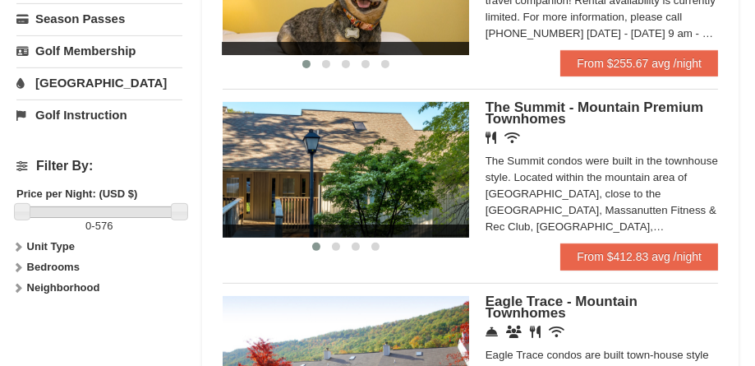
click at [599, 99] on span "The Summit - Mountain Premium Townhomes" at bounding box center [595, 112] width 218 height 27
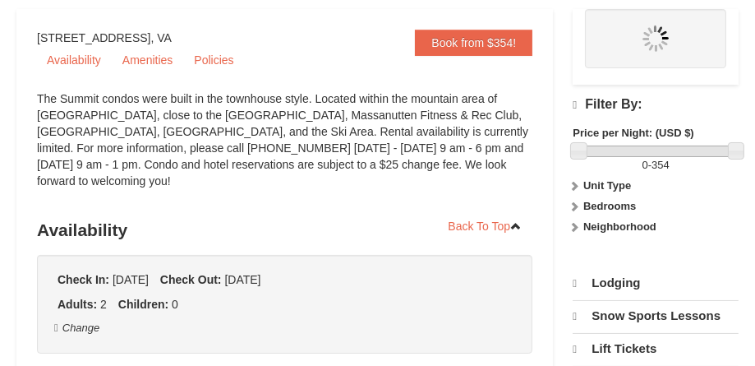
select select "10"
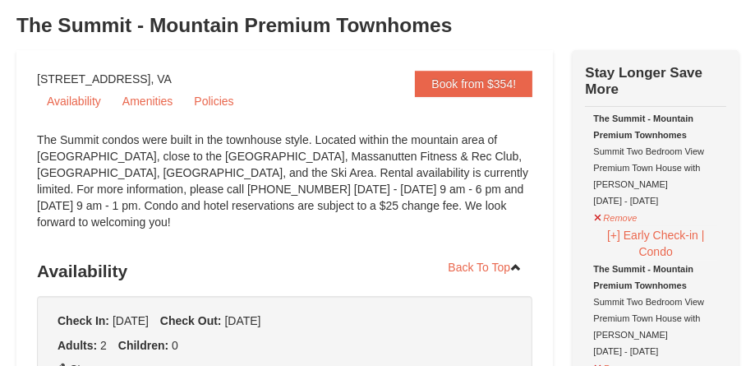
scroll to position [82, 0]
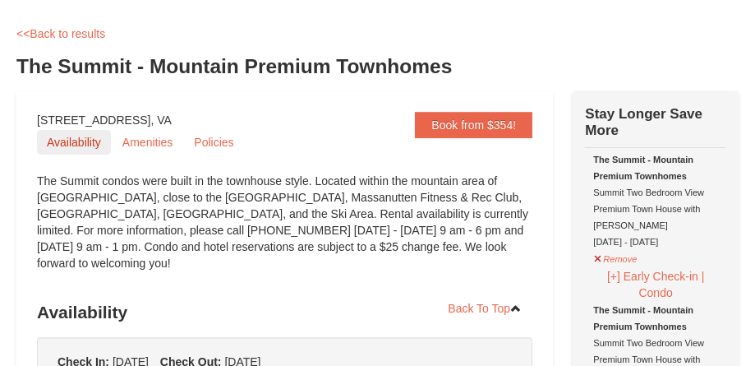
click at [85, 141] on link "Availability" at bounding box center [74, 142] width 74 height 25
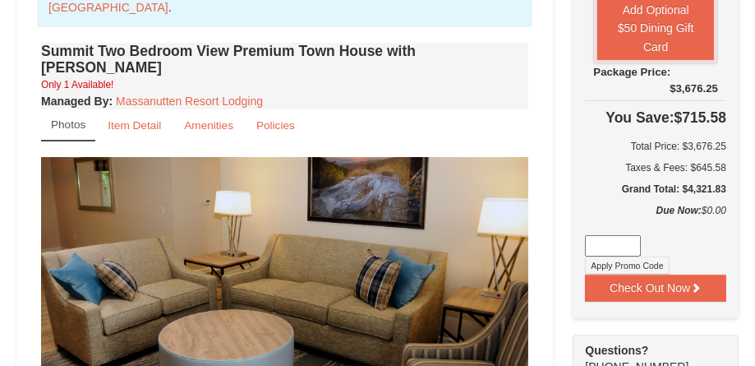
scroll to position [624, 0]
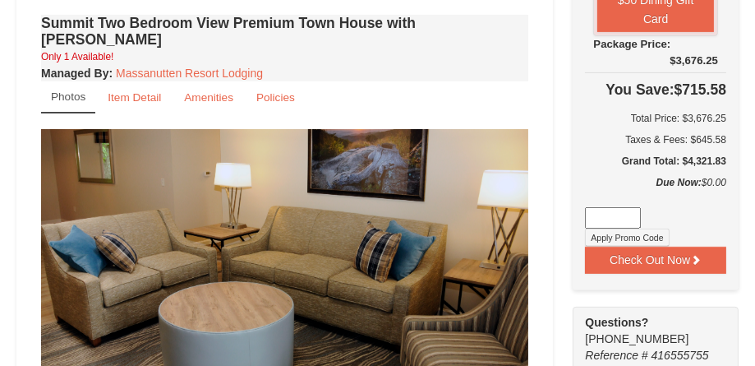
click at [500, 251] on img at bounding box center [284, 262] width 487 height 267
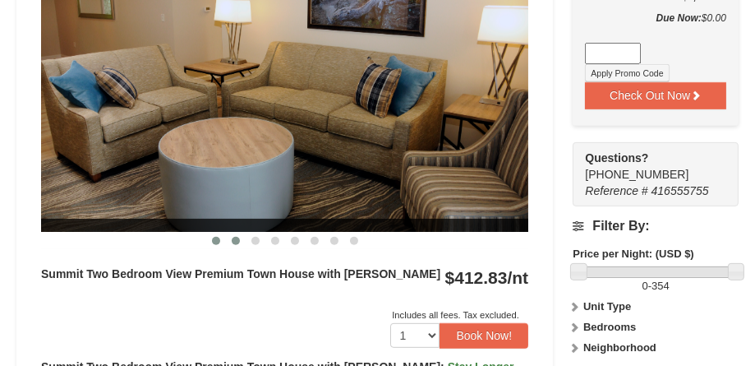
click at [238, 237] on span at bounding box center [236, 241] width 8 height 8
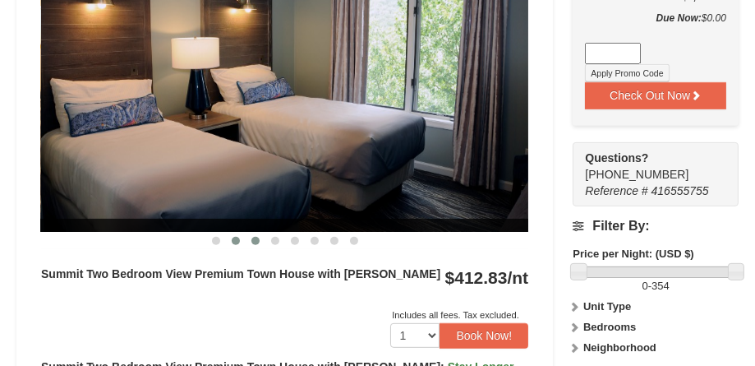
click at [256, 237] on span at bounding box center [255, 241] width 8 height 8
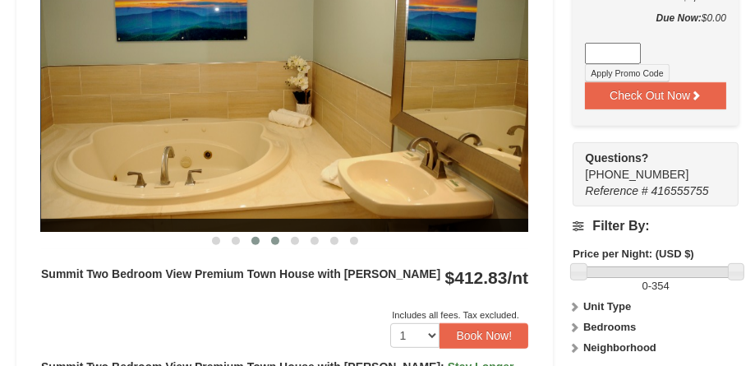
click at [274, 237] on span at bounding box center [275, 241] width 8 height 8
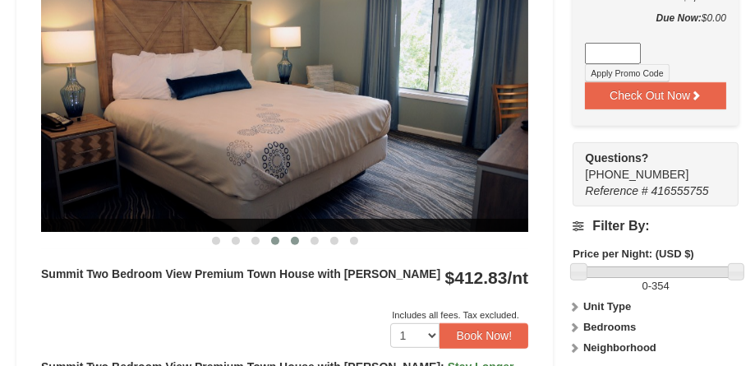
click at [297, 237] on span at bounding box center [295, 241] width 8 height 8
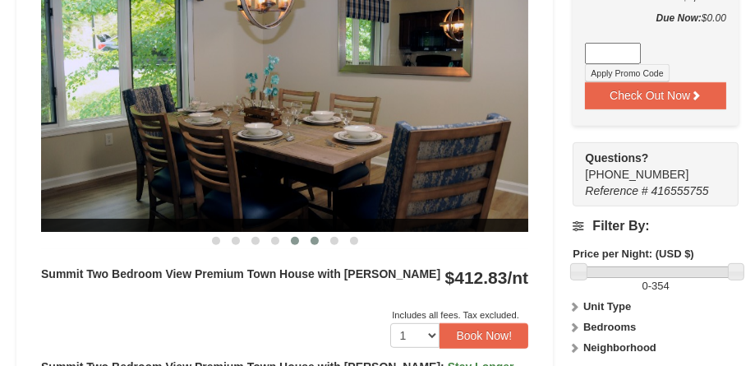
click at [317, 237] on span at bounding box center [315, 241] width 8 height 8
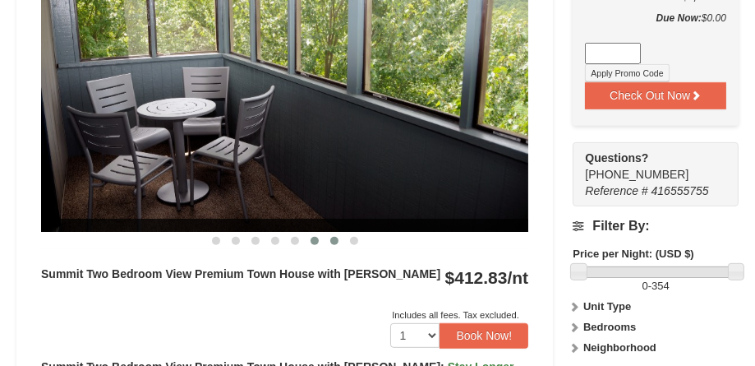
click at [337, 233] on button at bounding box center [335, 241] width 20 height 16
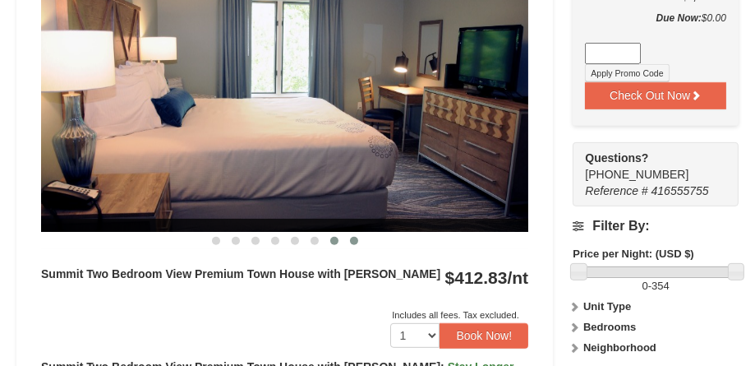
click at [353, 233] on button at bounding box center [354, 241] width 20 height 16
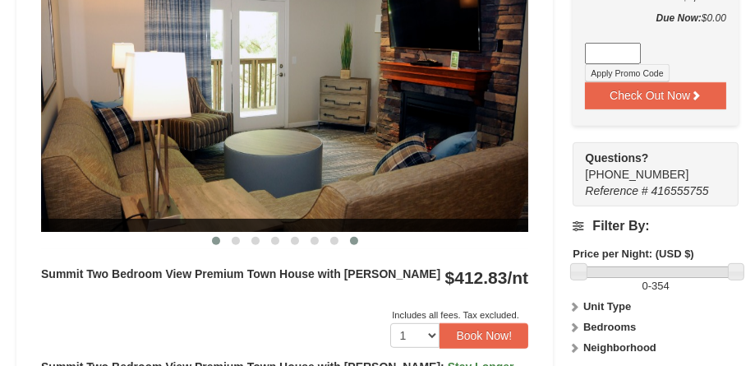
click at [216, 237] on span at bounding box center [216, 241] width 8 height 8
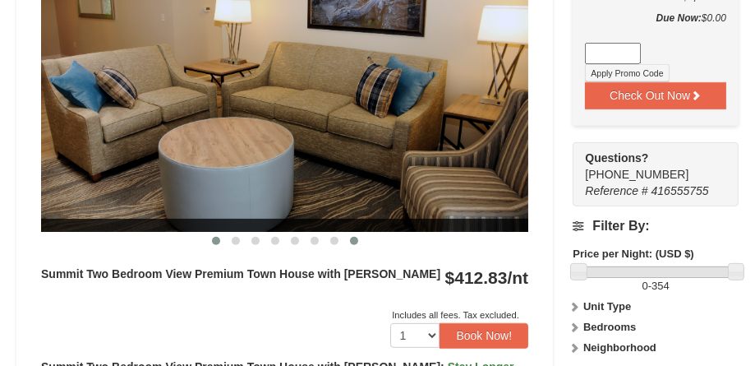
click at [357, 237] on span at bounding box center [354, 241] width 8 height 8
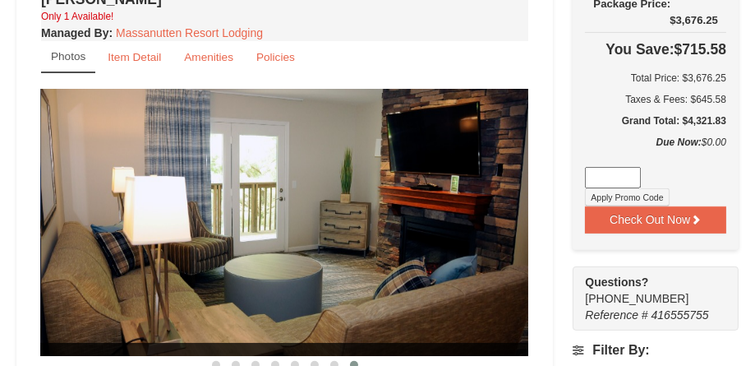
scroll to position [624, 0]
